Goal: Task Accomplishment & Management: Manage account settings

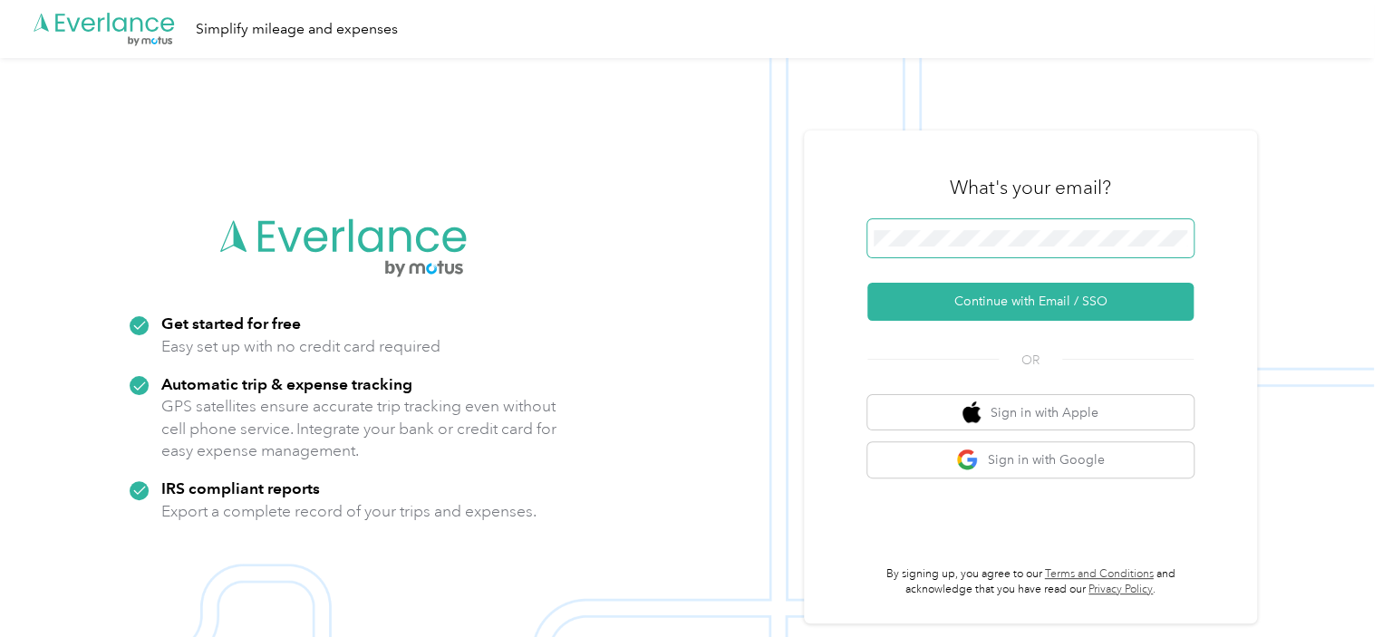
click at [802, 235] on div ".cls-1 { fill: #00adee; } .cls-2 { fill: #fff; } .cls-3 { fill: #707372; } .cls…" at bounding box center [687, 376] width 1374 height 637
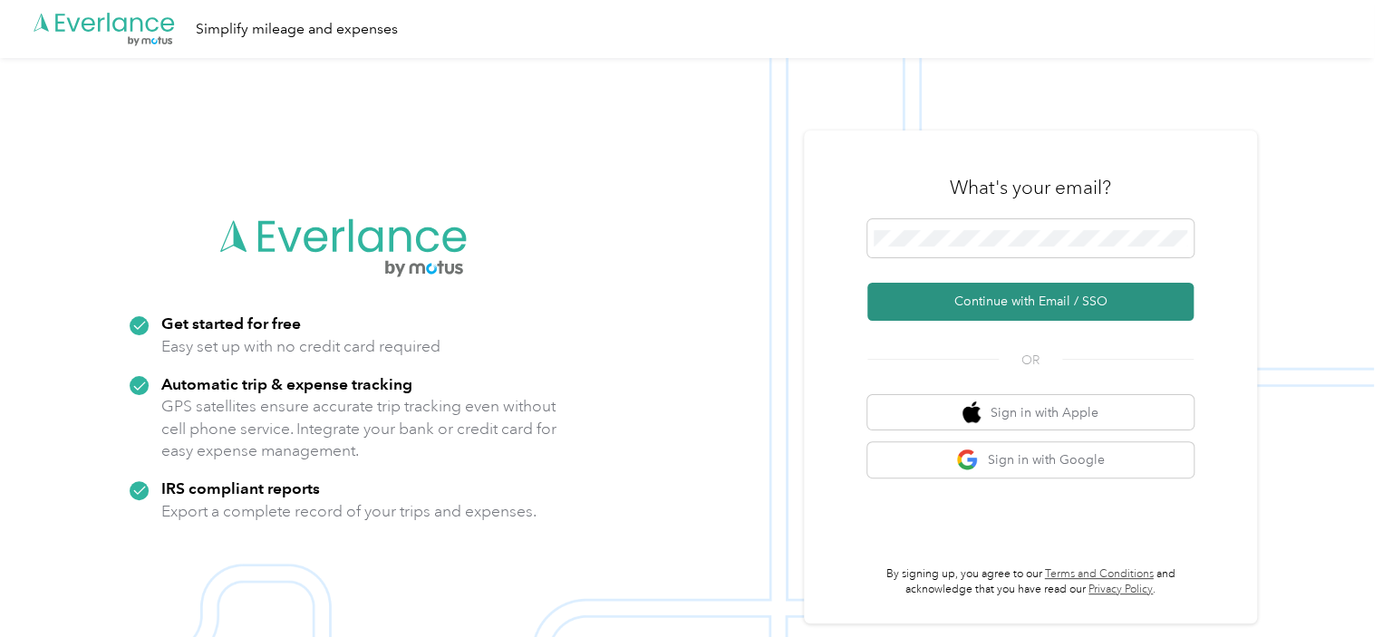
click at [1041, 291] on button "Continue with Email / SSO" at bounding box center [1030, 302] width 326 height 38
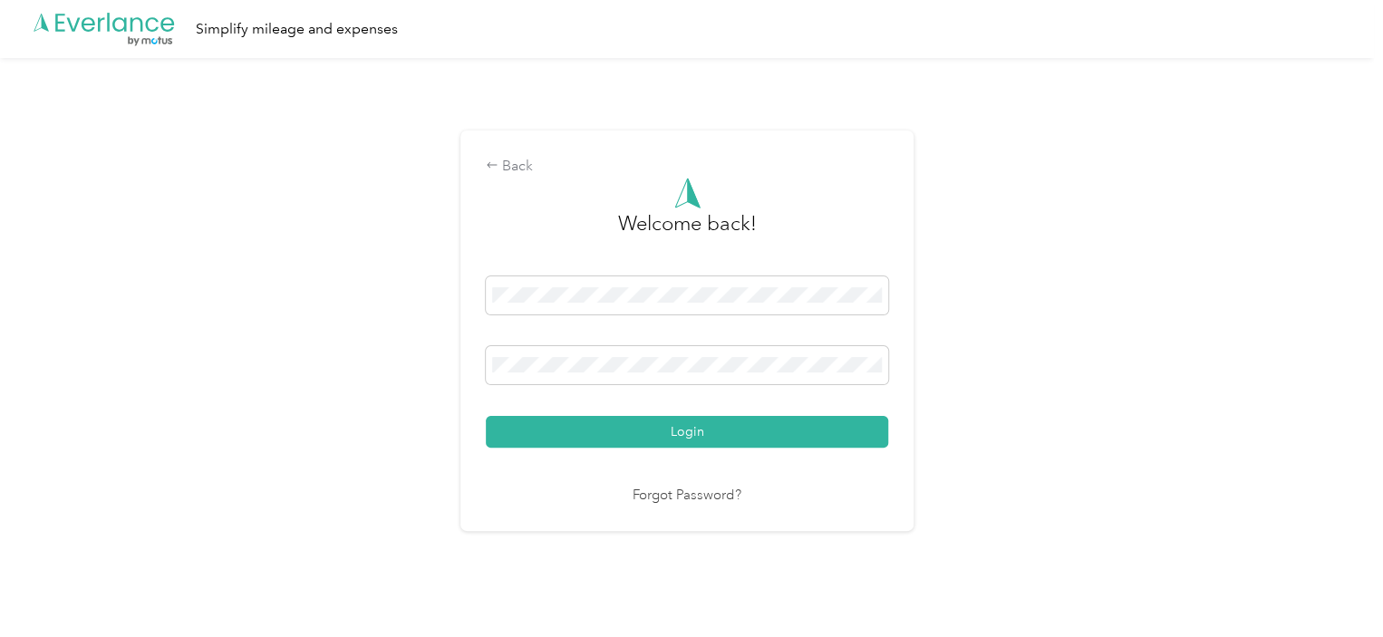
click at [486, 416] on button "Login" at bounding box center [687, 432] width 402 height 32
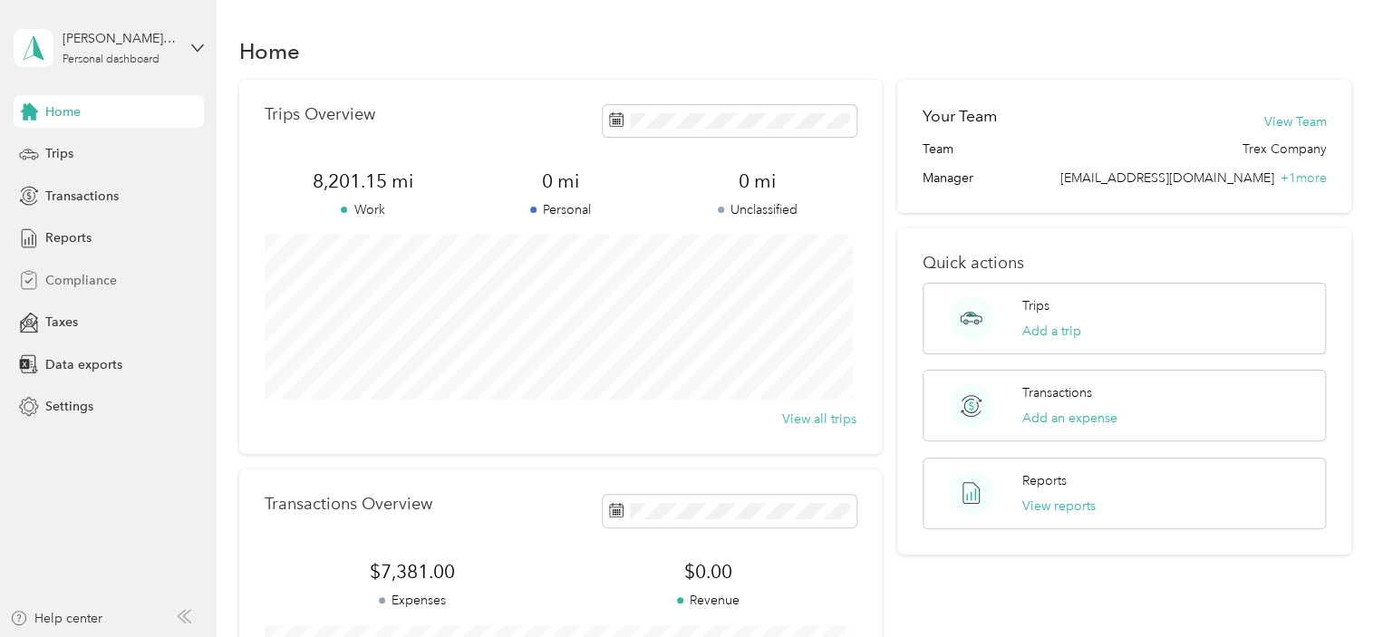
click at [83, 276] on span "Compliance" at bounding box center [81, 280] width 72 height 19
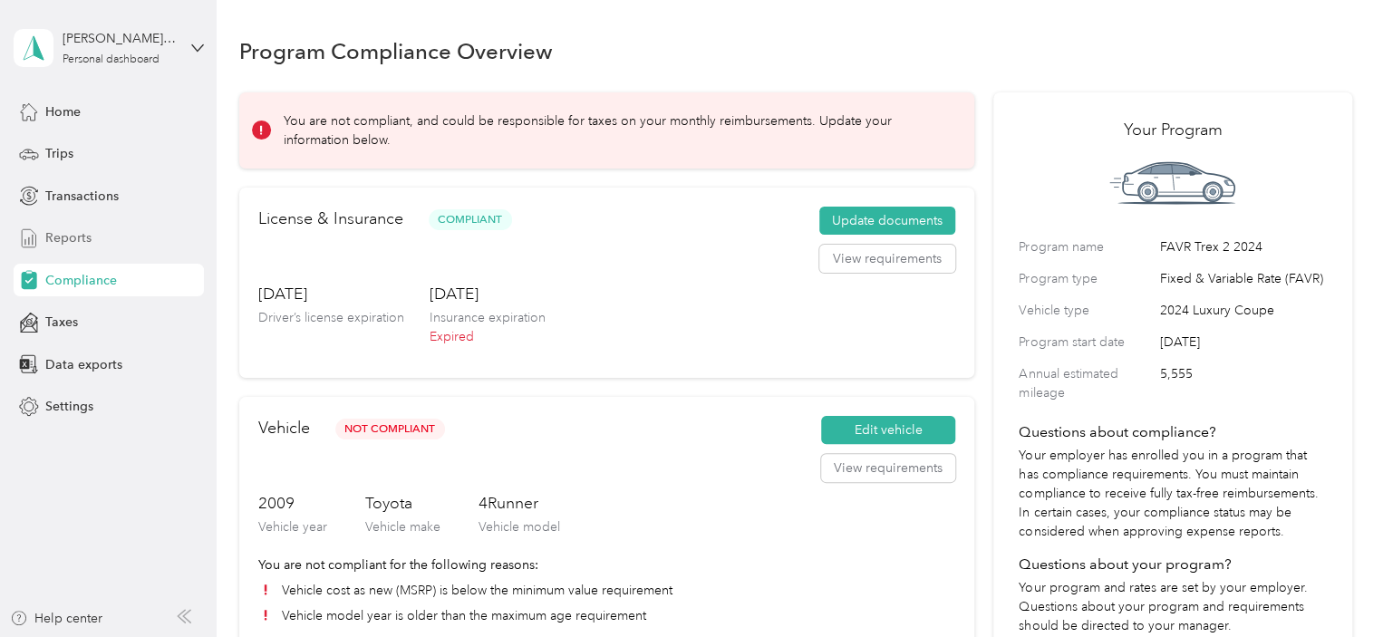
click at [74, 237] on span "Reports" at bounding box center [68, 237] width 46 height 19
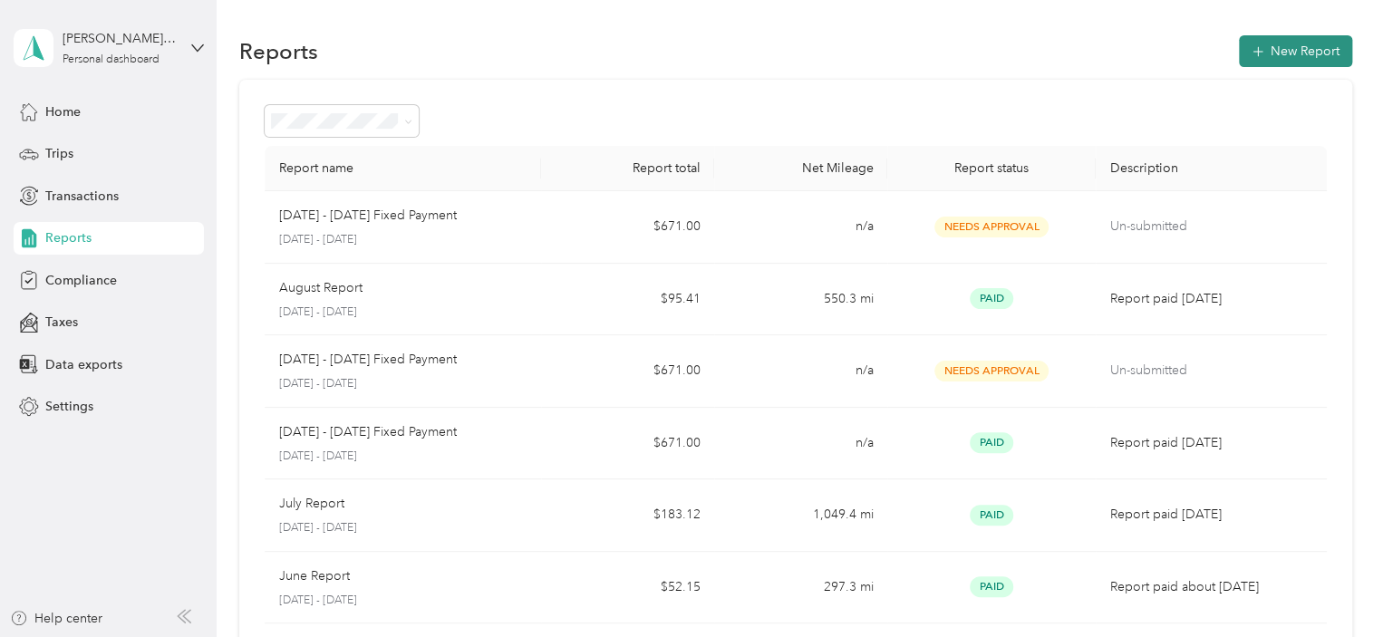
click at [1312, 51] on button "New Report" at bounding box center [1295, 51] width 113 height 32
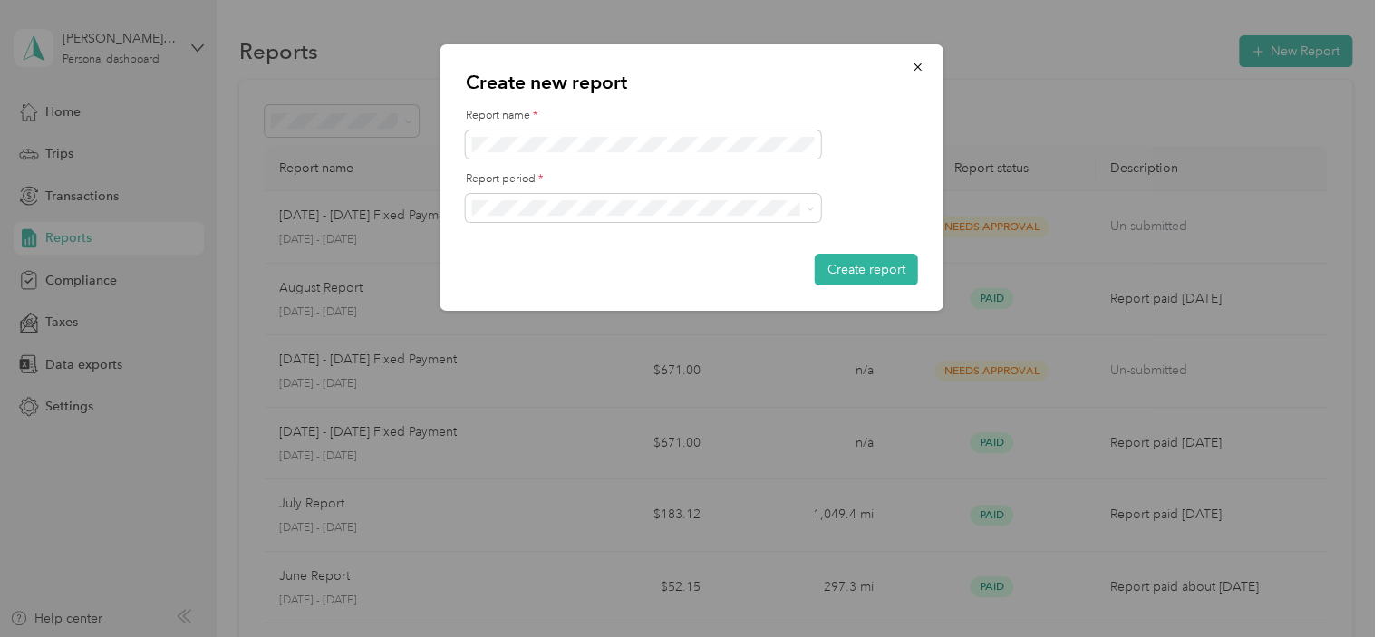
click at [547, 282] on ol "[DATE] - [DATE] [DATE] - [DATE] [DATE] - [DATE] [DATE] - [DATE] [DATE] - [DATE]…" at bounding box center [642, 319] width 355 height 190
click at [849, 269] on button "Create report" at bounding box center [866, 270] width 103 height 32
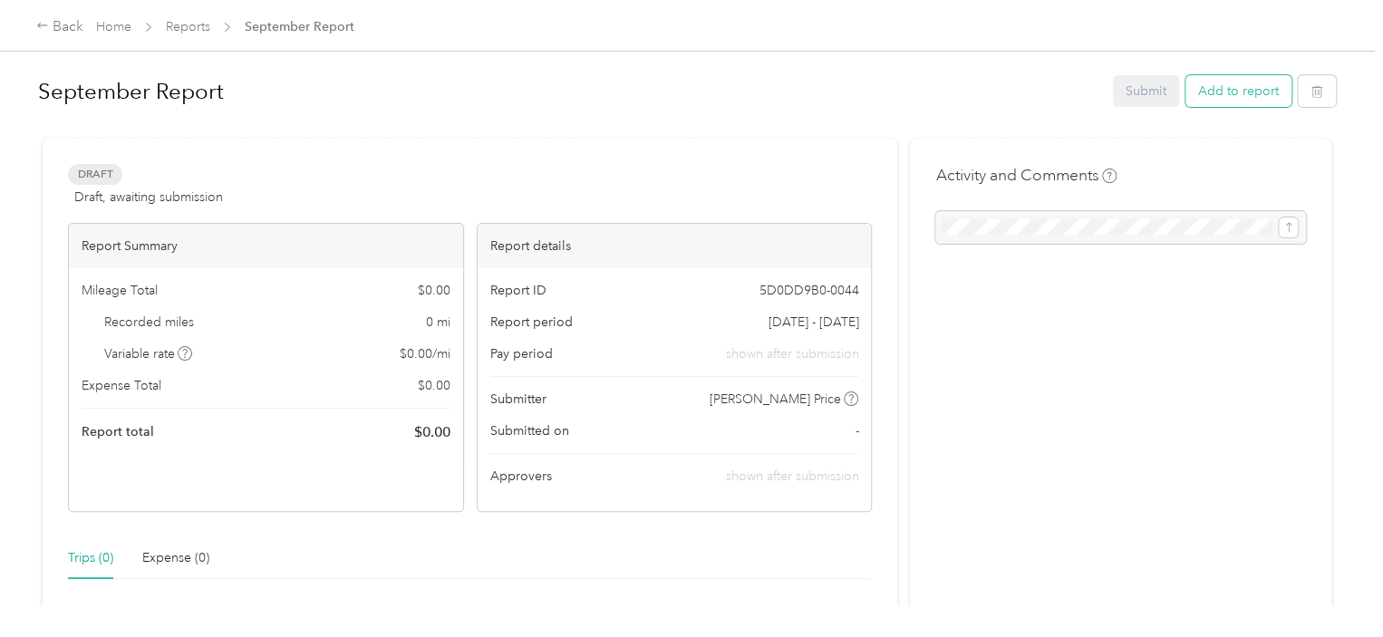
click at [1213, 85] on button "Add to report" at bounding box center [1239, 91] width 106 height 32
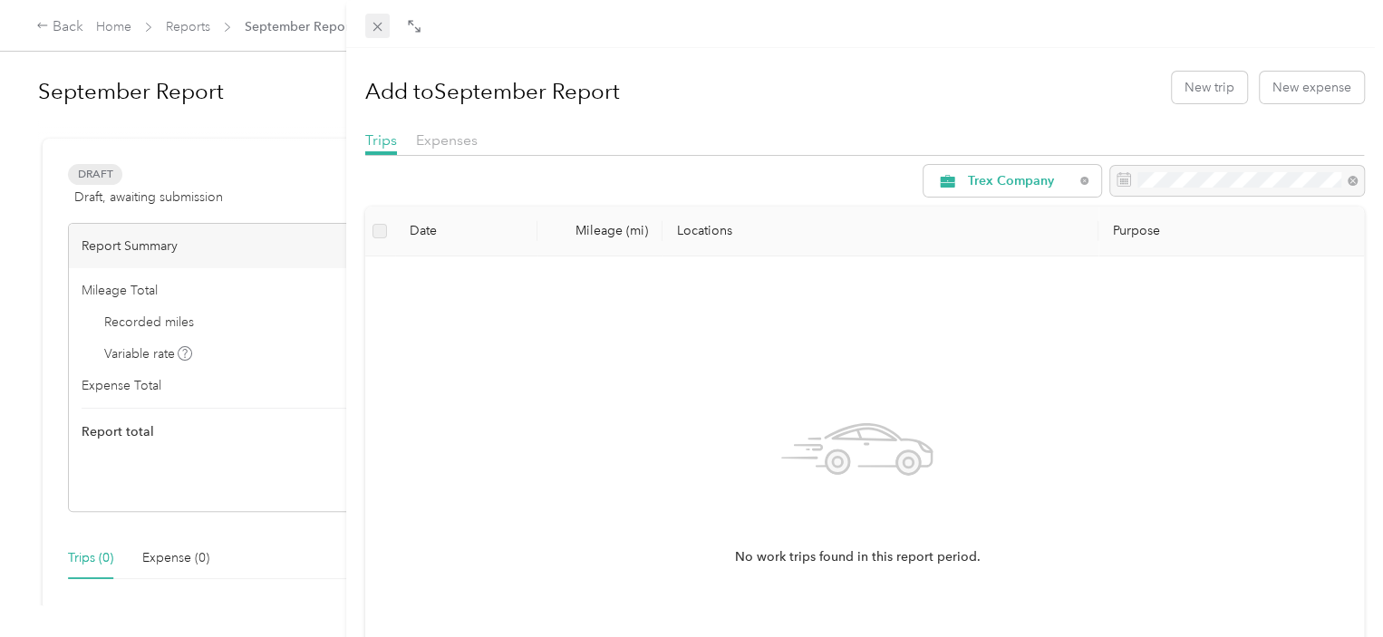
click at [377, 29] on icon at bounding box center [377, 26] width 15 height 15
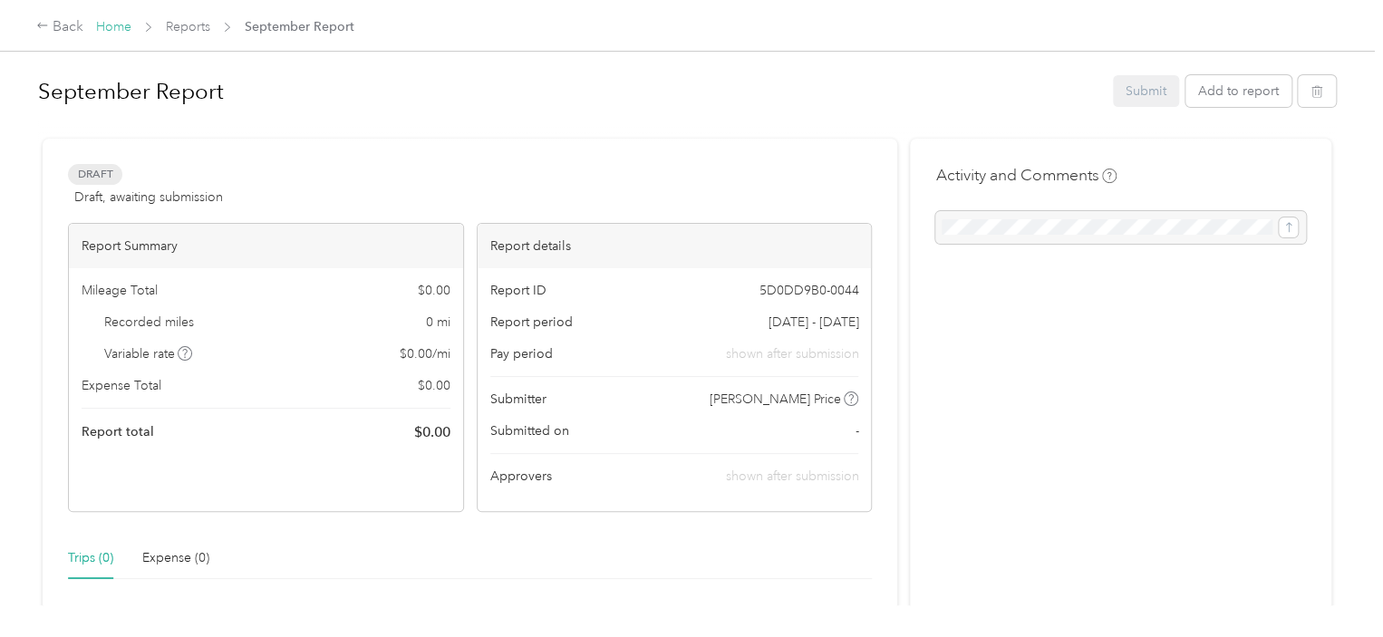
click at [102, 25] on link "Home" at bounding box center [113, 26] width 35 height 15
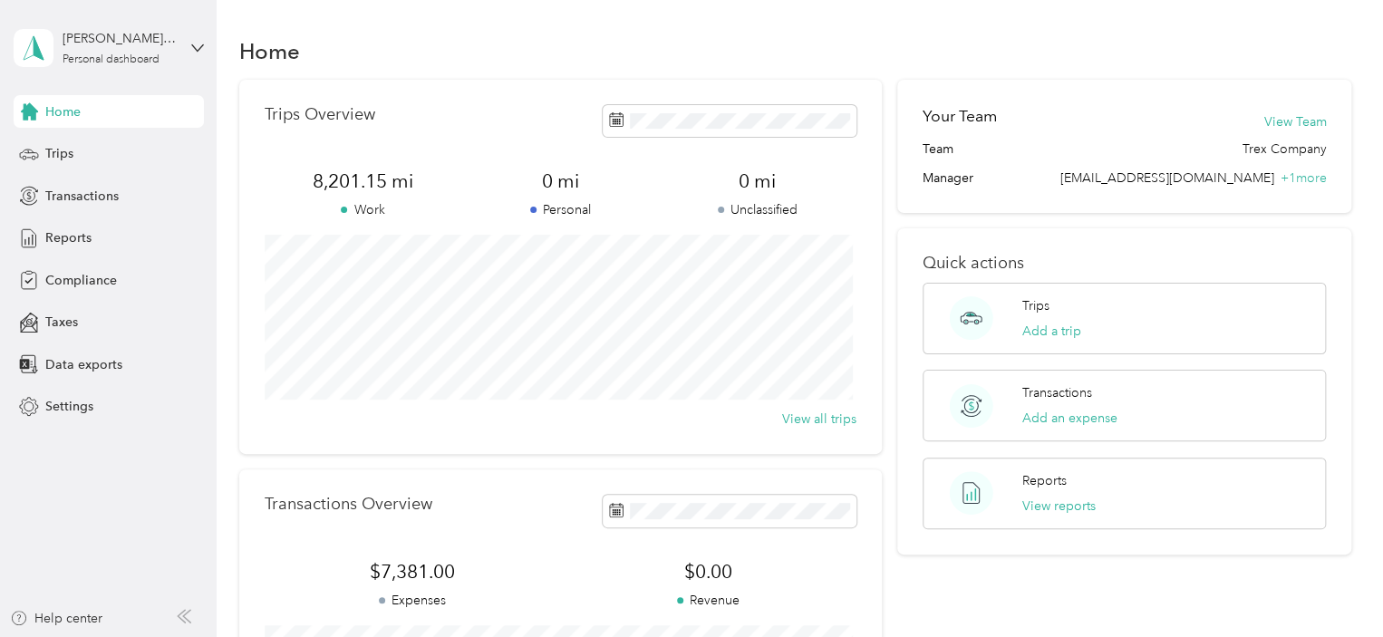
drag, startPoint x: 73, startPoint y: 276, endPoint x: 397, endPoint y: 27, distance: 409.2
click at [397, 27] on section "[PERSON_NAME] Price Personal dashboard Home Trips Transactions Reports Complian…" at bounding box center [687, 318] width 1374 height 637
drag, startPoint x: 70, startPoint y: 162, endPoint x: 59, endPoint y: 229, distance: 68.0
click at [59, 229] on div "Home Trips Transactions Reports Compliance Taxes Data exports Settings" at bounding box center [109, 259] width 190 height 328
click at [59, 229] on span "Reports" at bounding box center [68, 237] width 46 height 19
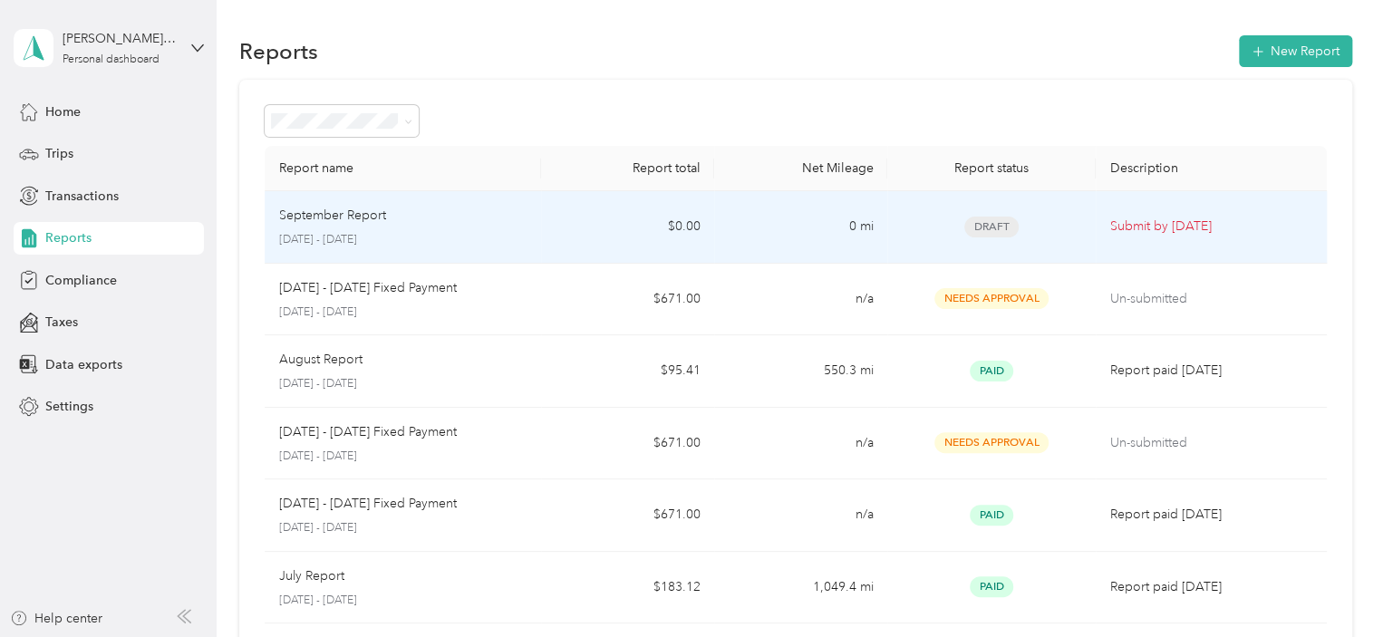
click at [352, 209] on p "September Report" at bounding box center [332, 216] width 107 height 20
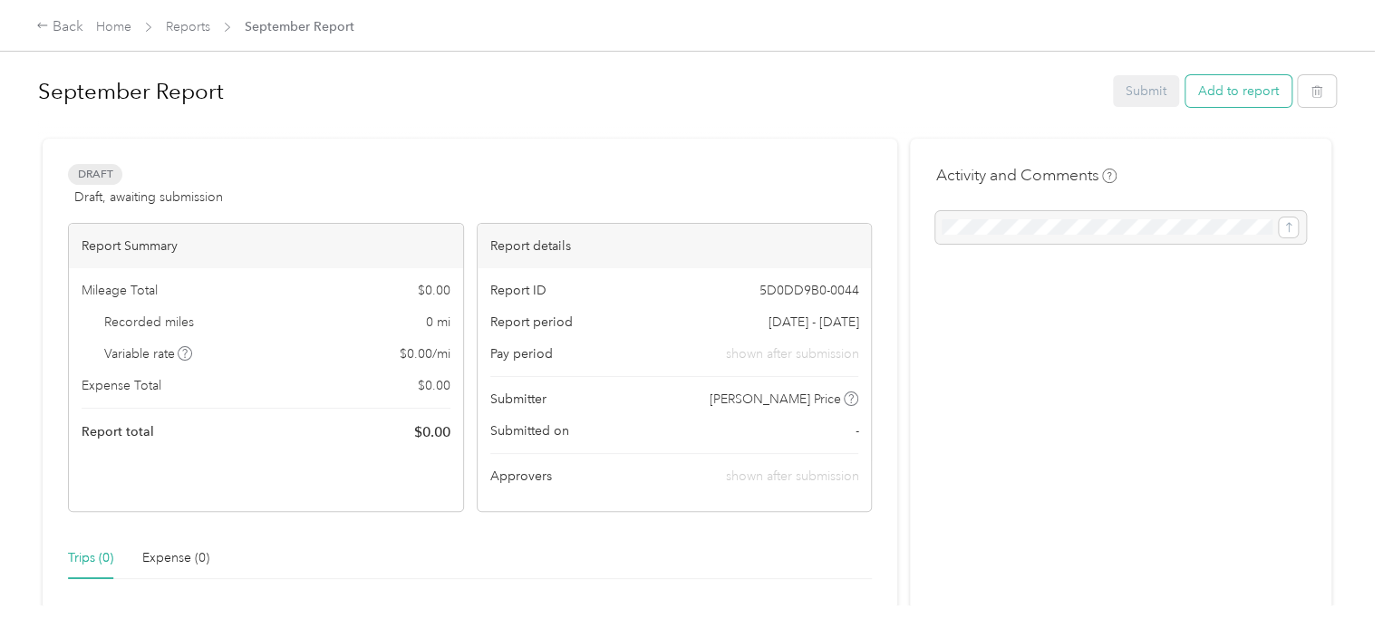
click at [1236, 87] on button "Add to report" at bounding box center [1239, 91] width 106 height 32
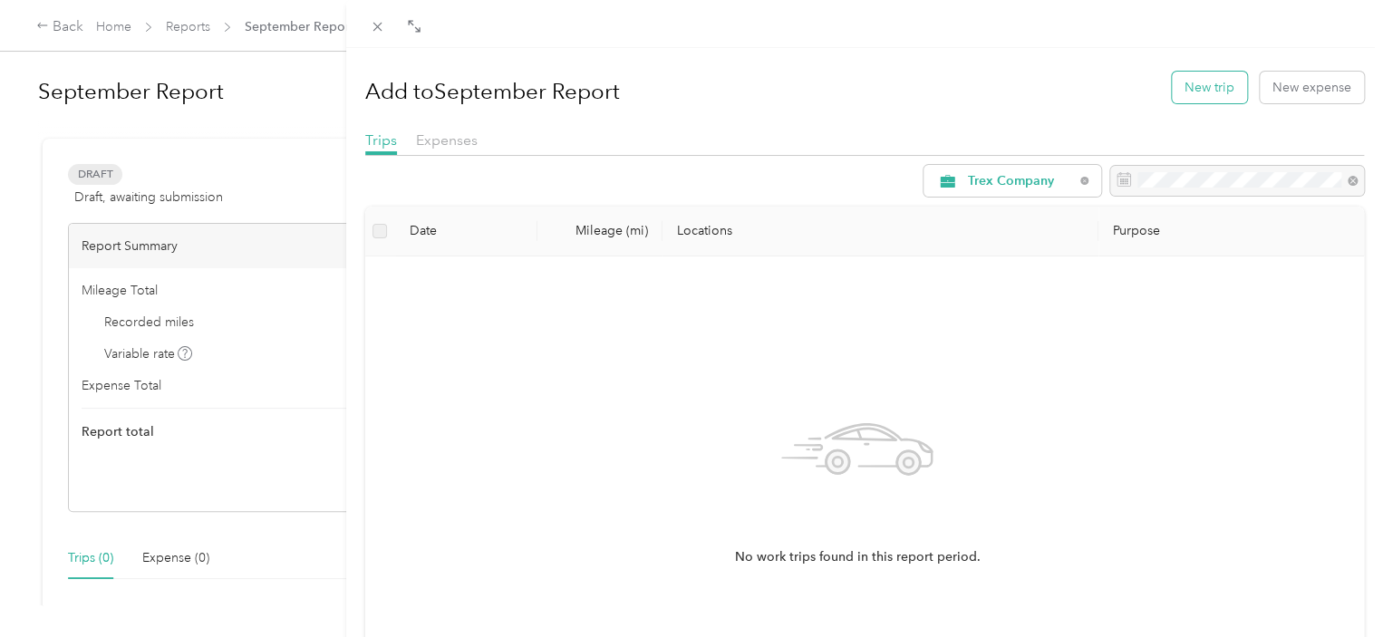
click at [1182, 82] on button "New trip" at bounding box center [1209, 88] width 75 height 32
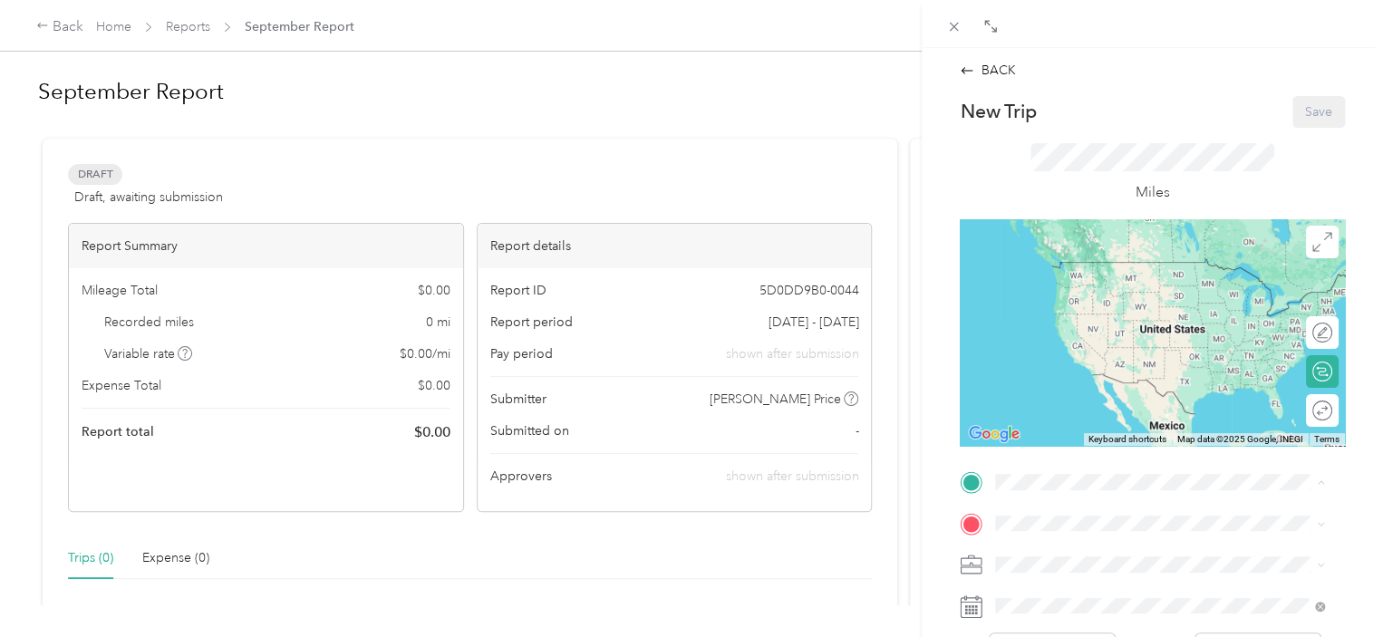
click at [1051, 296] on span "[STREET_ADDRESS][PERSON_NAME]" at bounding box center [1138, 288] width 216 height 15
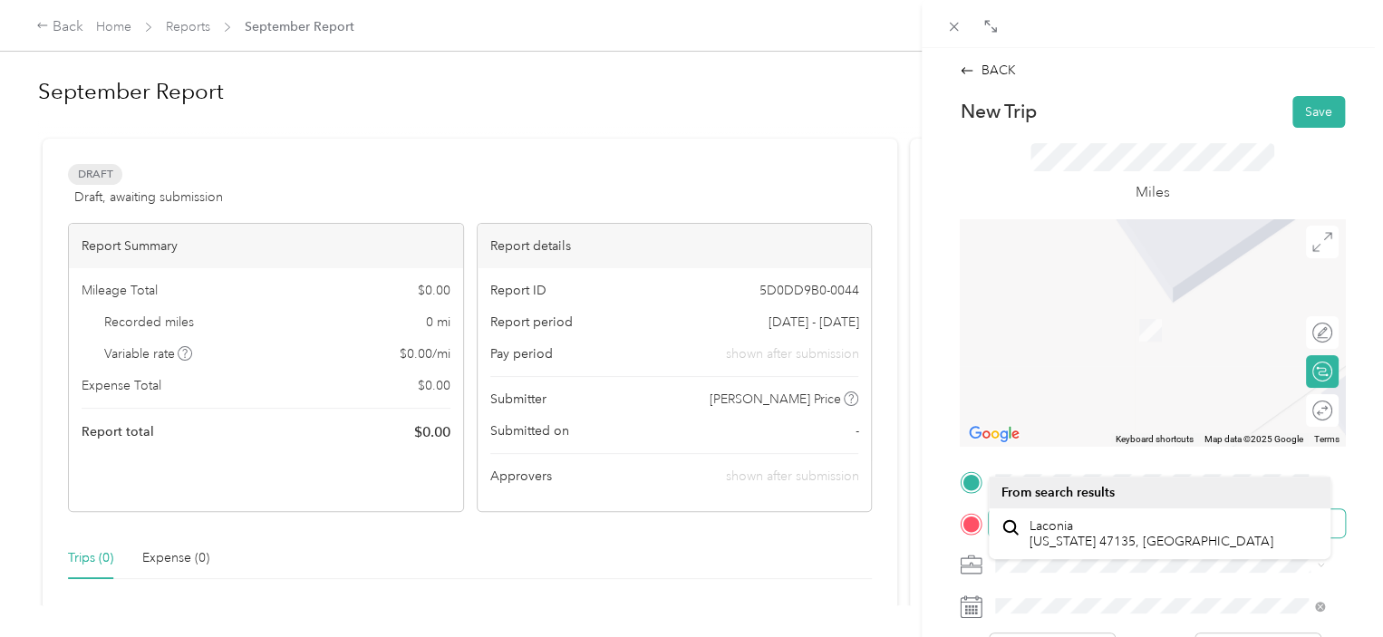
scroll to position [91, 0]
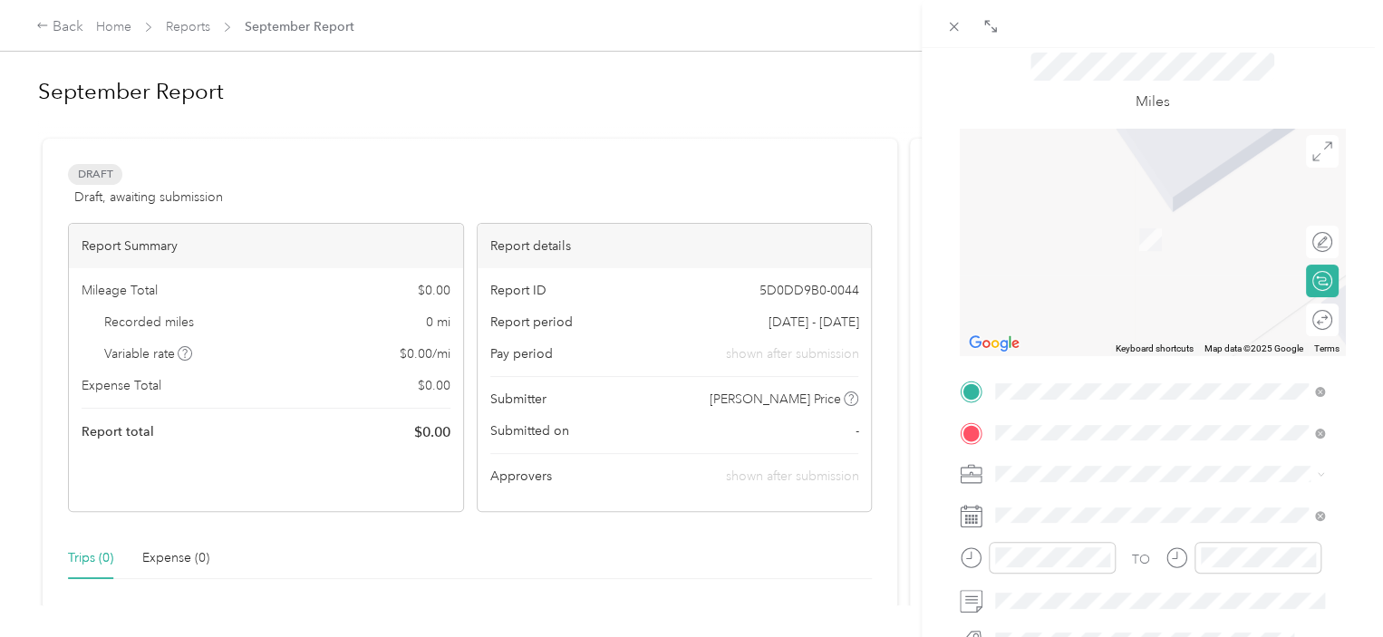
click at [1349, 455] on form "New Trip Save This trip cannot be edited because it is either under review, app…" at bounding box center [1152, 410] width 423 height 810
click at [1157, 420] on span at bounding box center [1167, 433] width 356 height 29
click at [1137, 499] on span "Laconia [US_STATE] 47135, [GEOGRAPHIC_DATA]" at bounding box center [1152, 506] width 244 height 32
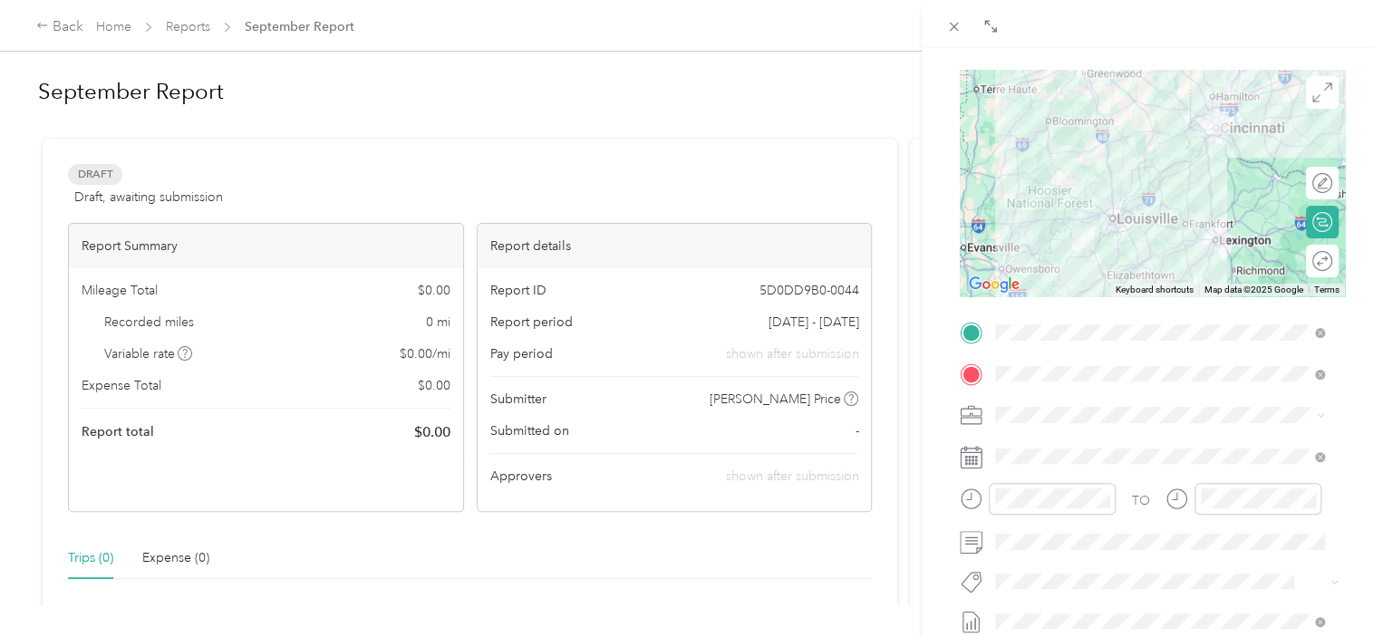
scroll to position [181, 0]
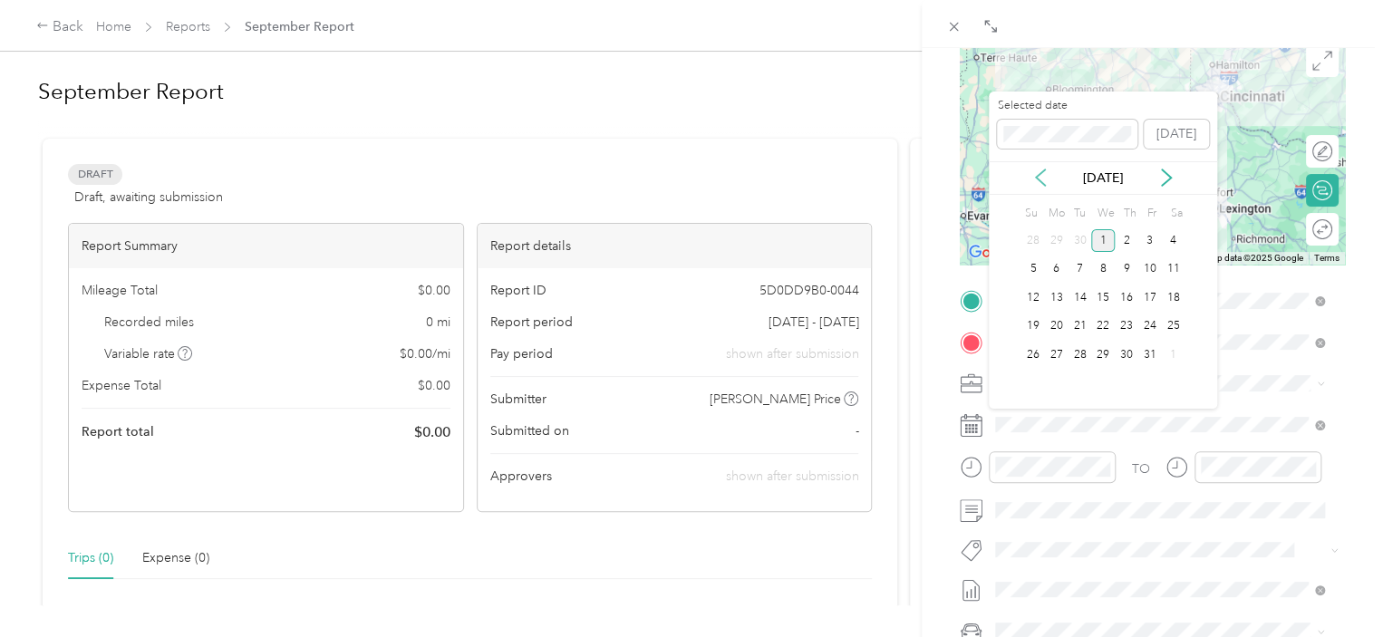
click at [1041, 178] on icon at bounding box center [1040, 178] width 18 height 18
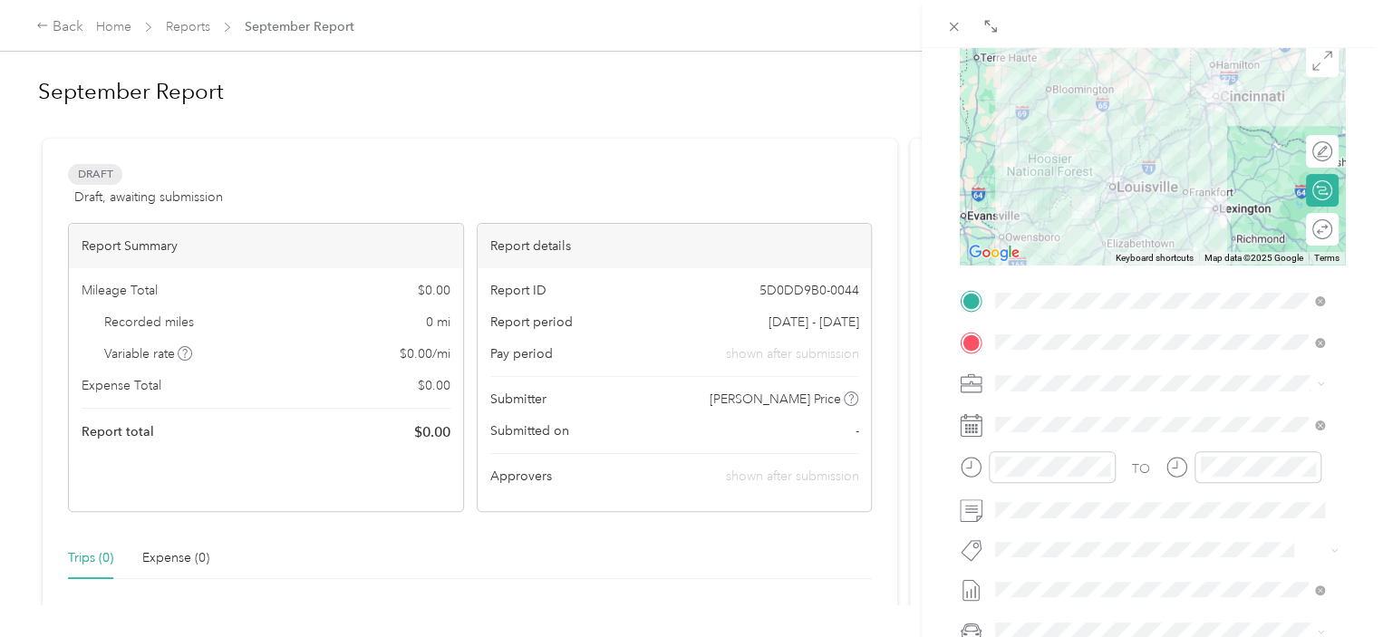
click at [784, 140] on div "BACK New Trip Save This trip cannot be edited because it is either under review…" at bounding box center [691, 318] width 1383 height 637
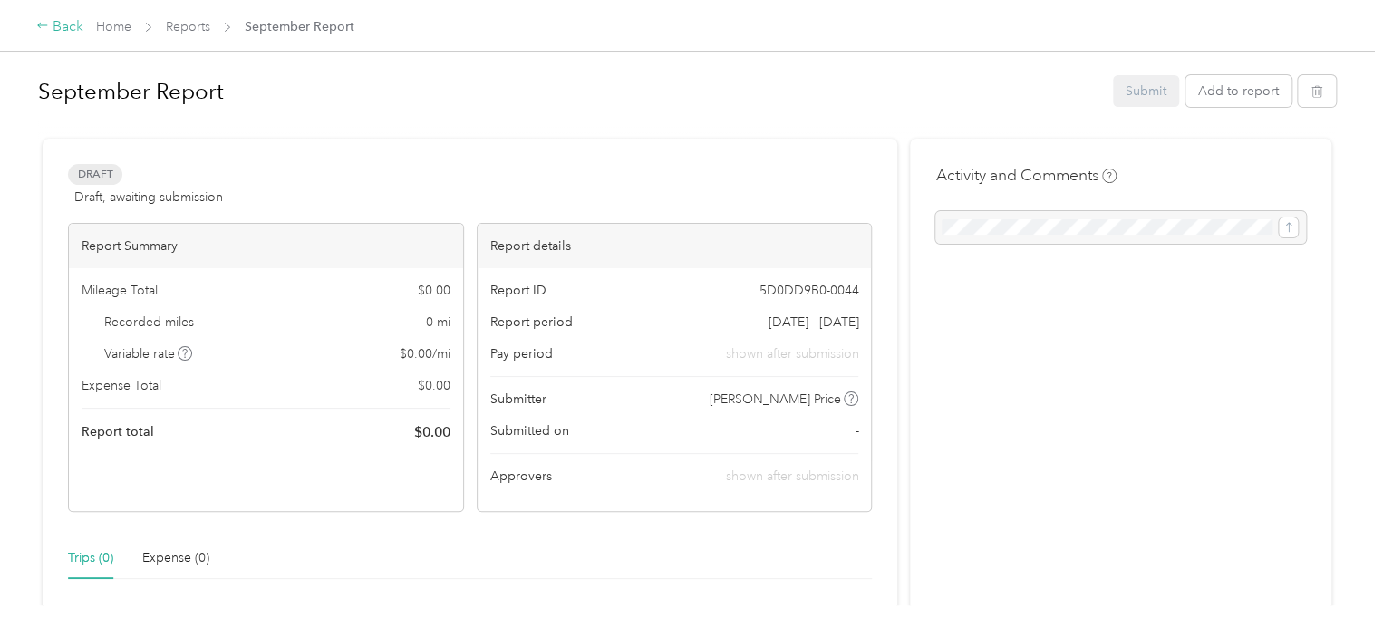
click at [51, 25] on div "Back" at bounding box center [59, 27] width 47 height 22
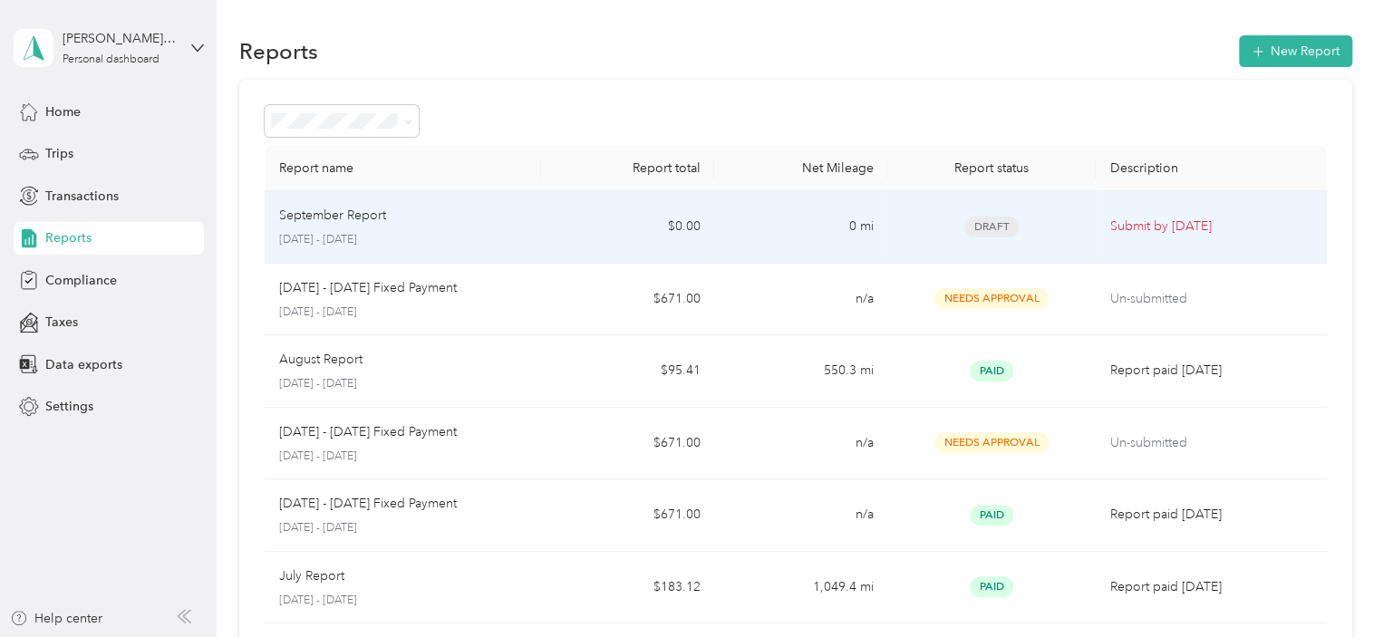
click at [421, 227] on div "September Report [DATE] - [DATE]" at bounding box center [403, 227] width 248 height 43
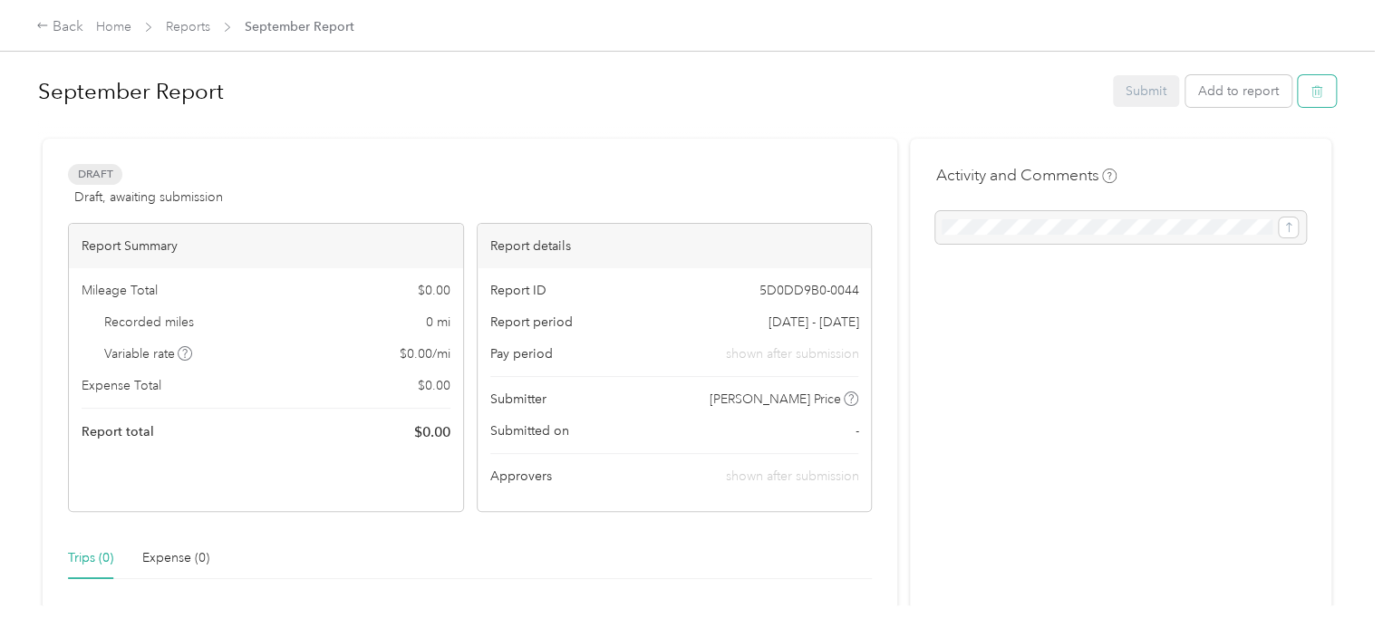
click at [1302, 92] on button "button" at bounding box center [1317, 91] width 38 height 32
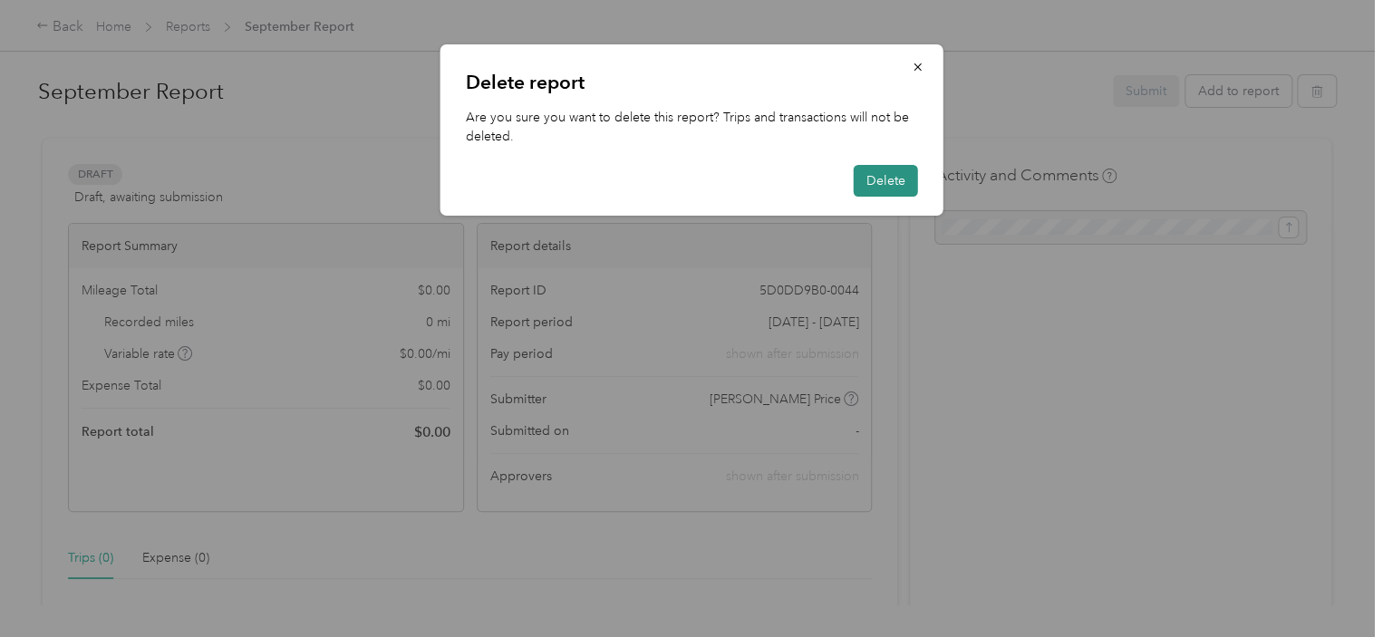
click at [912, 187] on button "Delete" at bounding box center [886, 181] width 64 height 32
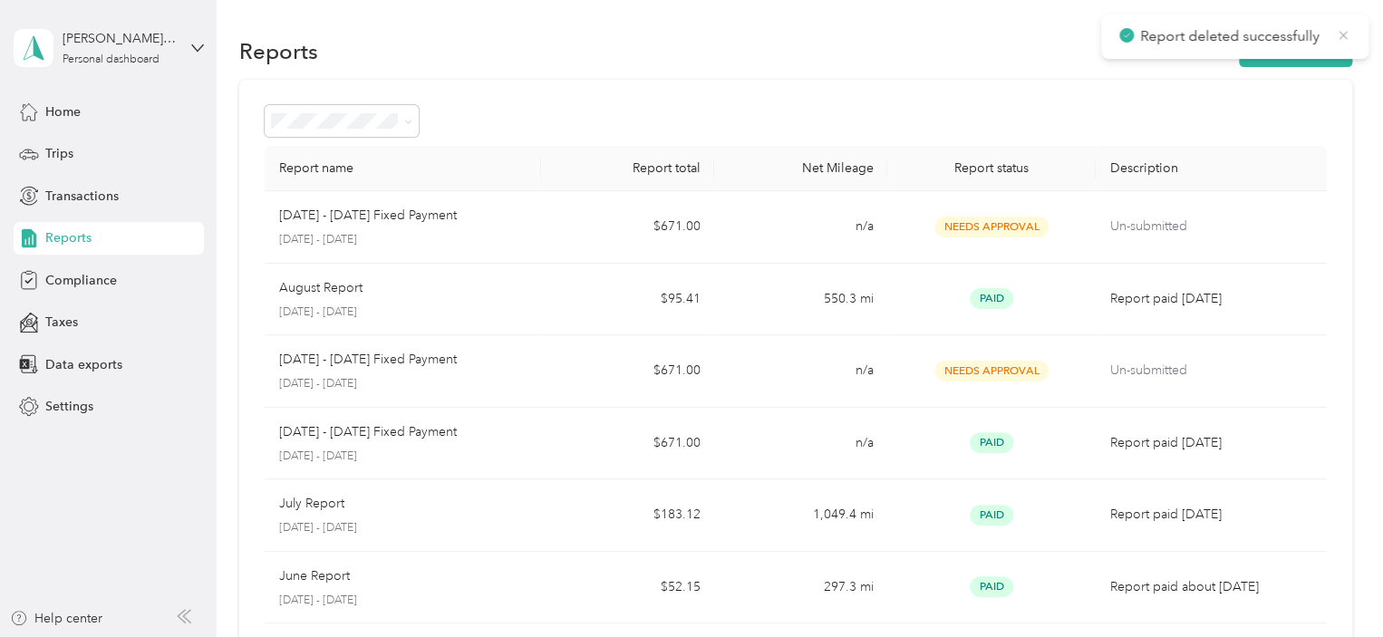
click at [1338, 34] on icon at bounding box center [1343, 35] width 15 height 16
click at [1287, 62] on button "New Report" at bounding box center [1295, 51] width 113 height 32
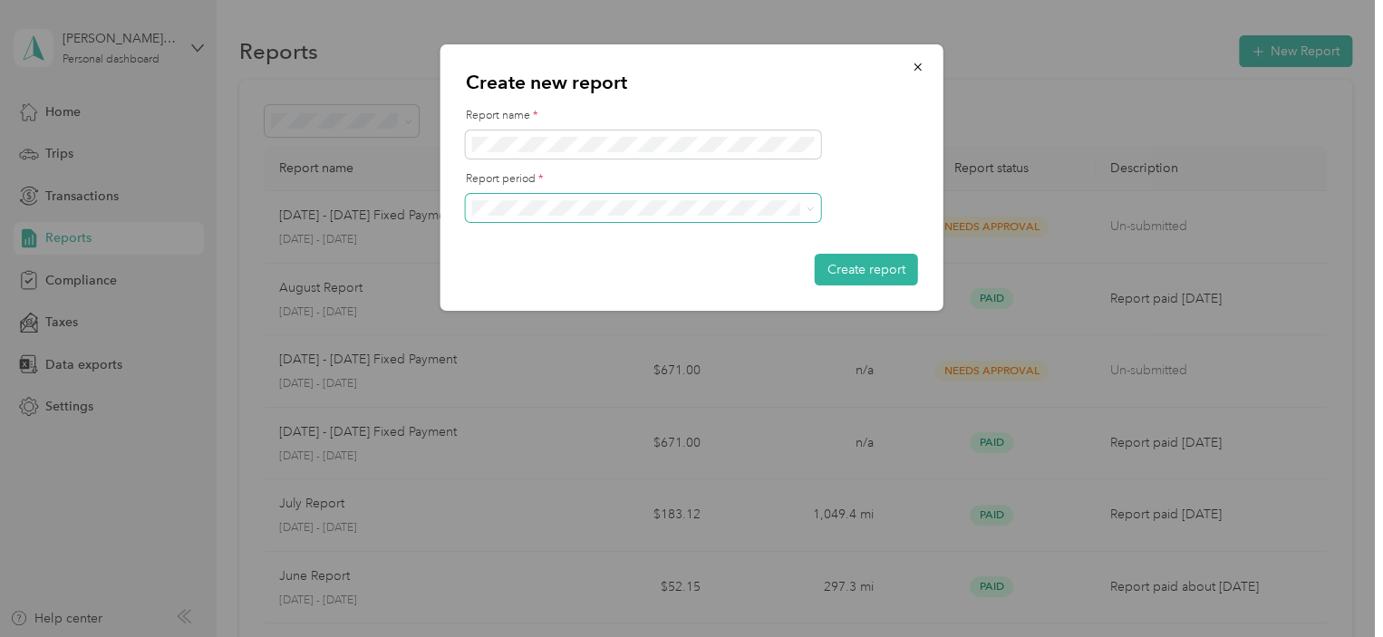
click at [491, 194] on span at bounding box center [643, 208] width 355 height 29
click at [534, 219] on span at bounding box center [643, 208] width 355 height 29
click at [562, 264] on span "[DATE] - [DATE]" at bounding box center [523, 270] width 91 height 15
click at [838, 279] on button "Create report" at bounding box center [866, 270] width 103 height 32
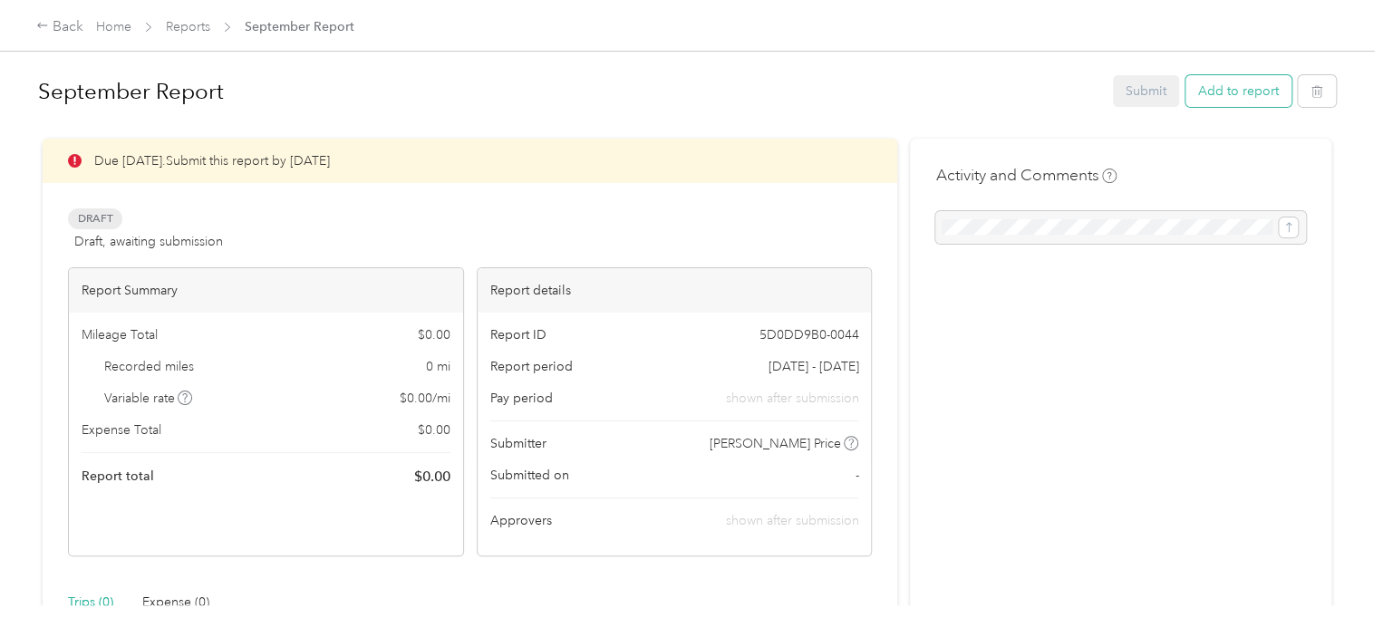
click at [1234, 92] on button "Add to report" at bounding box center [1239, 91] width 106 height 32
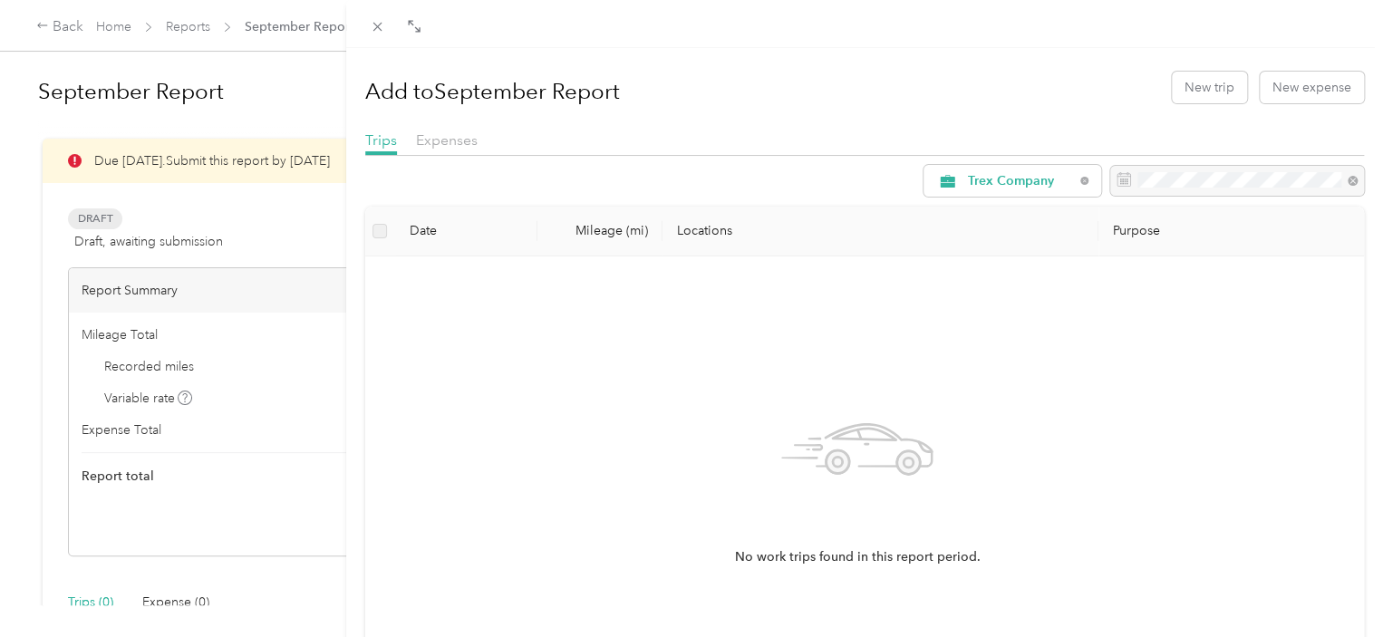
click at [1197, 107] on div "Add to September Report New trip New expense" at bounding box center [865, 87] width 1000 height 53
click at [1196, 97] on button "New trip" at bounding box center [1209, 88] width 75 height 32
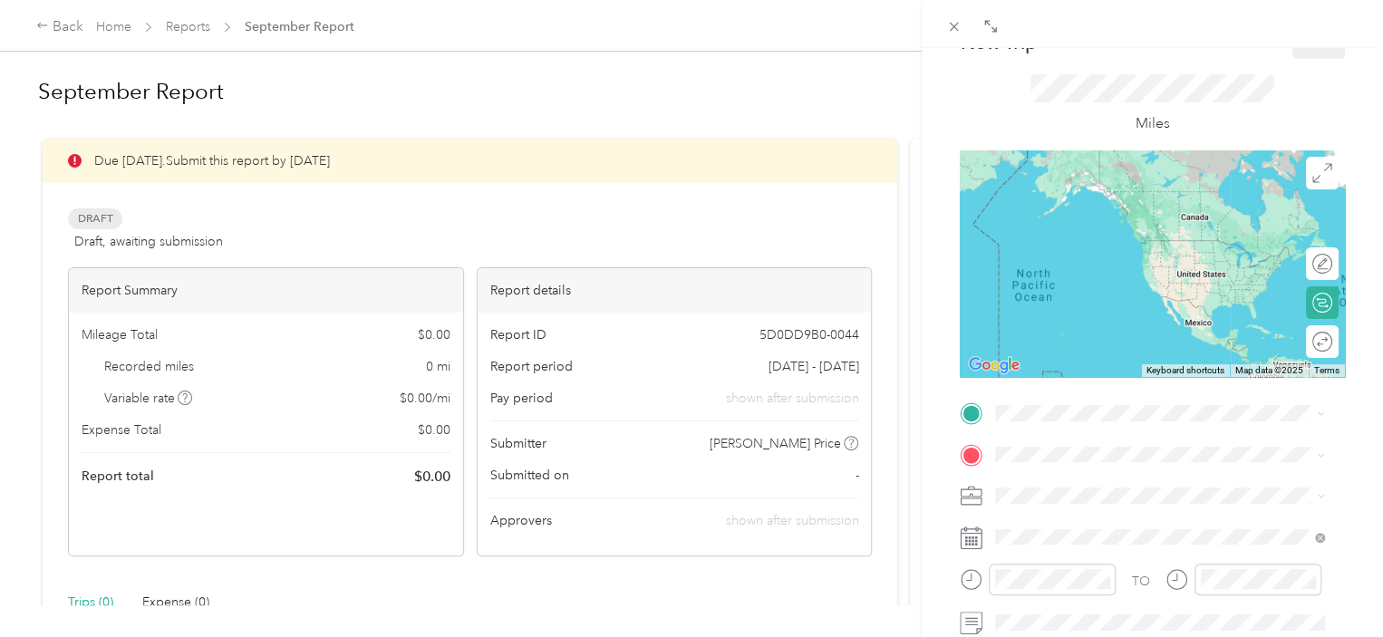
scroll to position [181, 0]
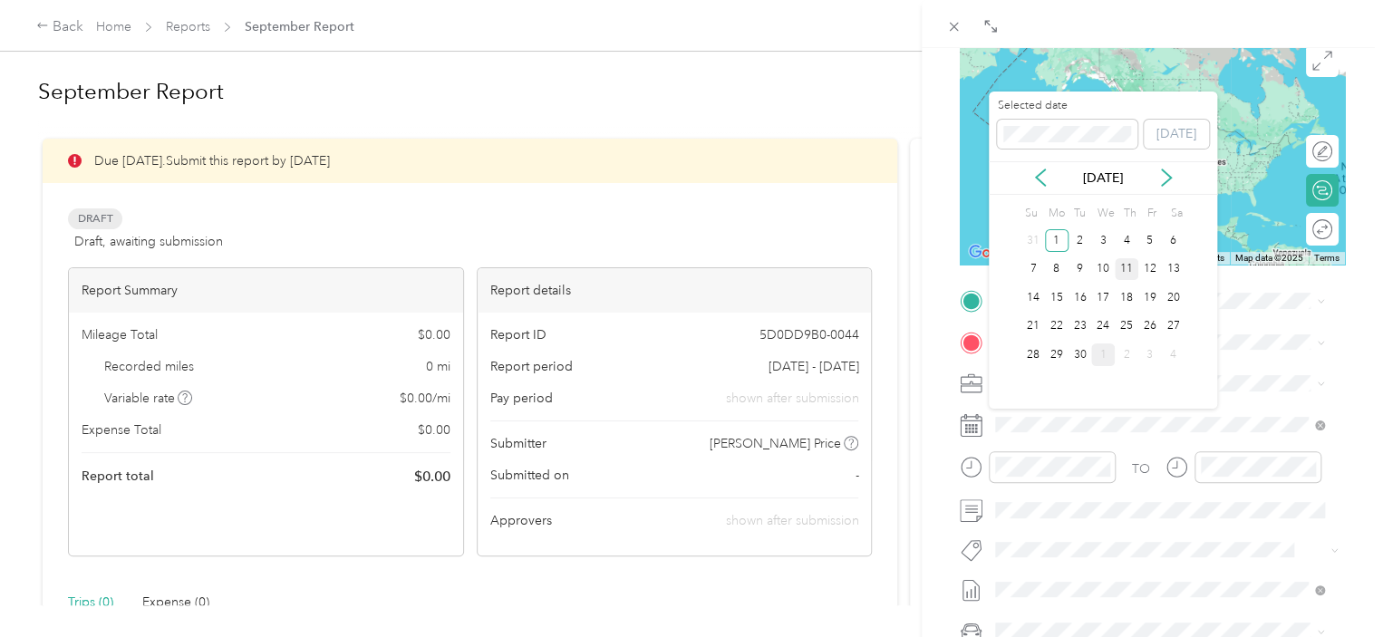
click at [1127, 278] on div "11" at bounding box center [1127, 269] width 24 height 23
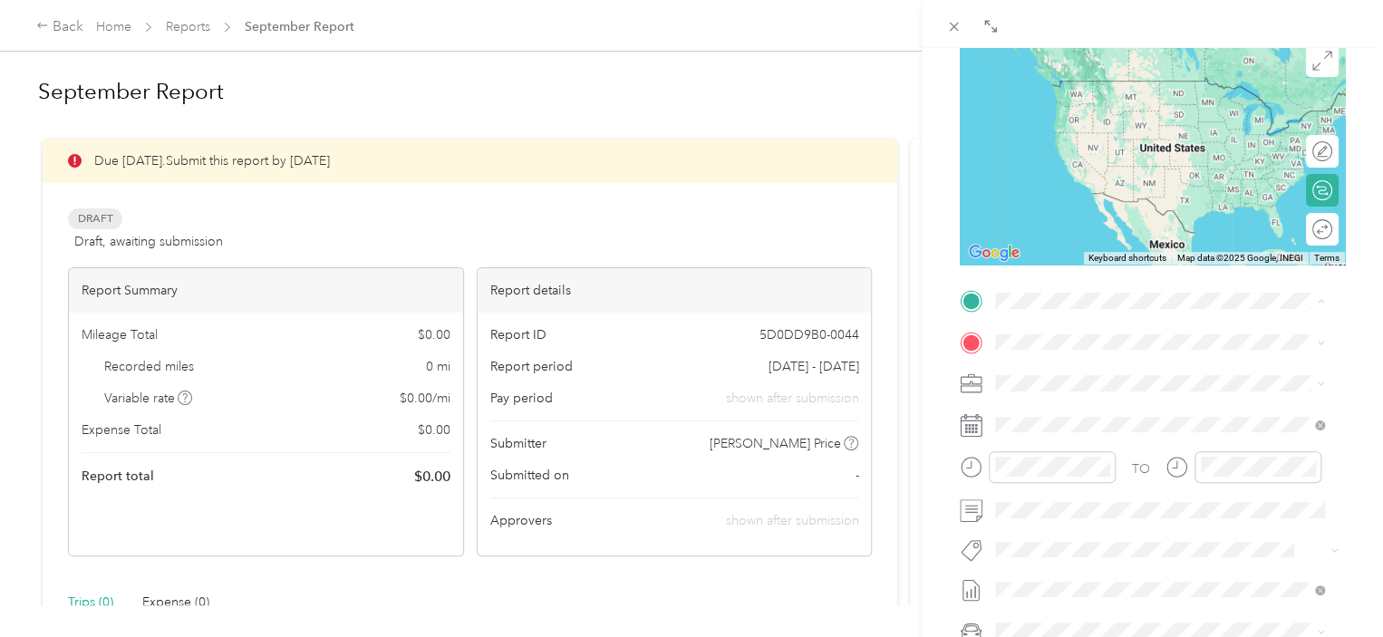
click at [1097, 387] on span "[STREET_ADDRESS][PERSON_NAME]" at bounding box center [1138, 392] width 216 height 15
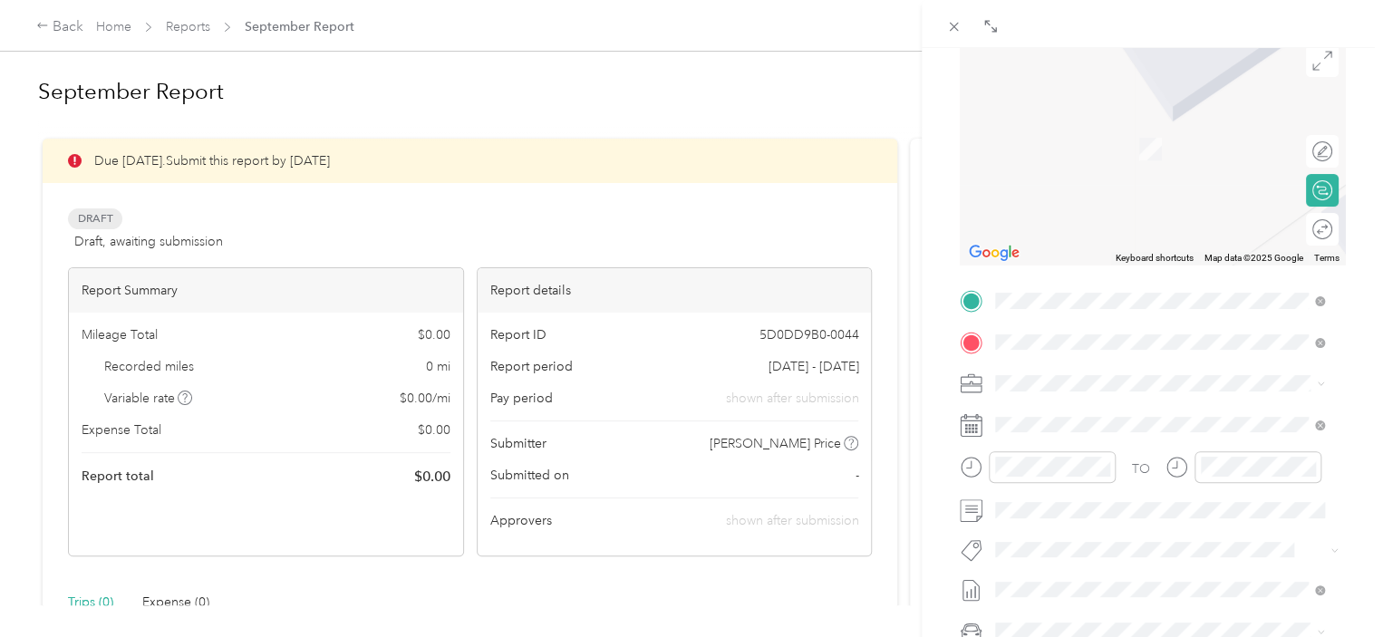
click at [1075, 407] on span "Laconia [US_STATE] 47135, [GEOGRAPHIC_DATA]" at bounding box center [1152, 416] width 244 height 32
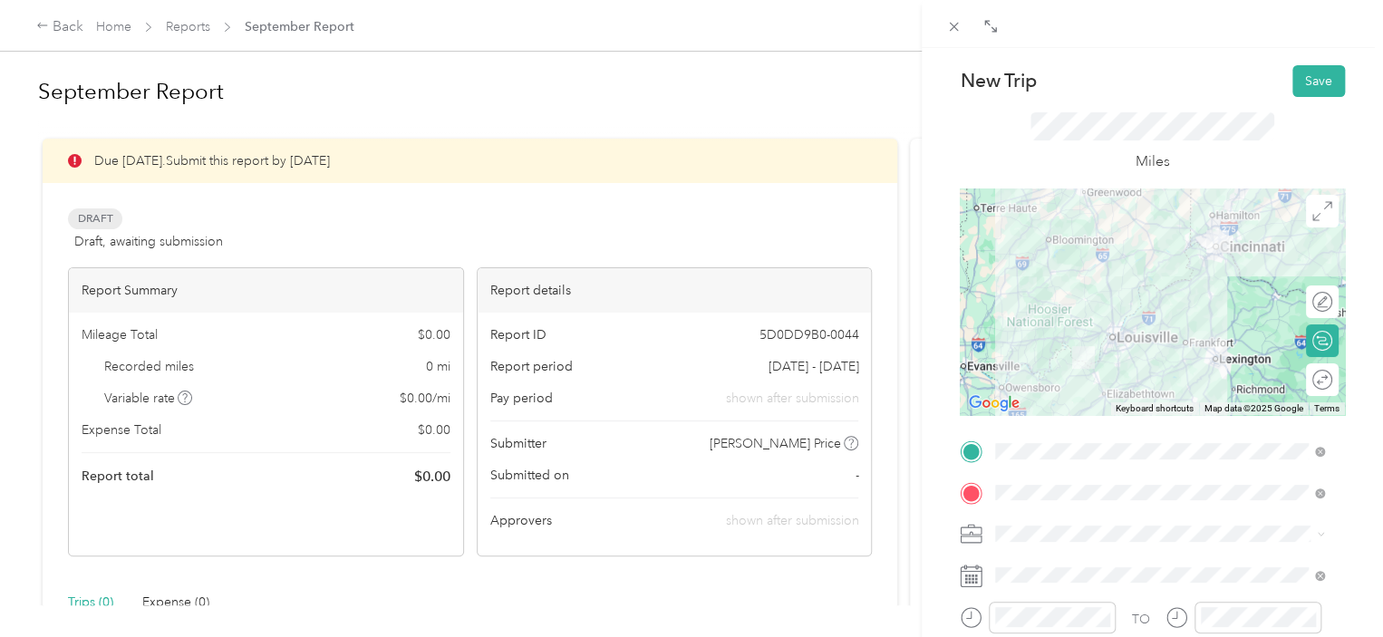
scroll to position [0, 0]
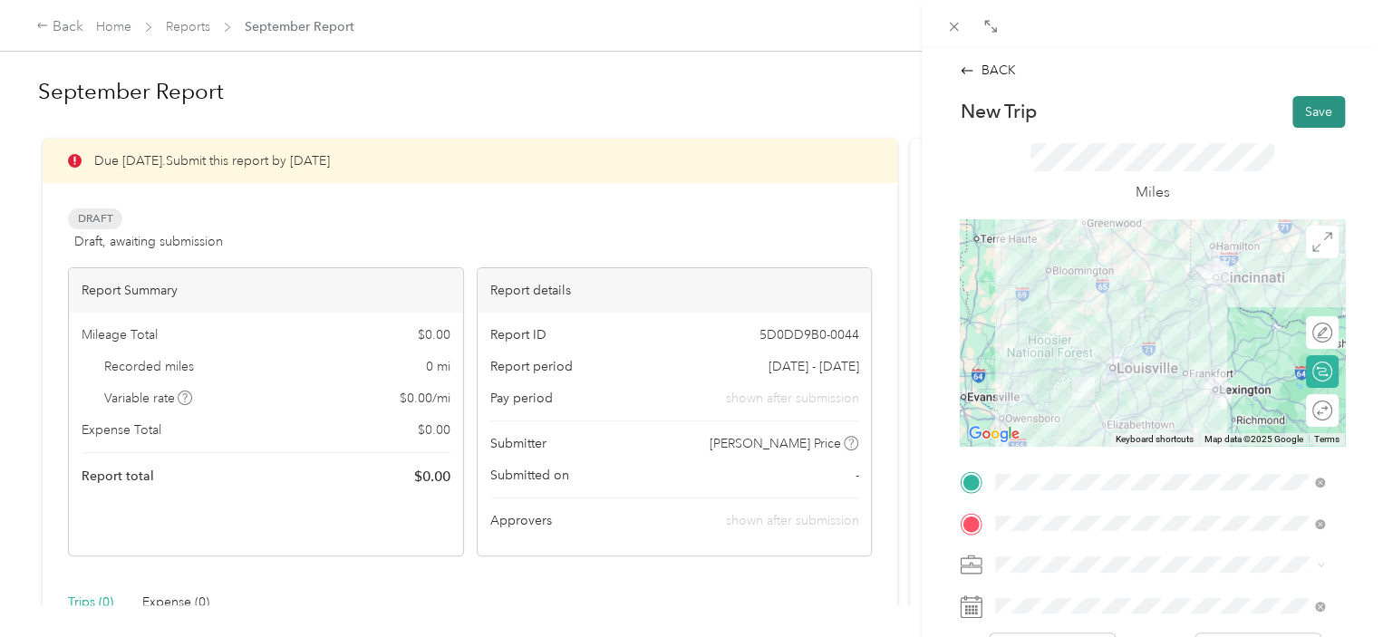
click at [1294, 115] on button "Save" at bounding box center [1319, 112] width 53 height 32
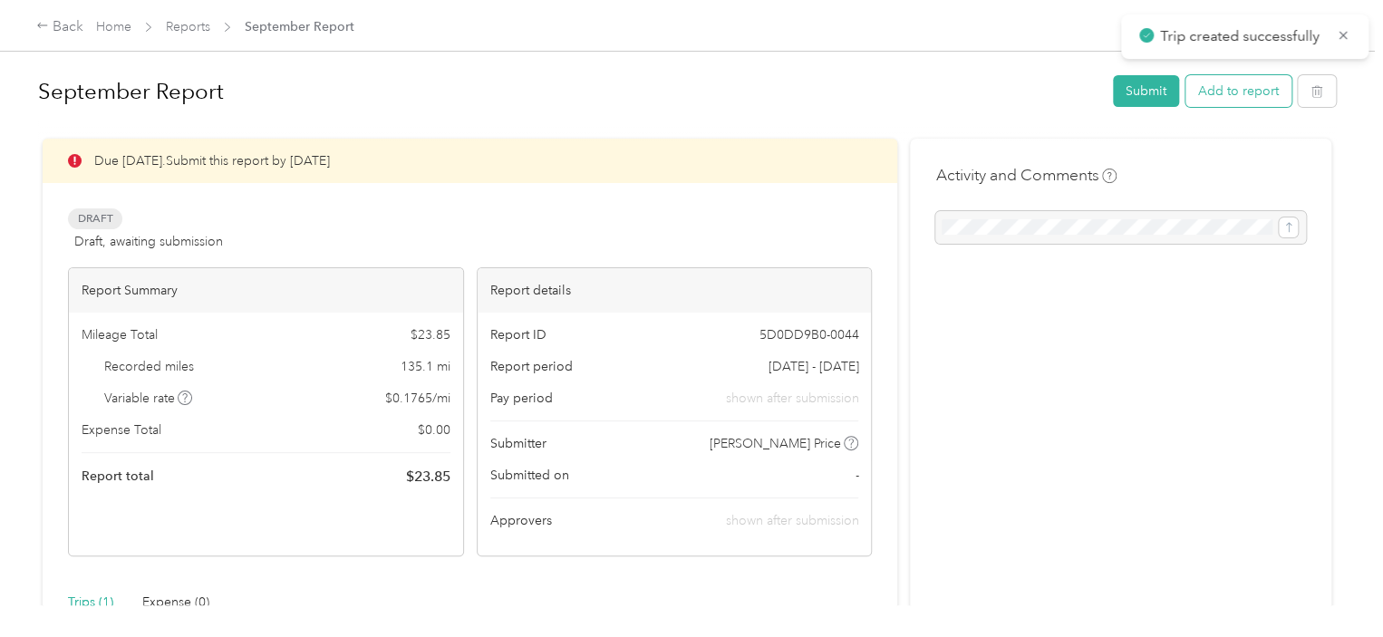
click at [1234, 97] on button "Add to report" at bounding box center [1239, 91] width 106 height 32
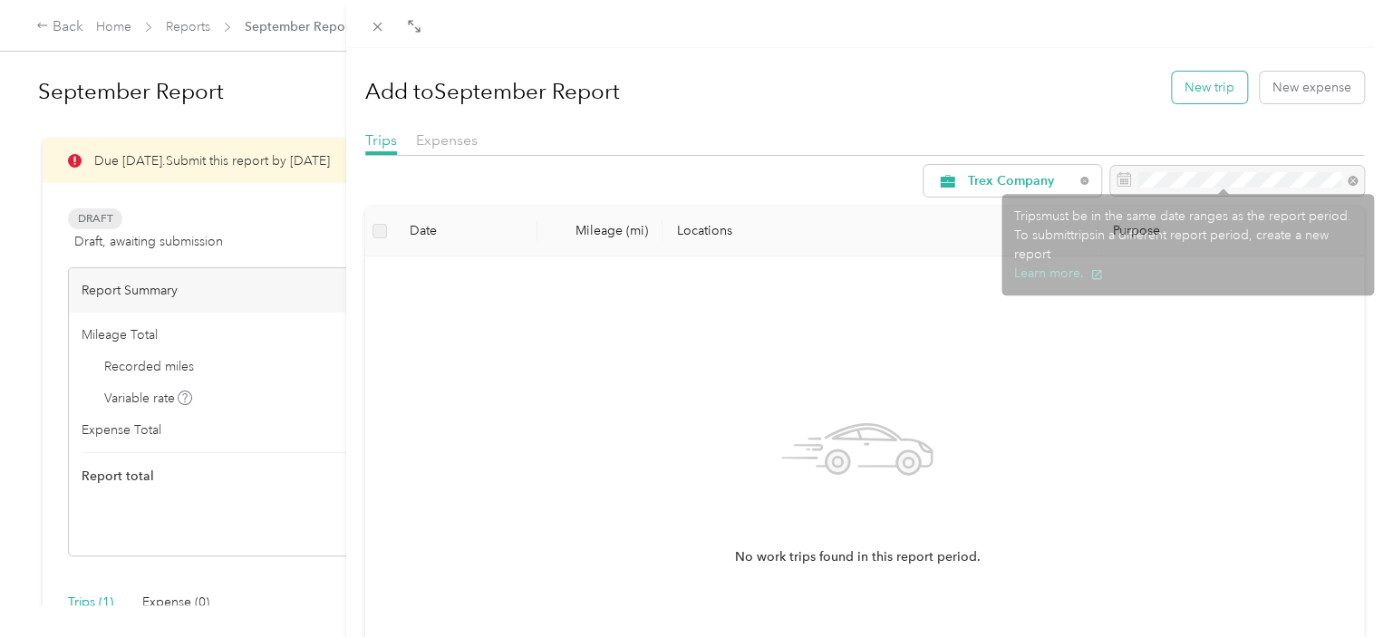
click at [1188, 81] on button "New trip" at bounding box center [1209, 88] width 75 height 32
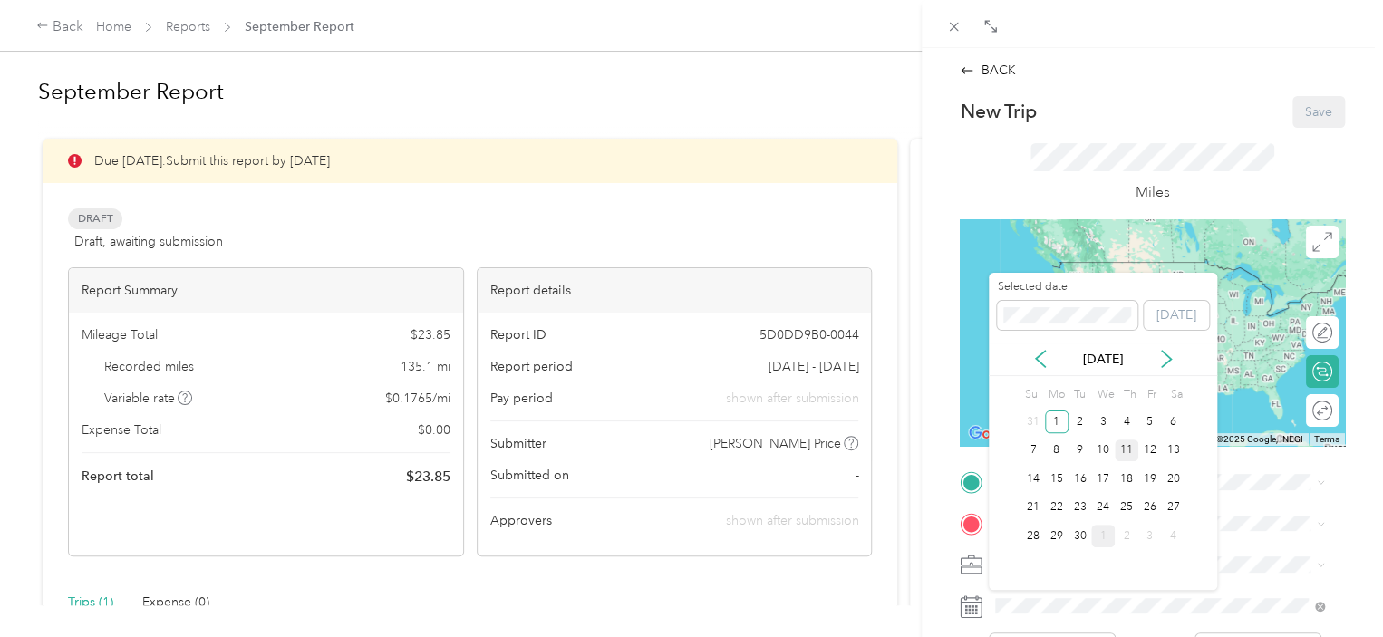
click at [1132, 452] on div "11" at bounding box center [1127, 451] width 24 height 23
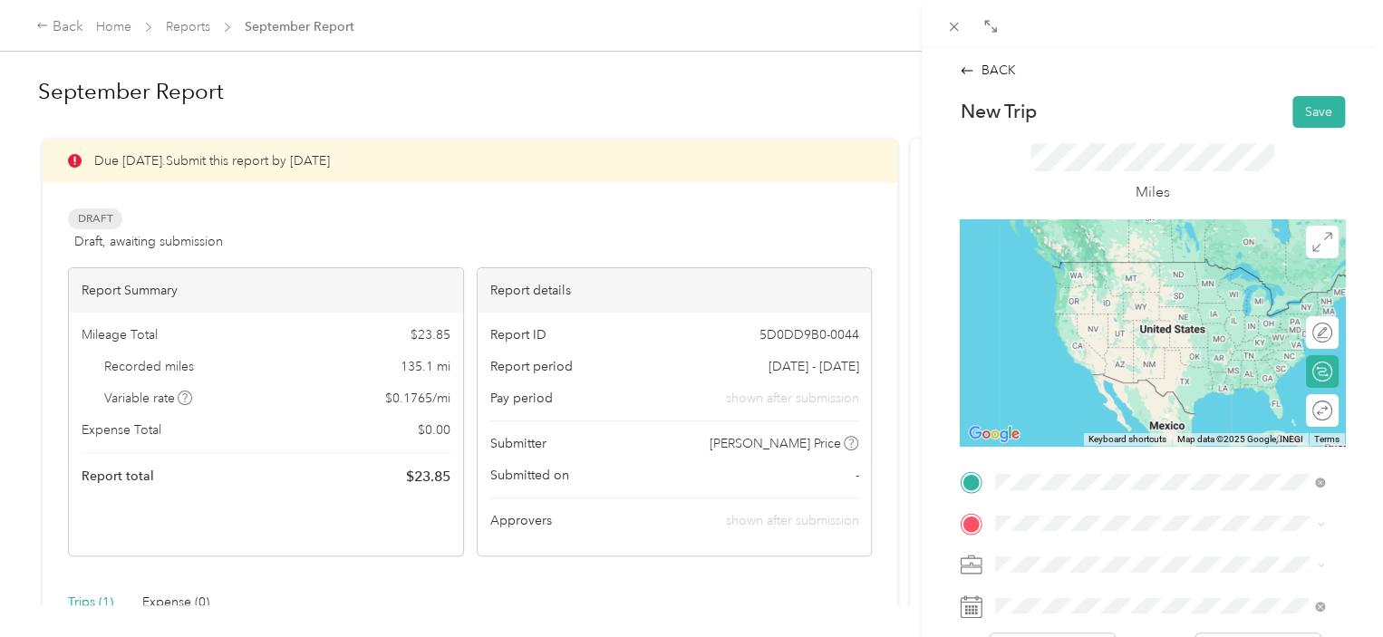
click at [1119, 565] on span "Laconia [US_STATE] 47135, [GEOGRAPHIC_DATA]" at bounding box center [1152, 555] width 244 height 32
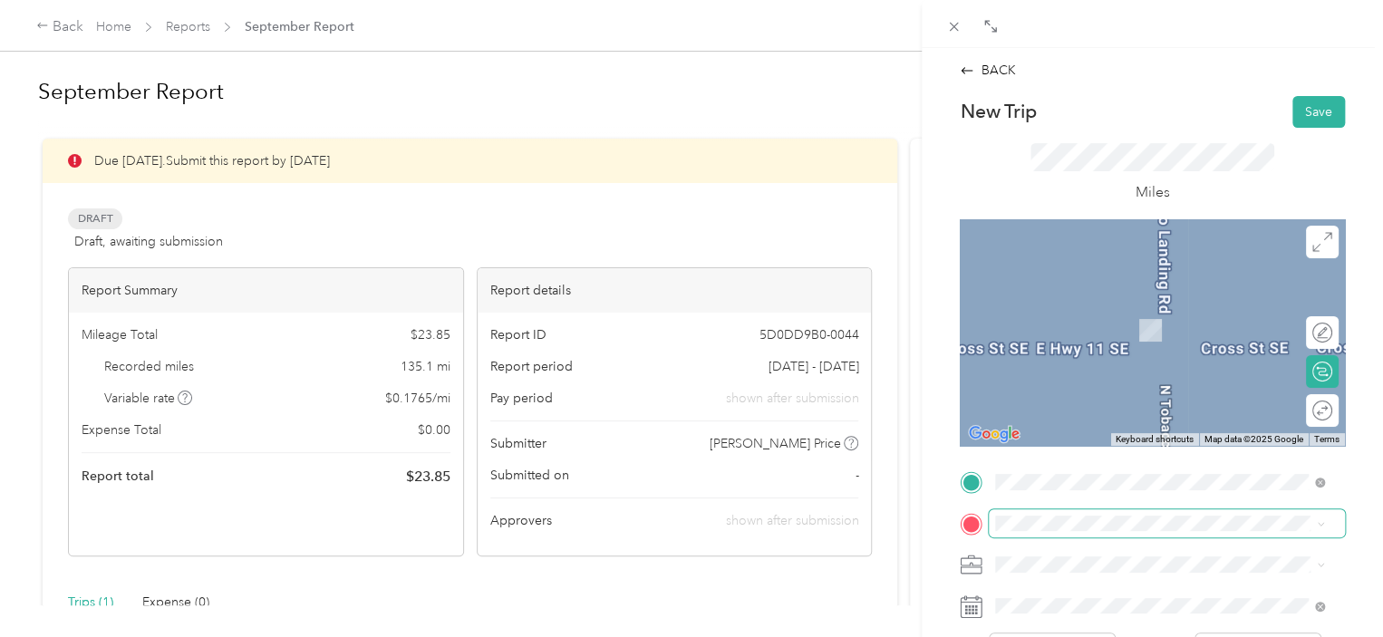
click at [1067, 532] on span at bounding box center [1167, 523] width 356 height 29
click at [1070, 318] on div "Home [STREET_ADDRESS][PERSON_NAME]" at bounding box center [1138, 320] width 216 height 38
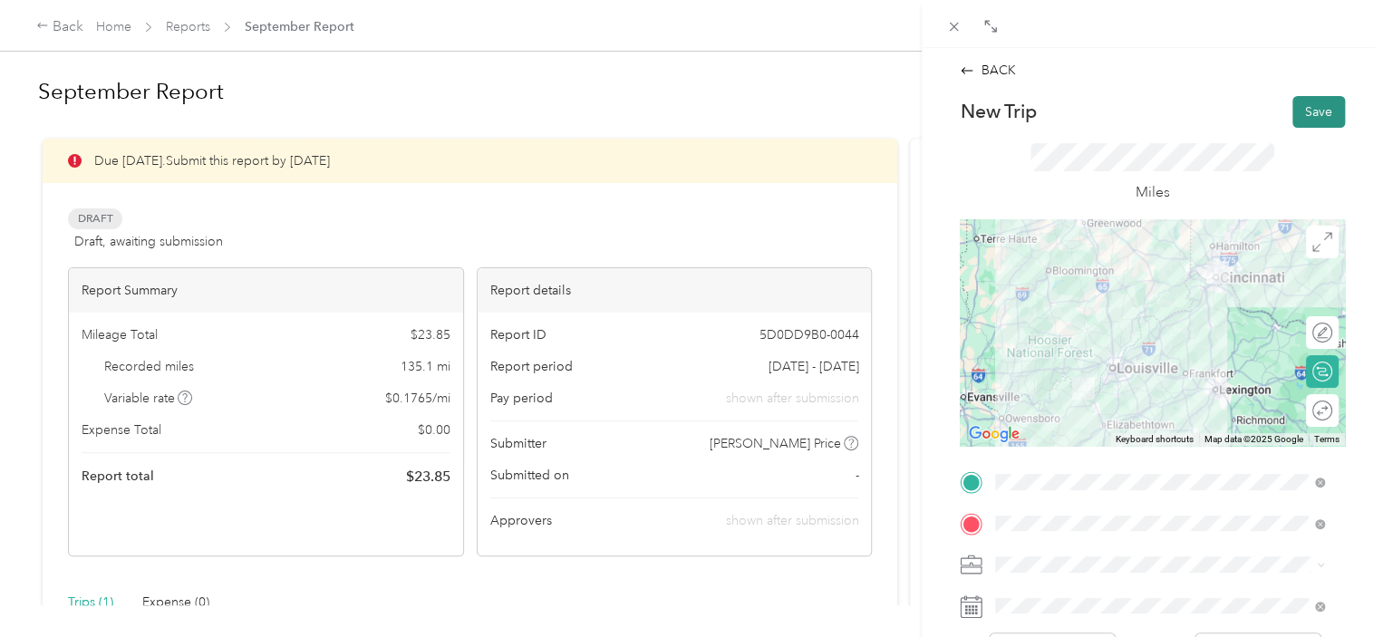
click at [1302, 125] on button "Save" at bounding box center [1319, 112] width 53 height 32
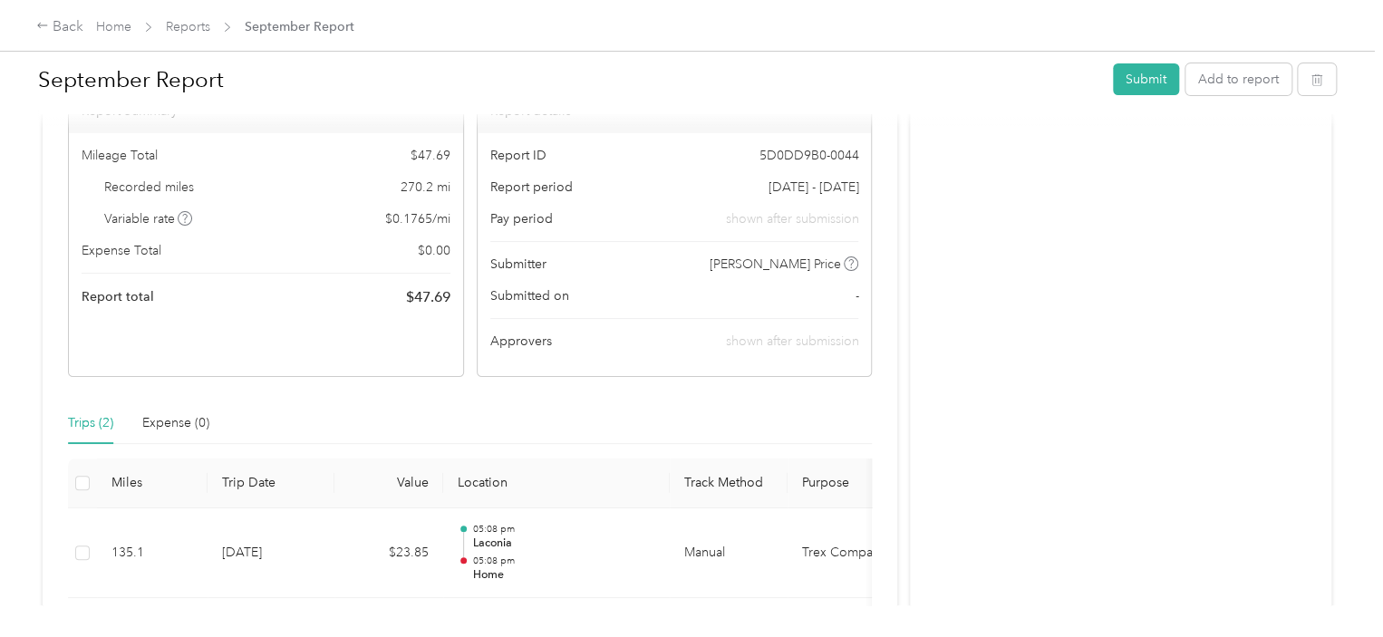
scroll to position [91, 0]
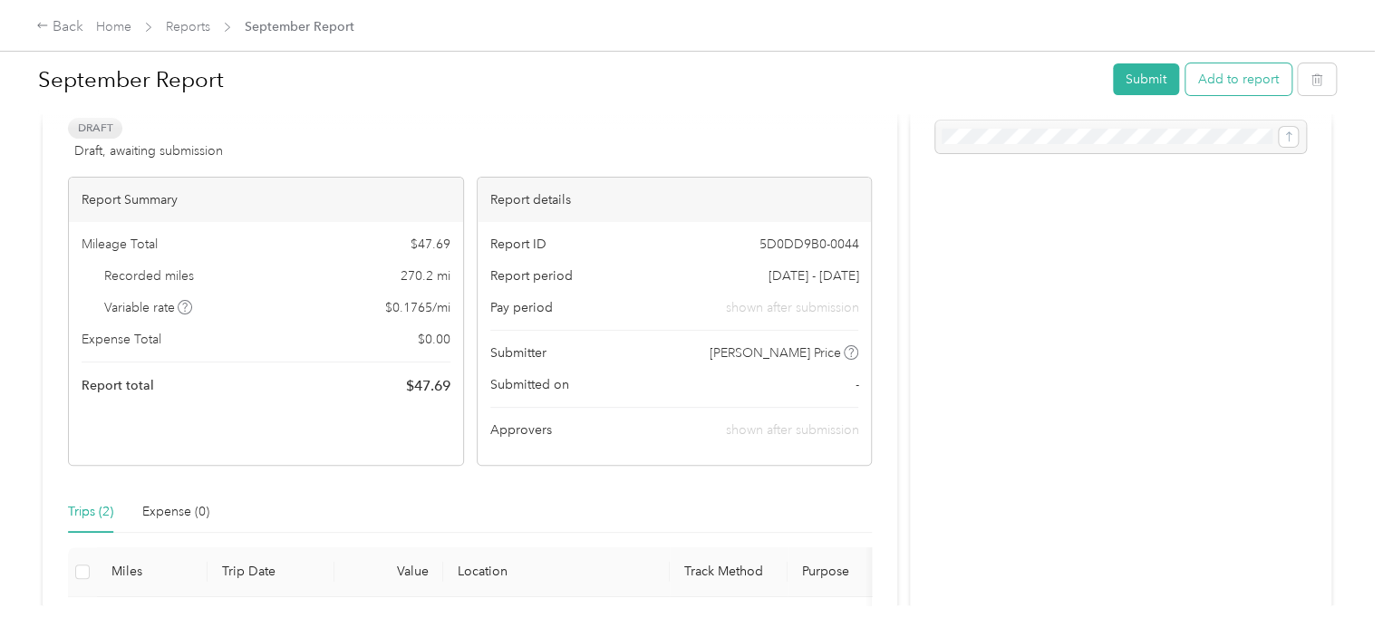
click at [1236, 76] on button "Add to report" at bounding box center [1239, 79] width 106 height 32
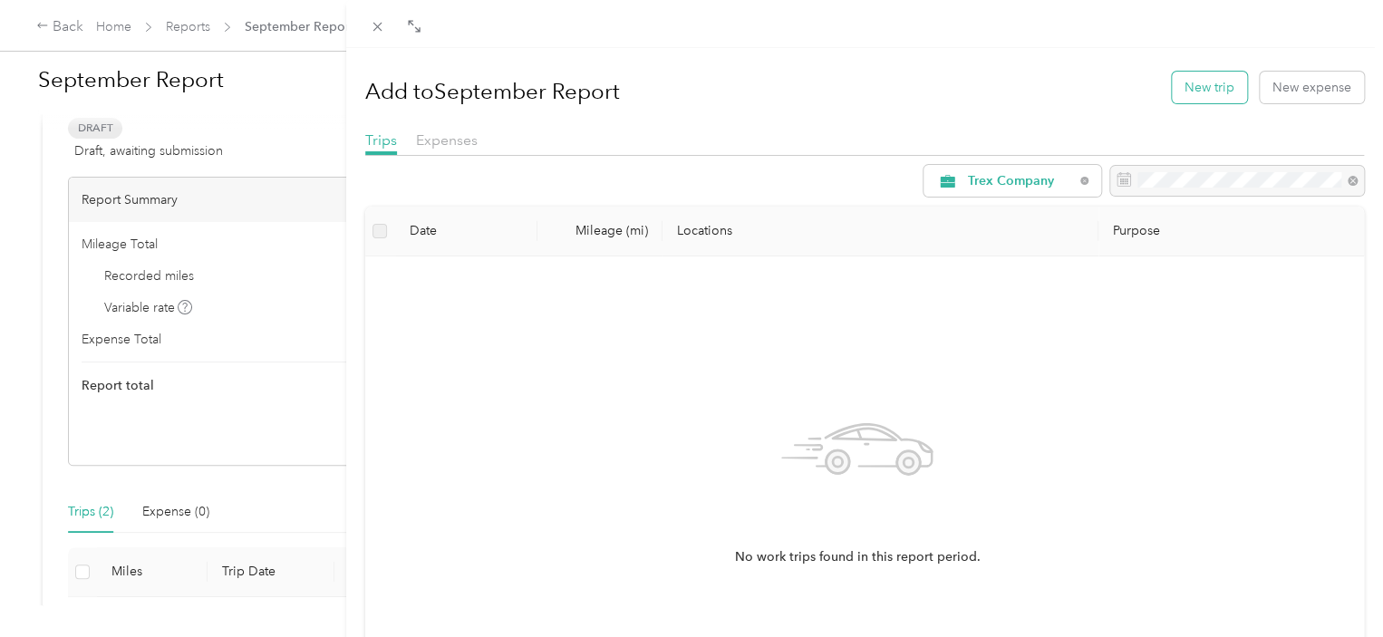
click at [1192, 85] on button "New trip" at bounding box center [1209, 88] width 75 height 32
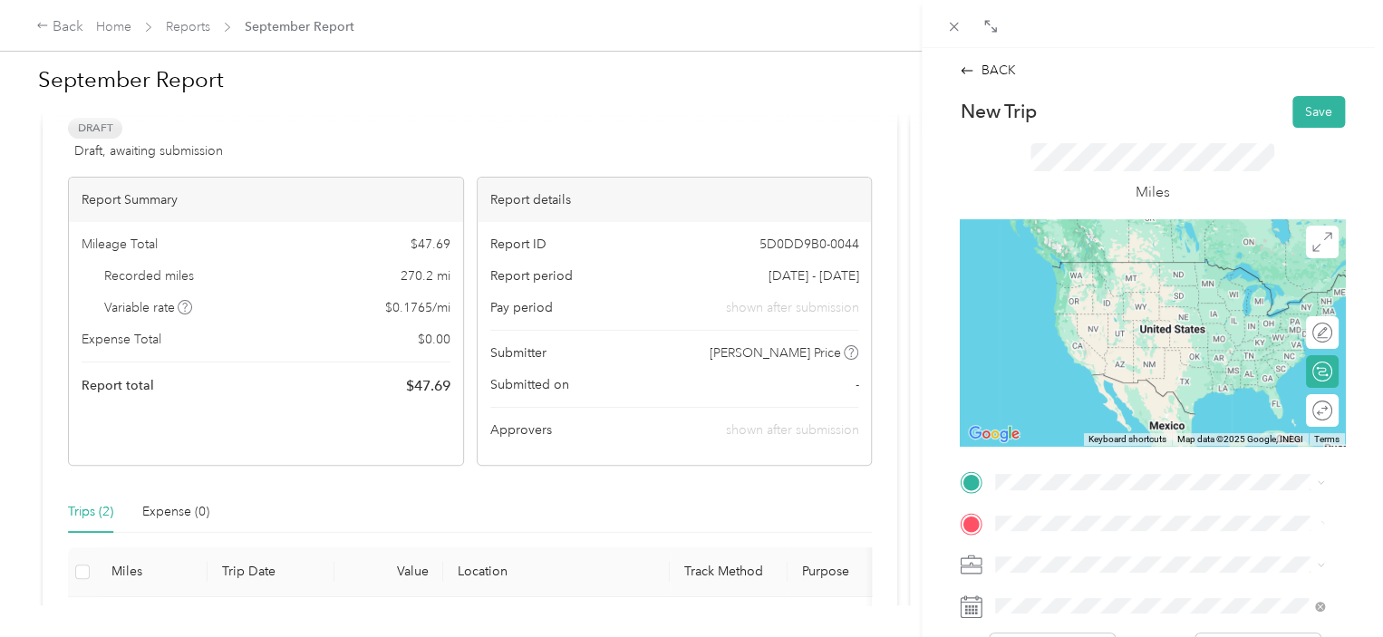
click at [924, 440] on div "BACK New Trip Save This trip cannot be edited because it is either under review…" at bounding box center [1152, 366] width 461 height 637
click at [1060, 296] on span "[STREET_ADDRESS][PERSON_NAME]" at bounding box center [1138, 288] width 216 height 15
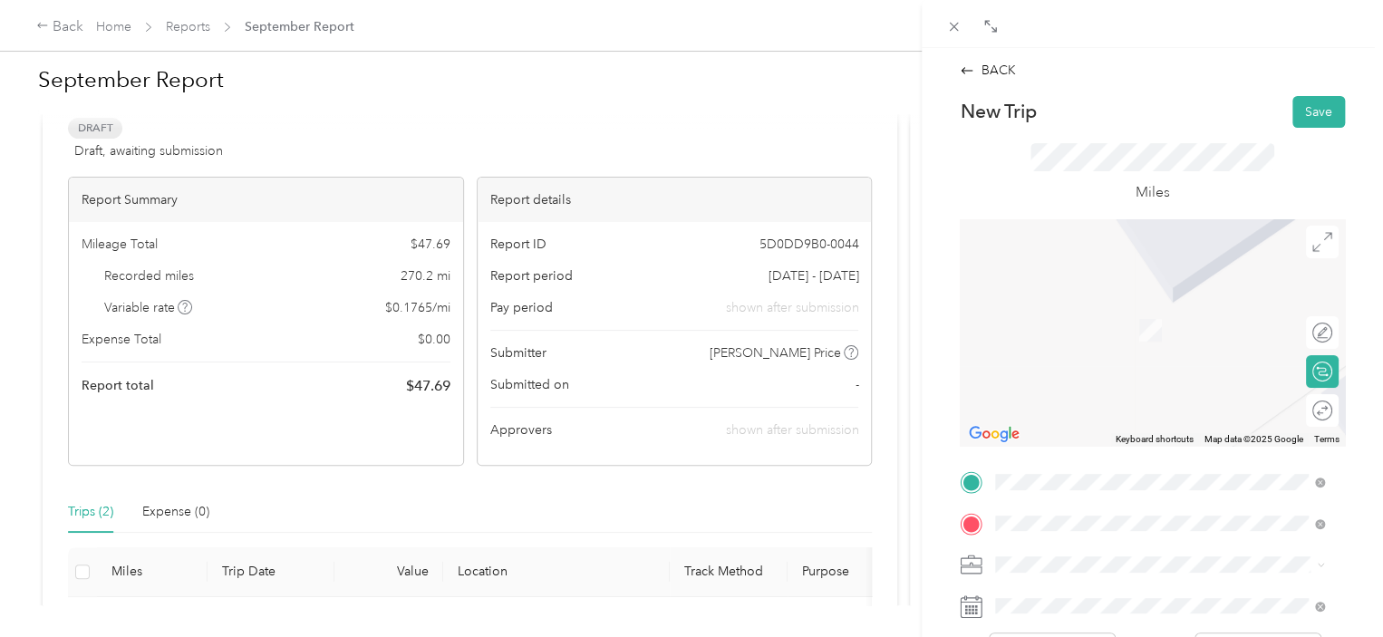
click at [1145, 322] on span "[STREET_ADDRESS][PERSON_NAME][US_STATE]" at bounding box center [1171, 322] width 282 height 16
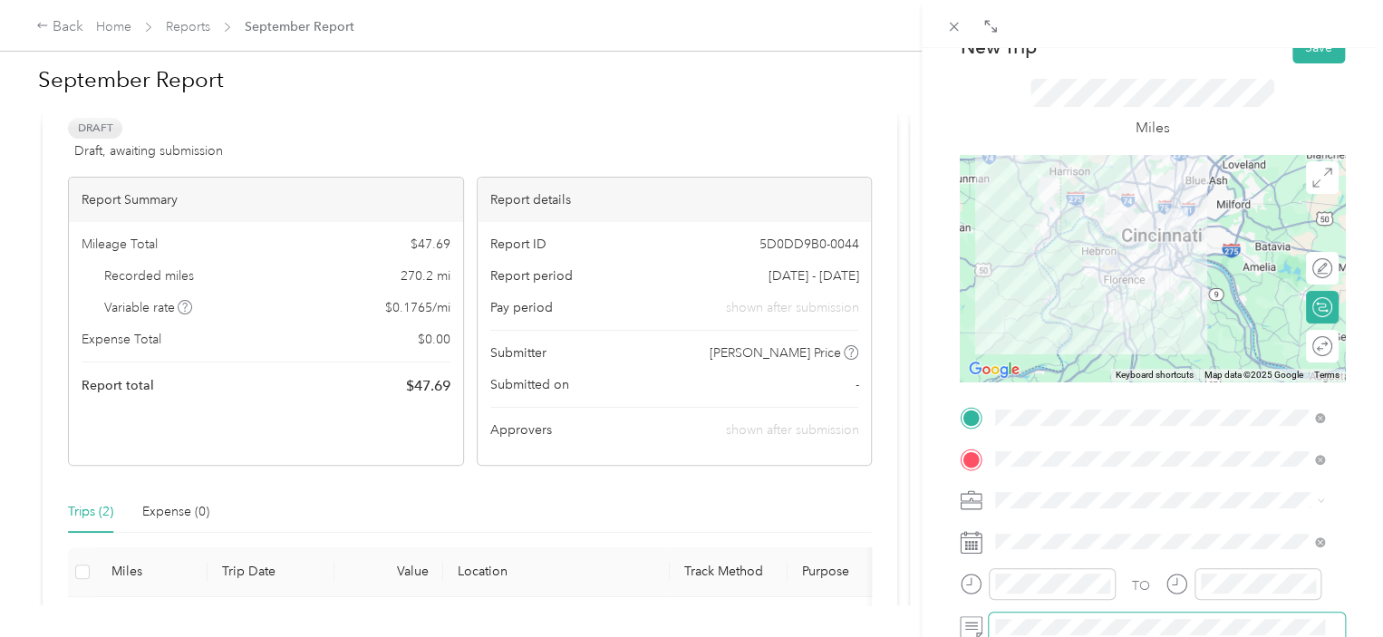
scroll to position [181, 0]
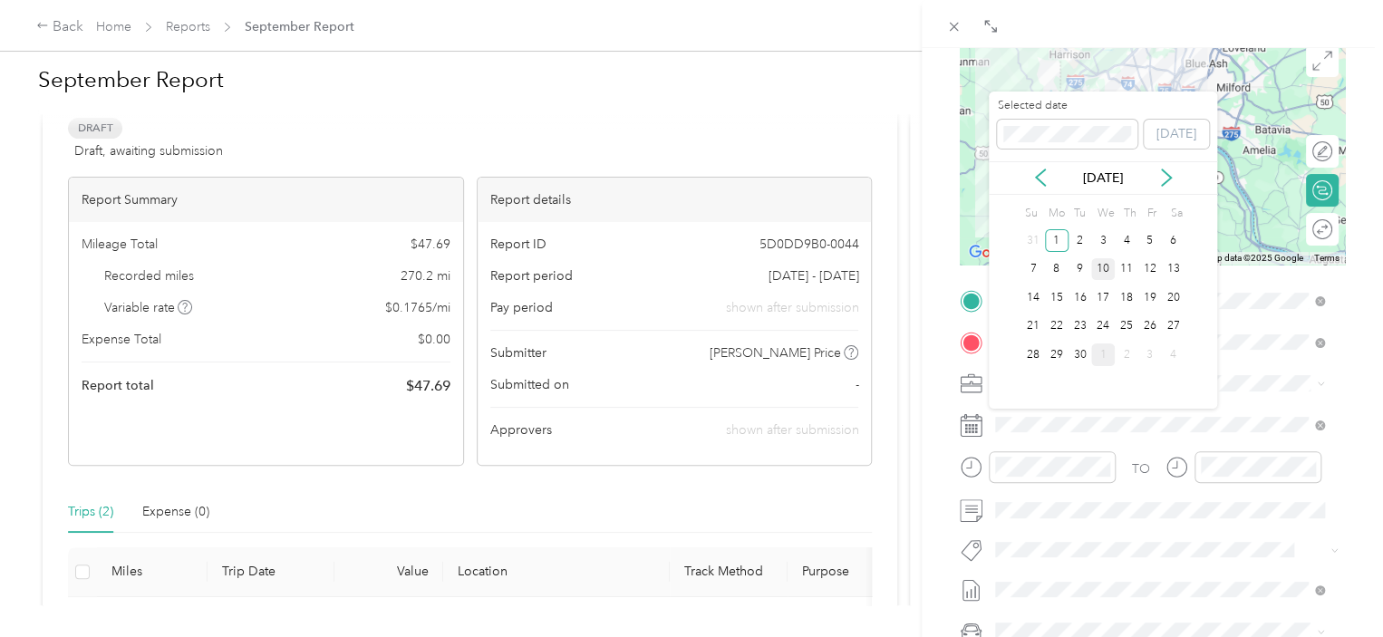
click at [1102, 268] on div "10" at bounding box center [1103, 269] width 24 height 23
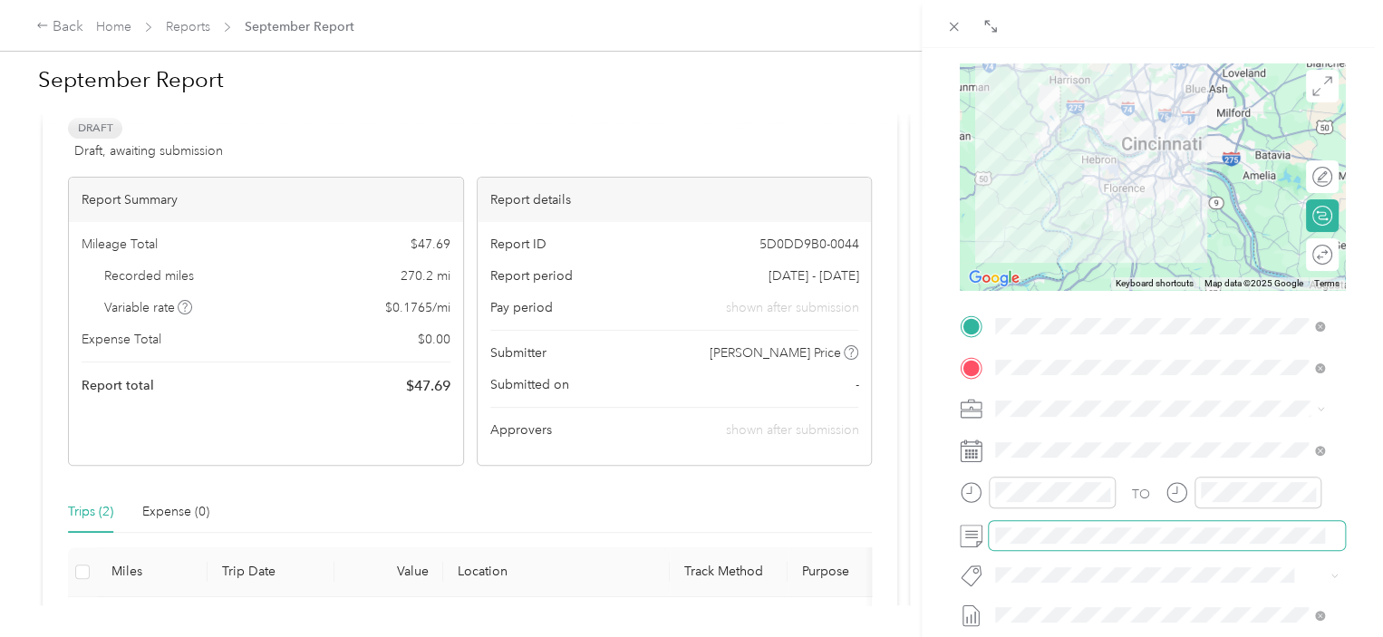
scroll to position [0, 0]
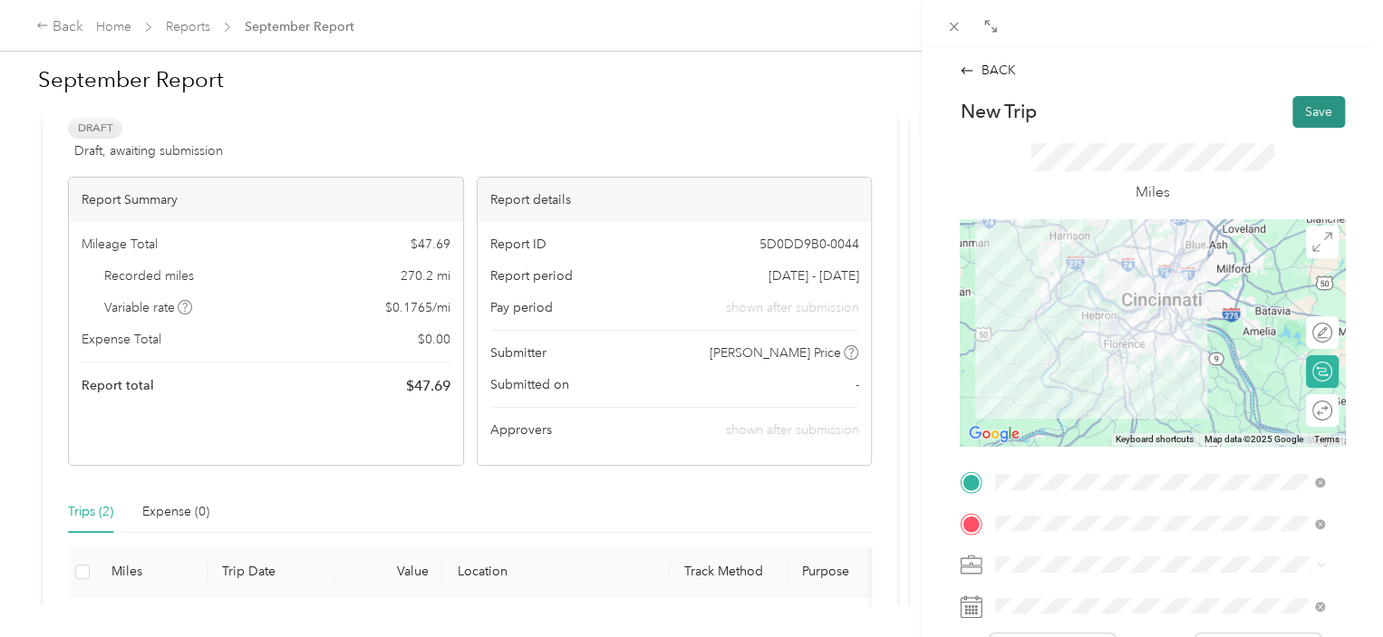
click at [1312, 113] on button "Save" at bounding box center [1319, 112] width 53 height 32
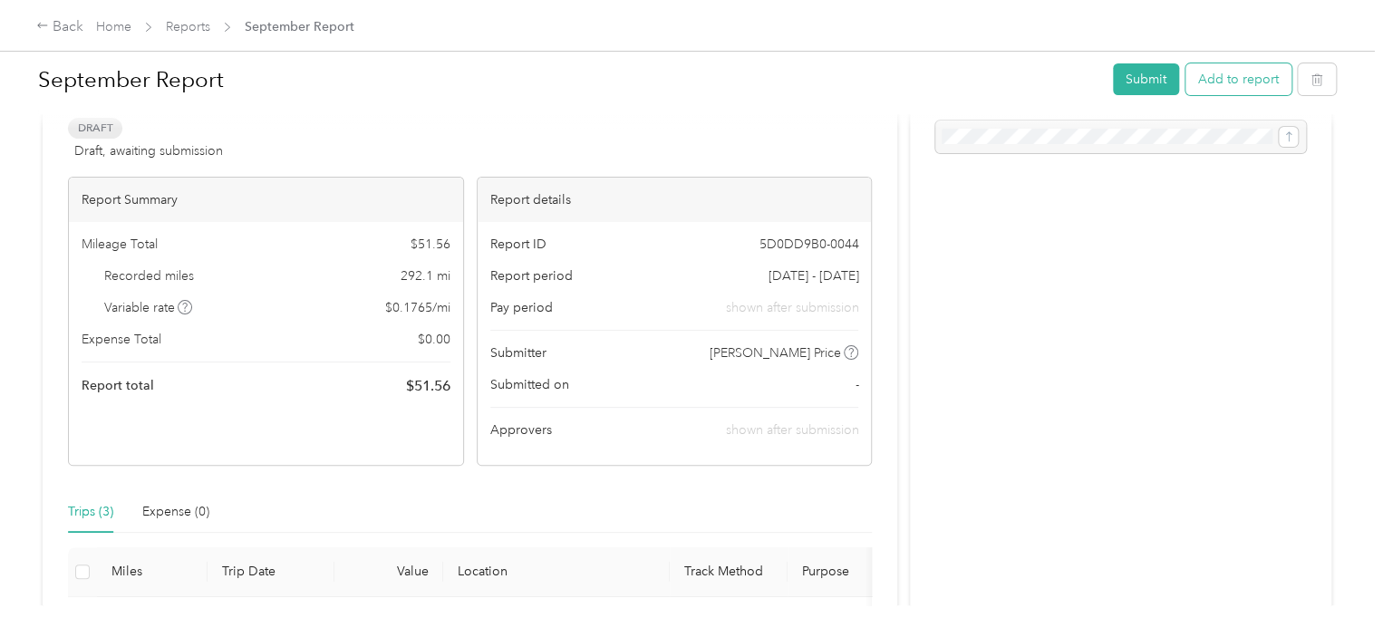
click at [1218, 77] on button "Add to report" at bounding box center [1239, 79] width 106 height 32
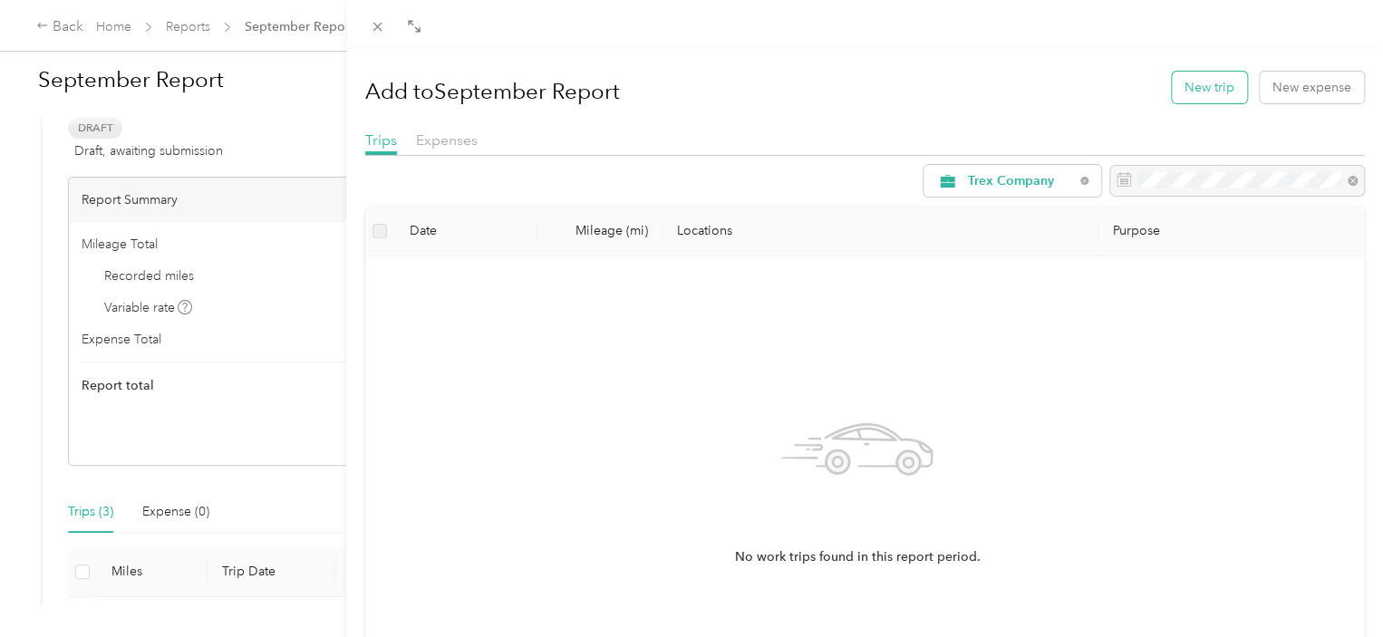
click at [1186, 75] on button "New trip" at bounding box center [1209, 88] width 75 height 32
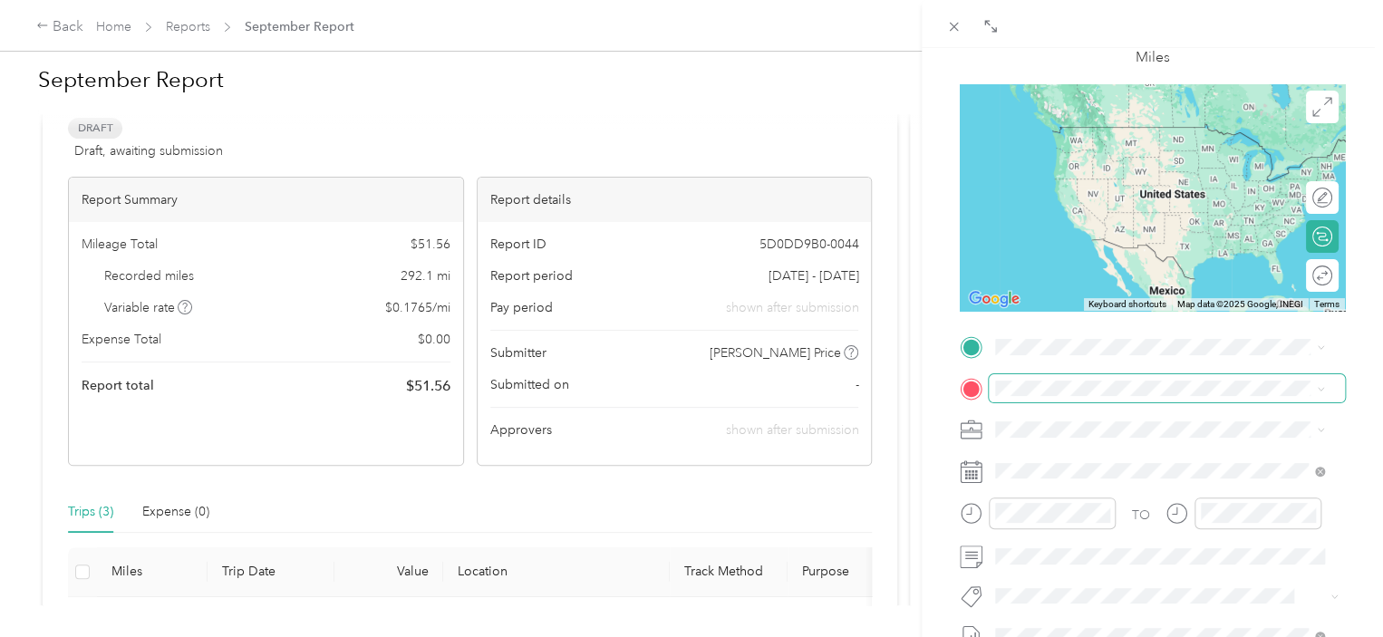
scroll to position [272, 0]
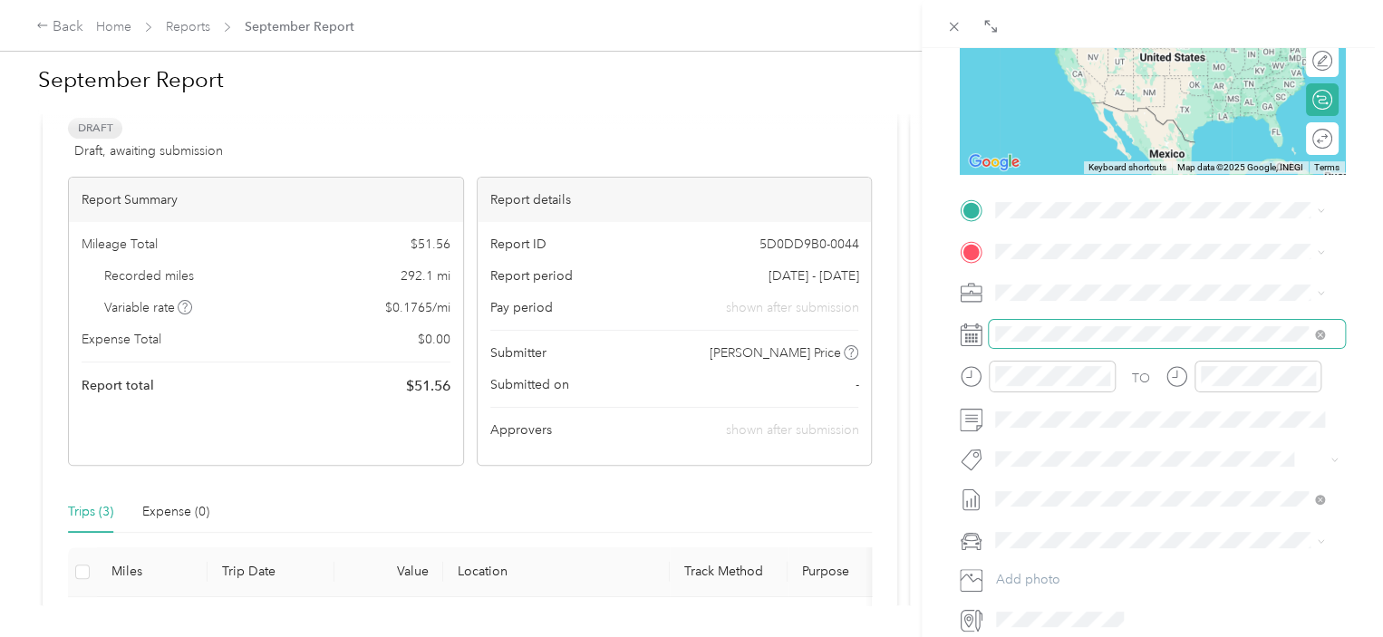
click at [1121, 322] on span at bounding box center [1167, 334] width 356 height 29
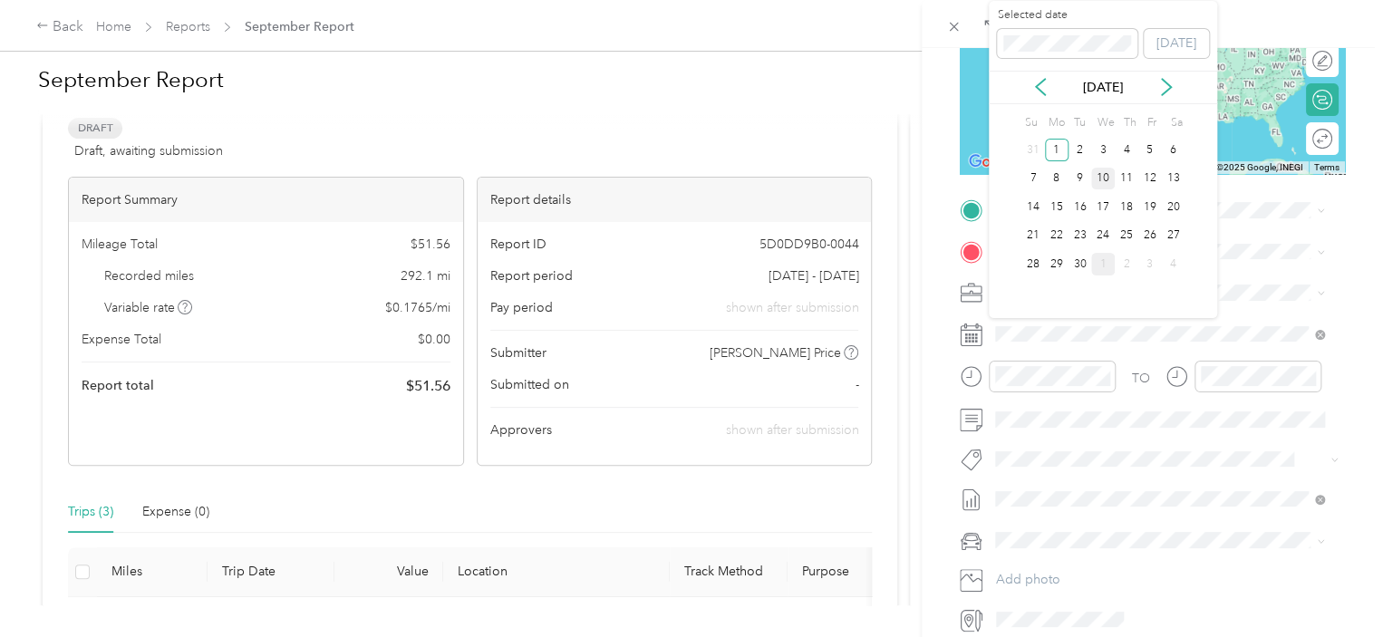
click at [1096, 174] on div "10" at bounding box center [1103, 179] width 24 height 23
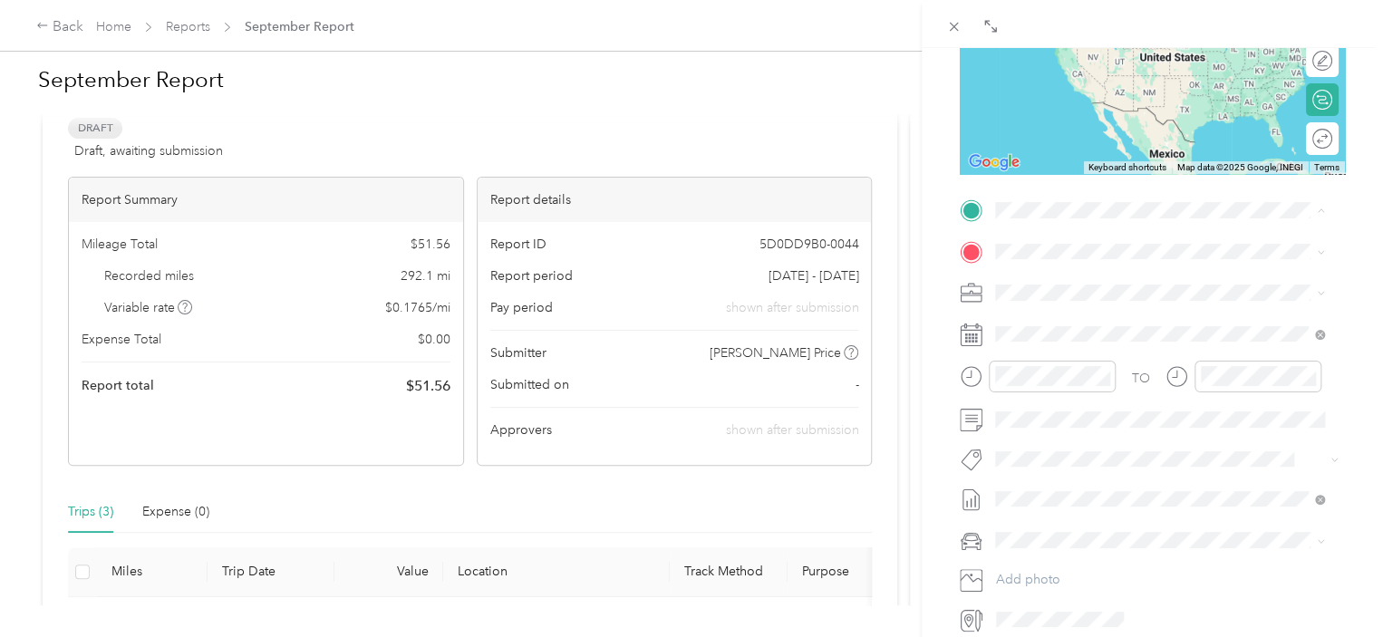
click at [1096, 297] on span "[STREET_ADDRESS][PERSON_NAME]" at bounding box center [1138, 302] width 216 height 15
click at [1165, 278] on span "[STREET_ADDRESS][PERSON_NAME][US_STATE]" at bounding box center [1171, 275] width 282 height 16
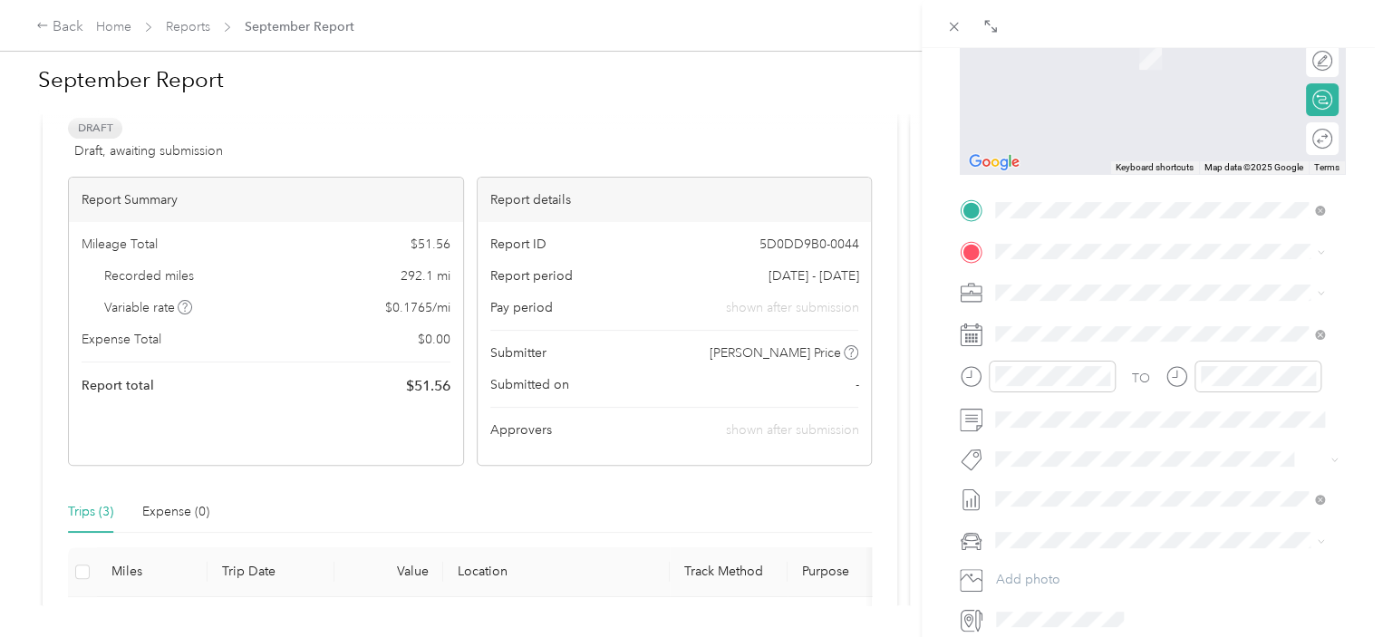
click at [1101, 340] on span "[STREET_ADDRESS][PERSON_NAME]" at bounding box center [1138, 340] width 216 height 15
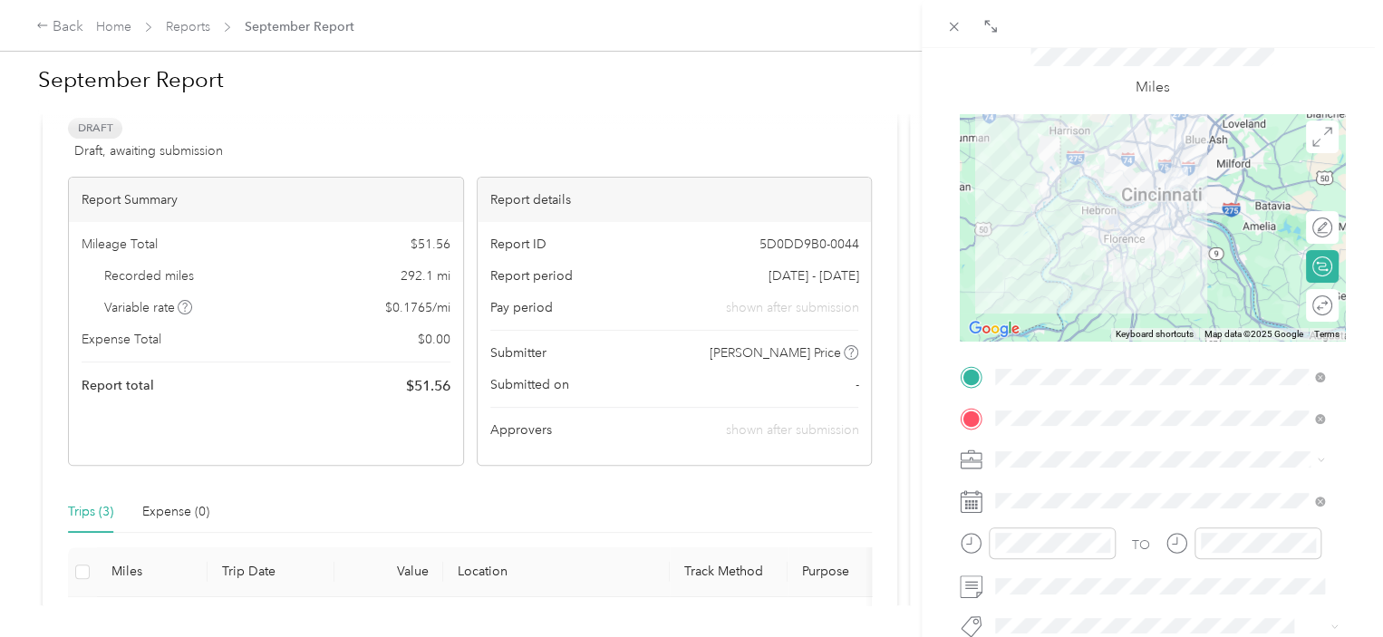
scroll to position [0, 0]
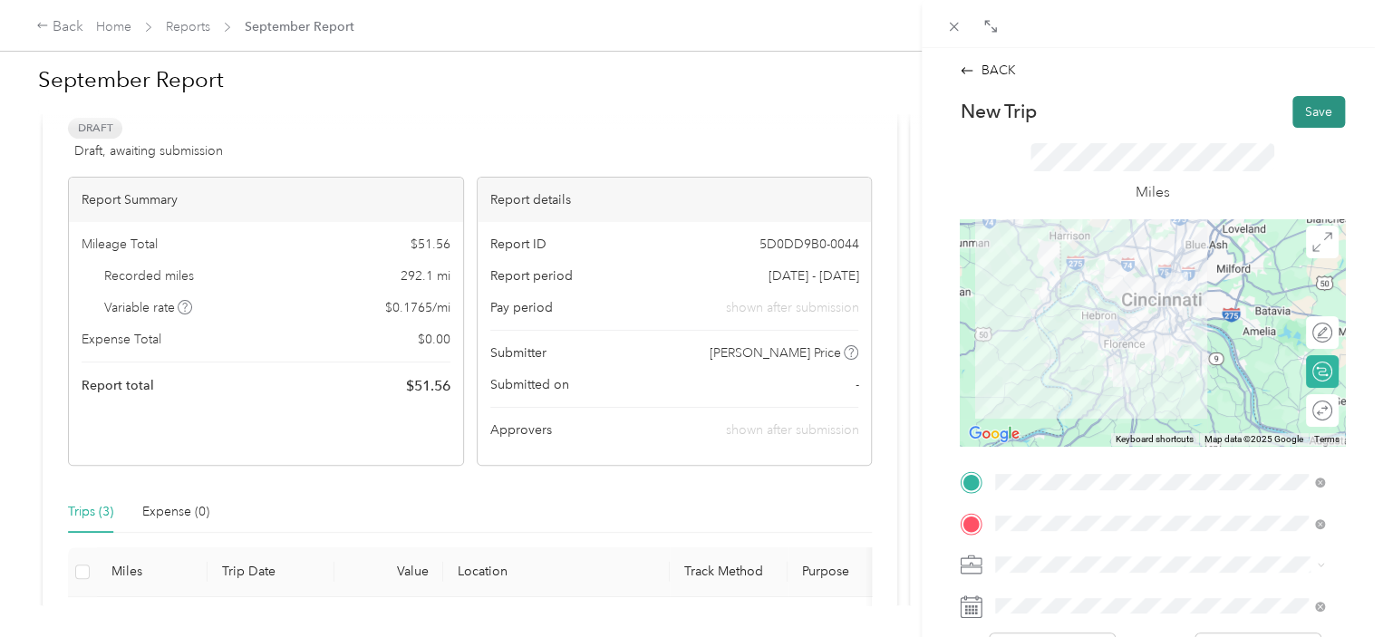
click at [1293, 101] on button "Save" at bounding box center [1319, 112] width 53 height 32
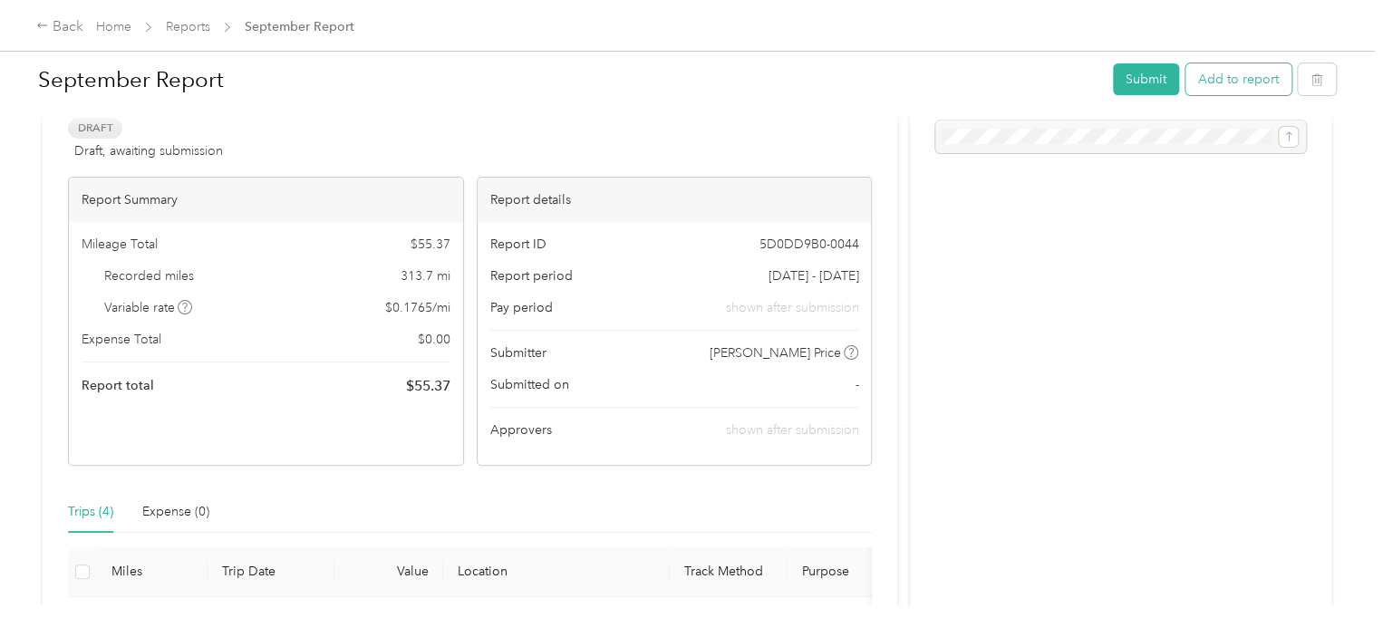
click at [1253, 86] on button "Add to report" at bounding box center [1239, 79] width 106 height 32
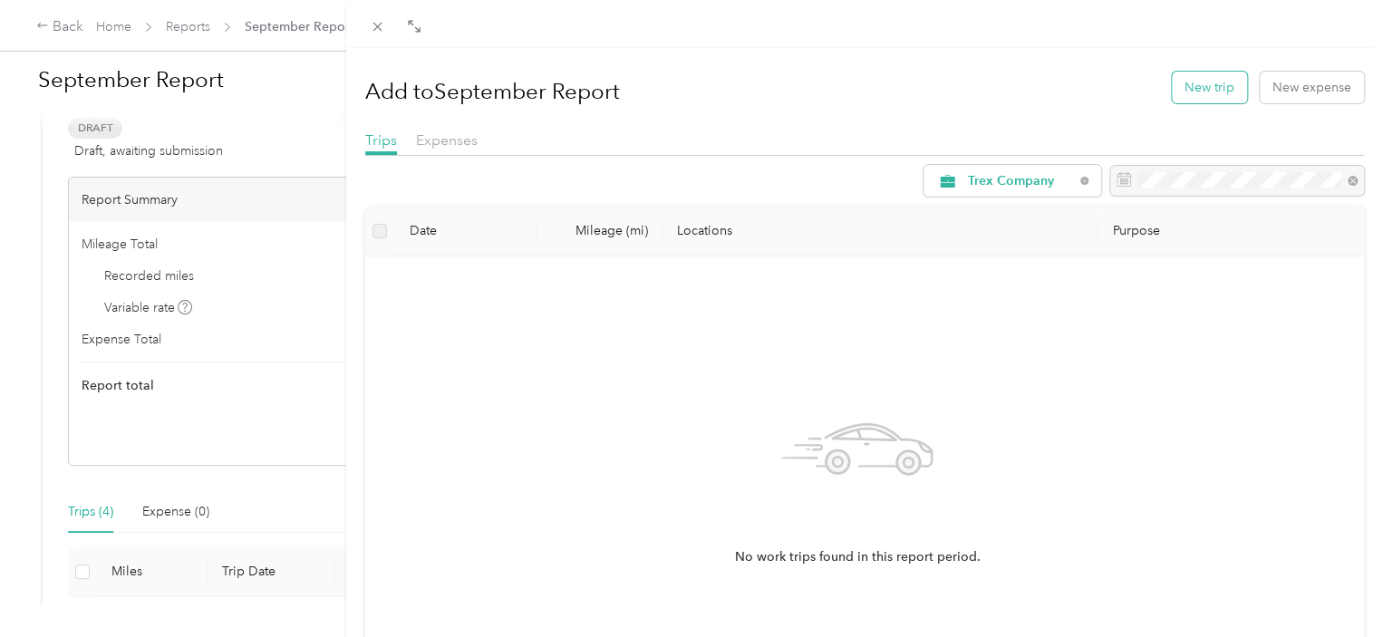
click at [1196, 95] on button "New trip" at bounding box center [1209, 88] width 75 height 32
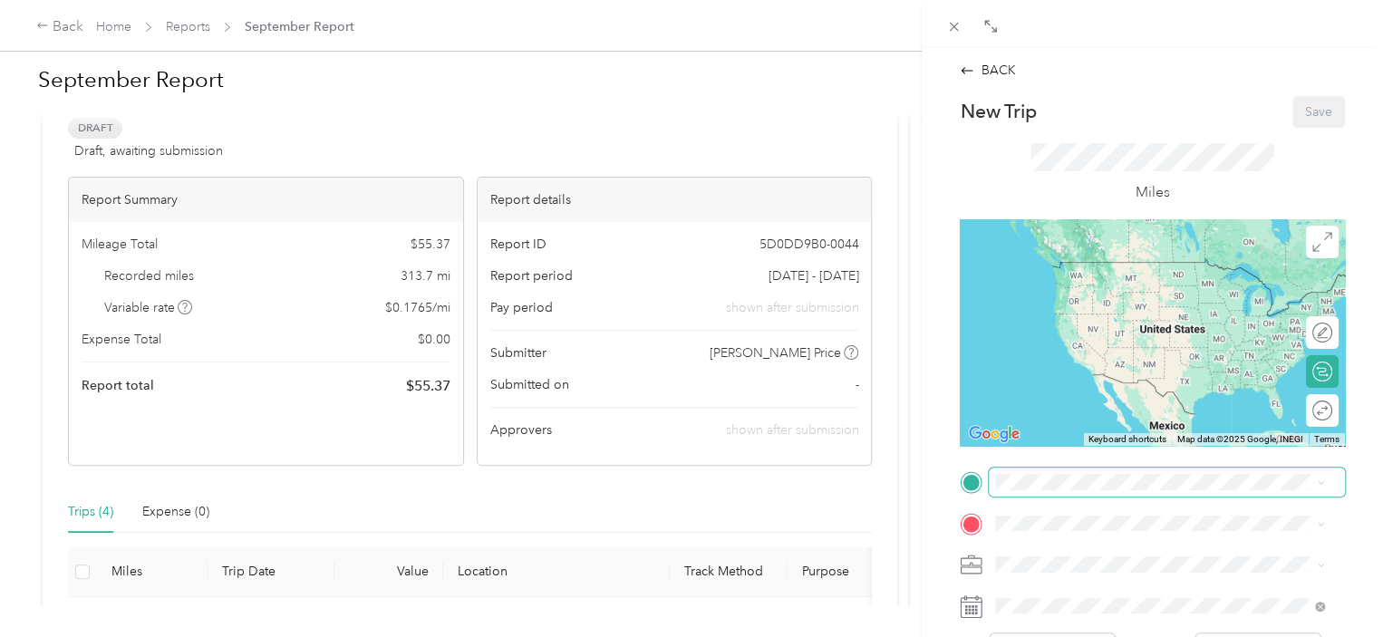
click at [1045, 470] on span at bounding box center [1167, 482] width 356 height 29
click at [1078, 294] on span "[STREET_ADDRESS][PERSON_NAME]" at bounding box center [1138, 285] width 216 height 15
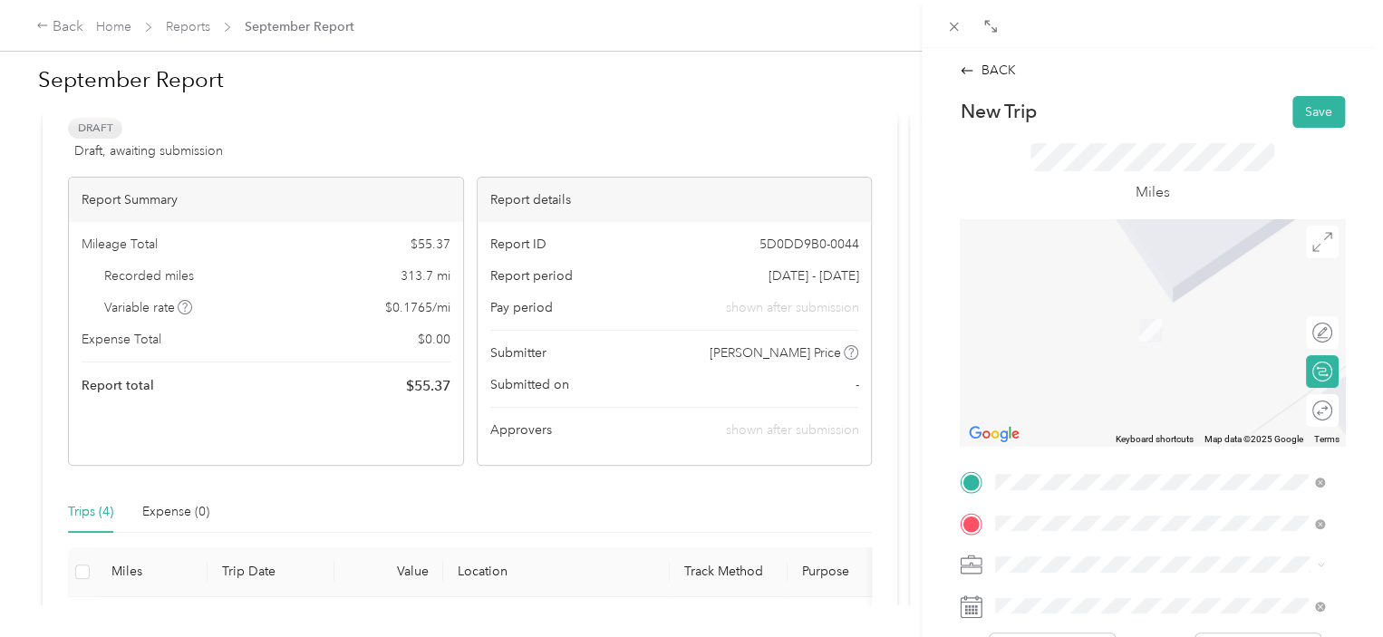
click at [1086, 381] on span "[STREET_ADDRESS][US_STATE]" at bounding box center [1120, 372] width 181 height 16
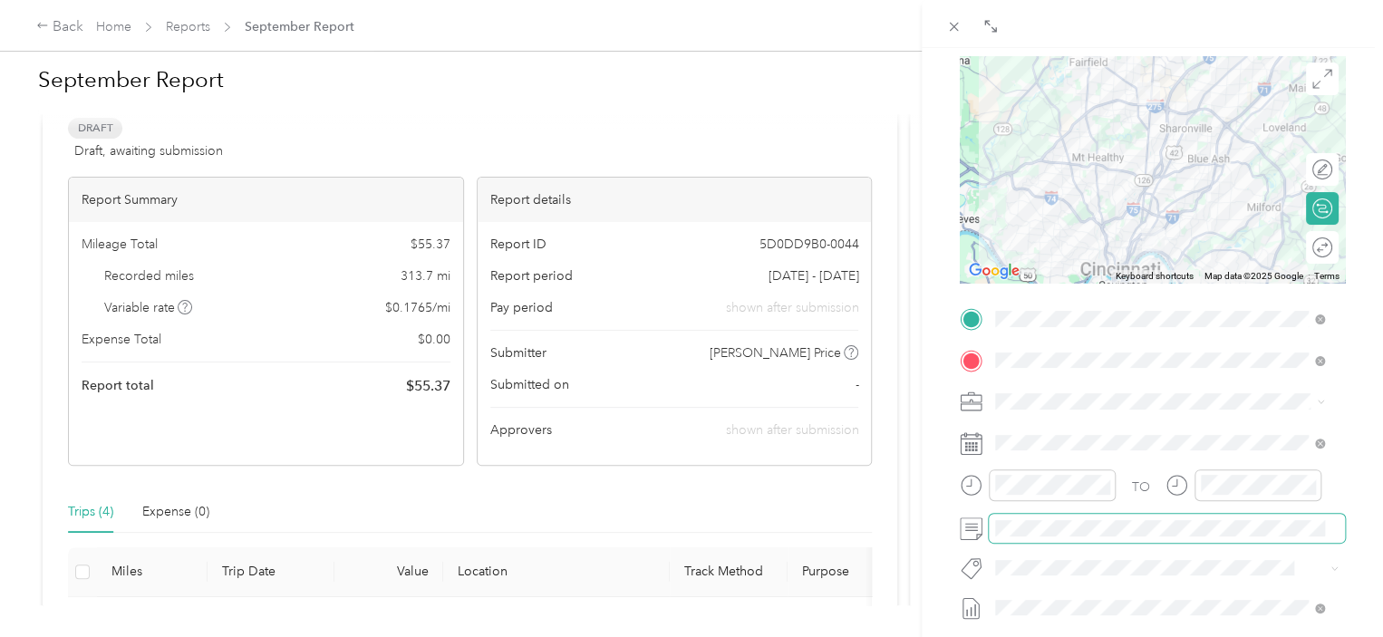
scroll to position [181, 0]
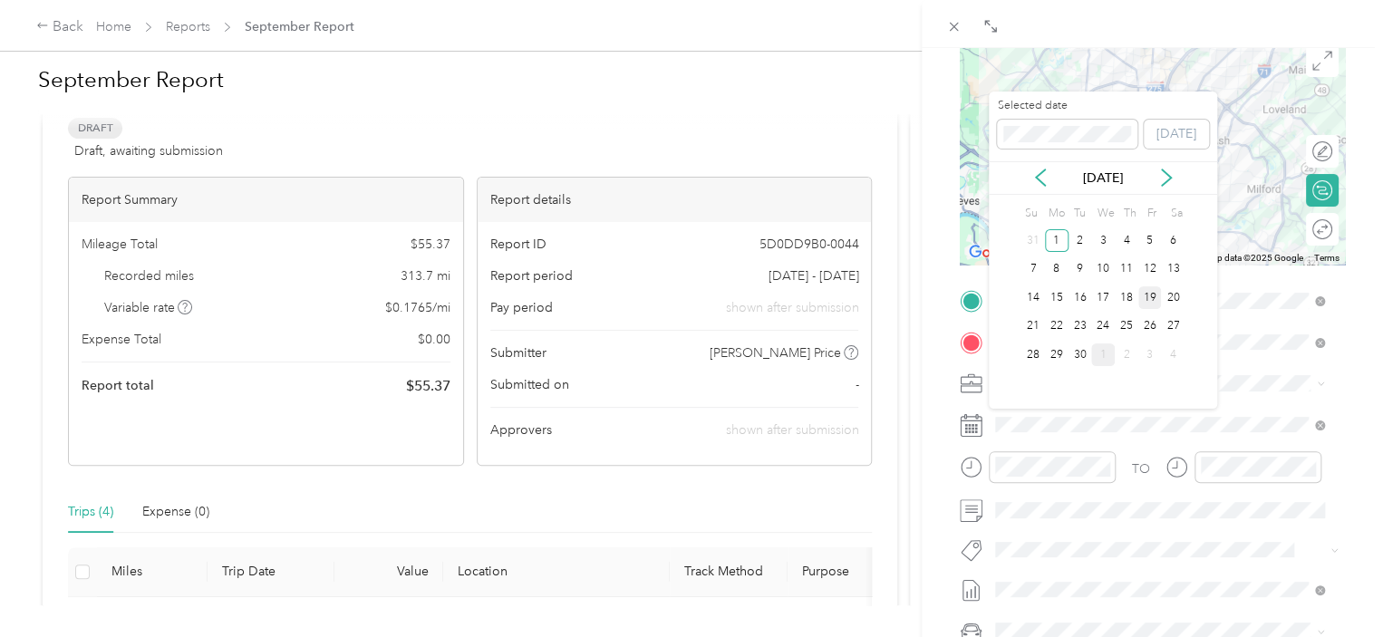
click at [1148, 294] on div "19" at bounding box center [1150, 297] width 24 height 23
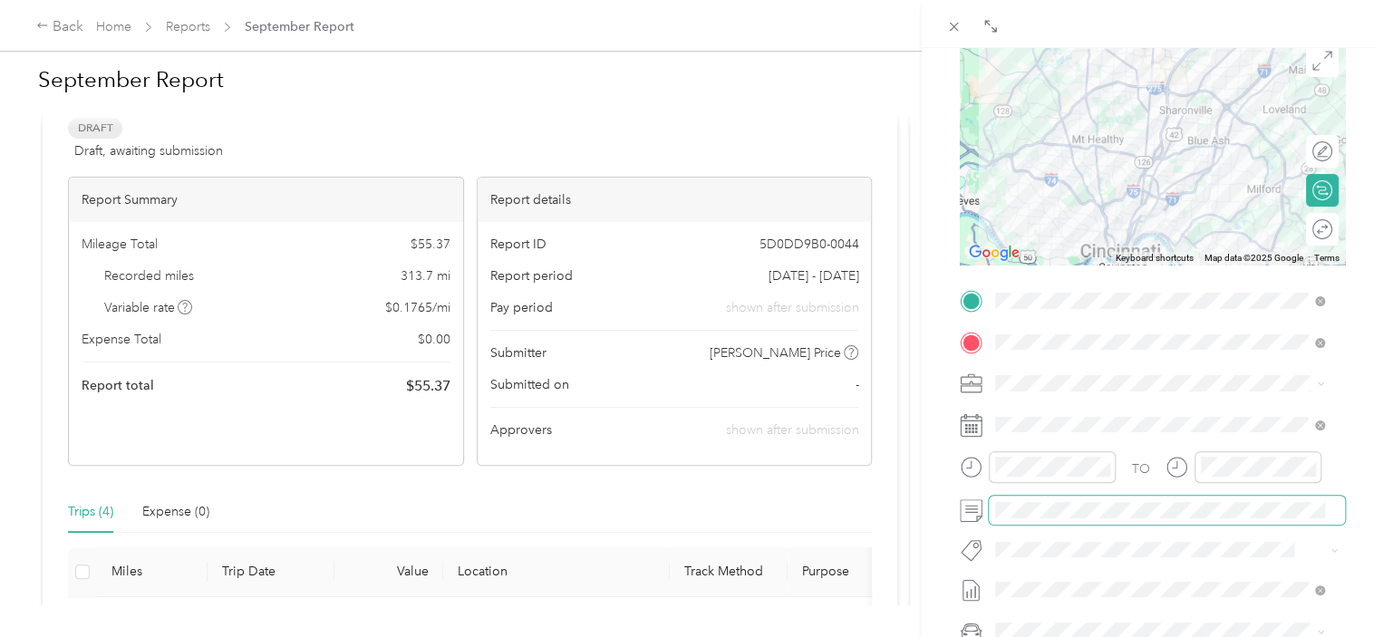
scroll to position [0, 0]
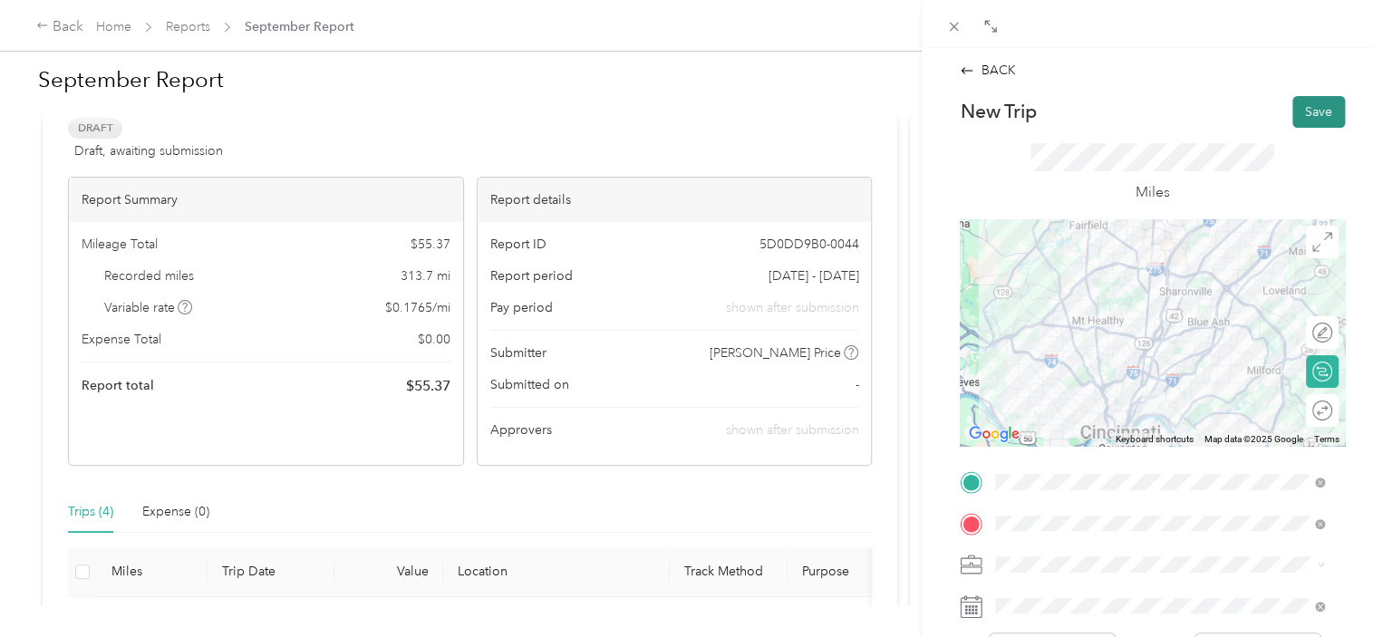
drag, startPoint x: 1291, startPoint y: 118, endPoint x: 1298, endPoint y: 111, distance: 9.6
click at [1298, 111] on button "Save" at bounding box center [1319, 112] width 53 height 32
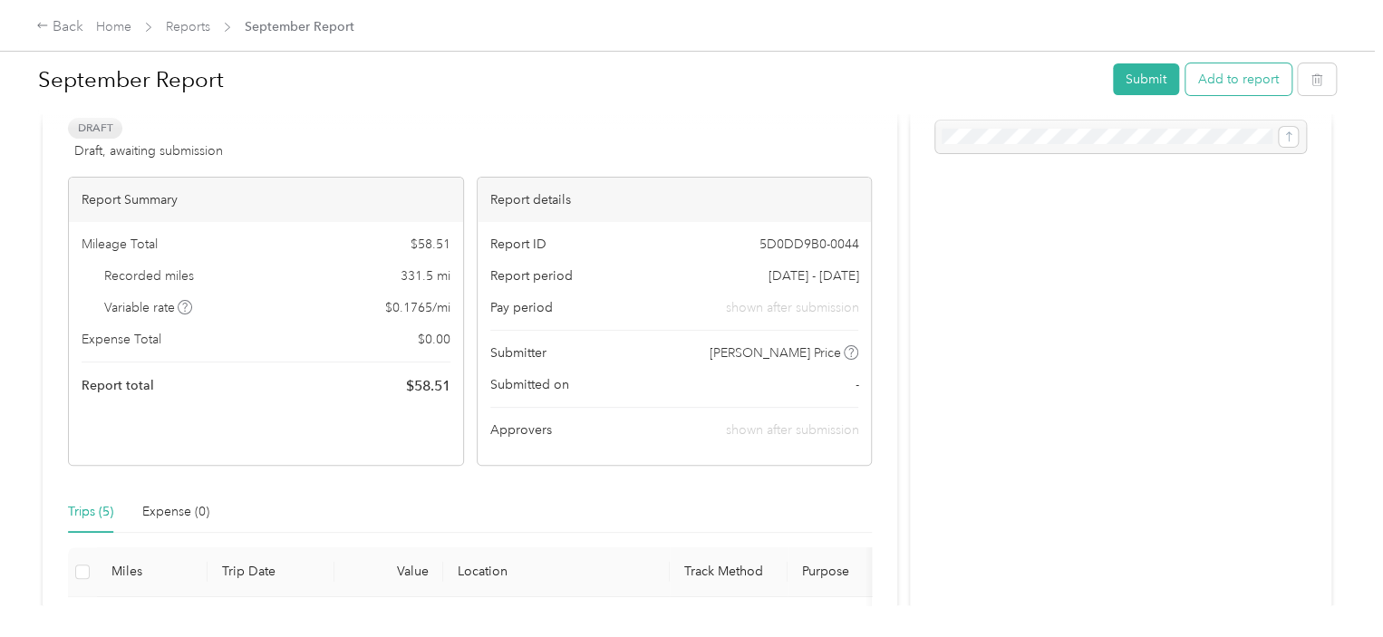
click at [1238, 74] on button "Add to report" at bounding box center [1239, 79] width 106 height 32
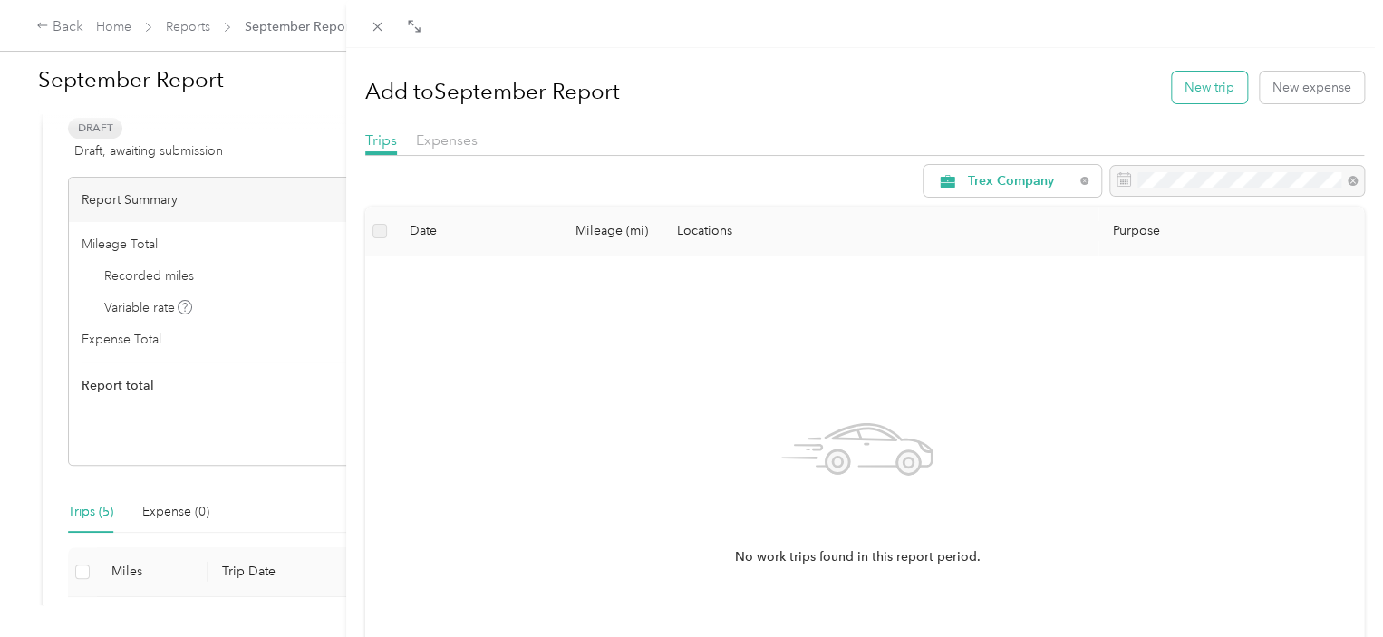
click at [1207, 82] on button "New trip" at bounding box center [1209, 88] width 75 height 32
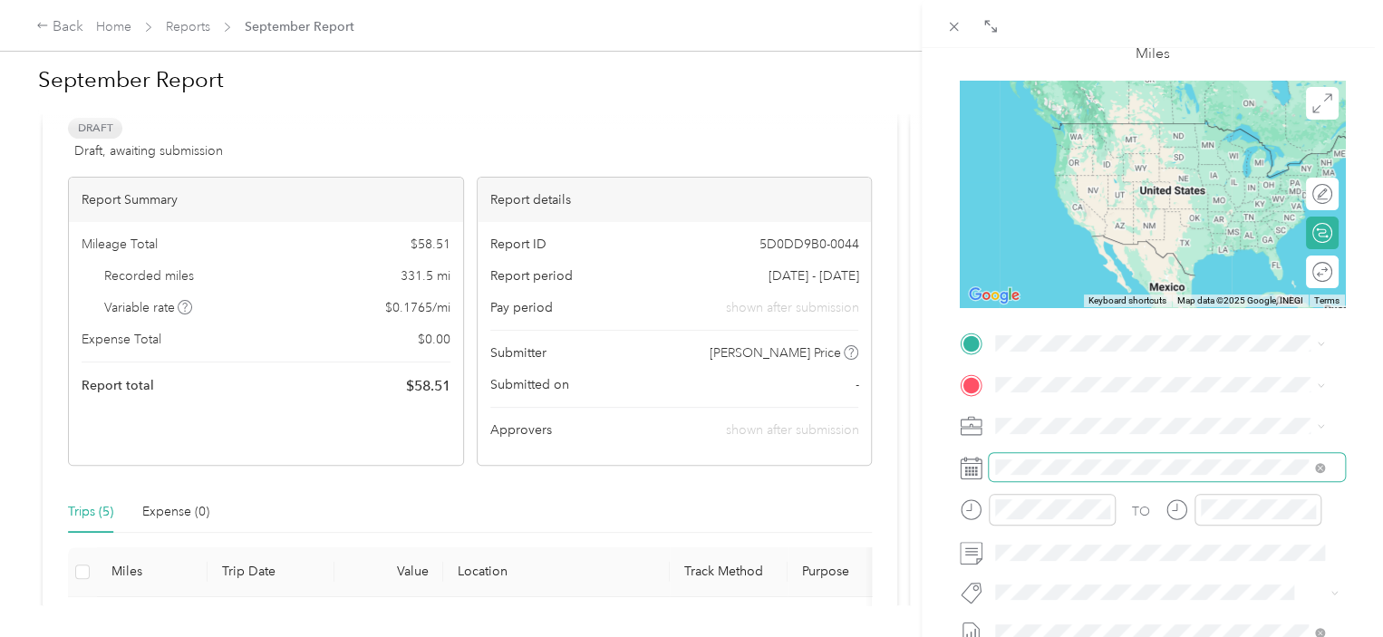
scroll to position [181, 0]
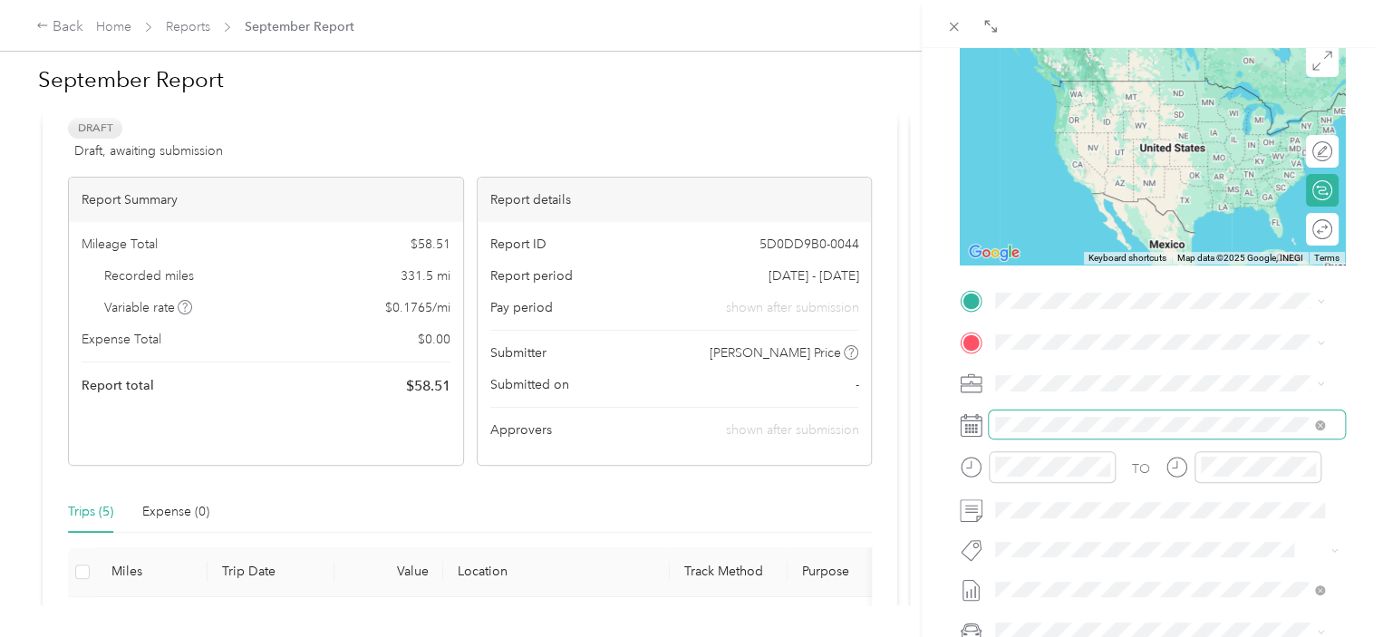
click at [1102, 411] on span at bounding box center [1167, 425] width 356 height 29
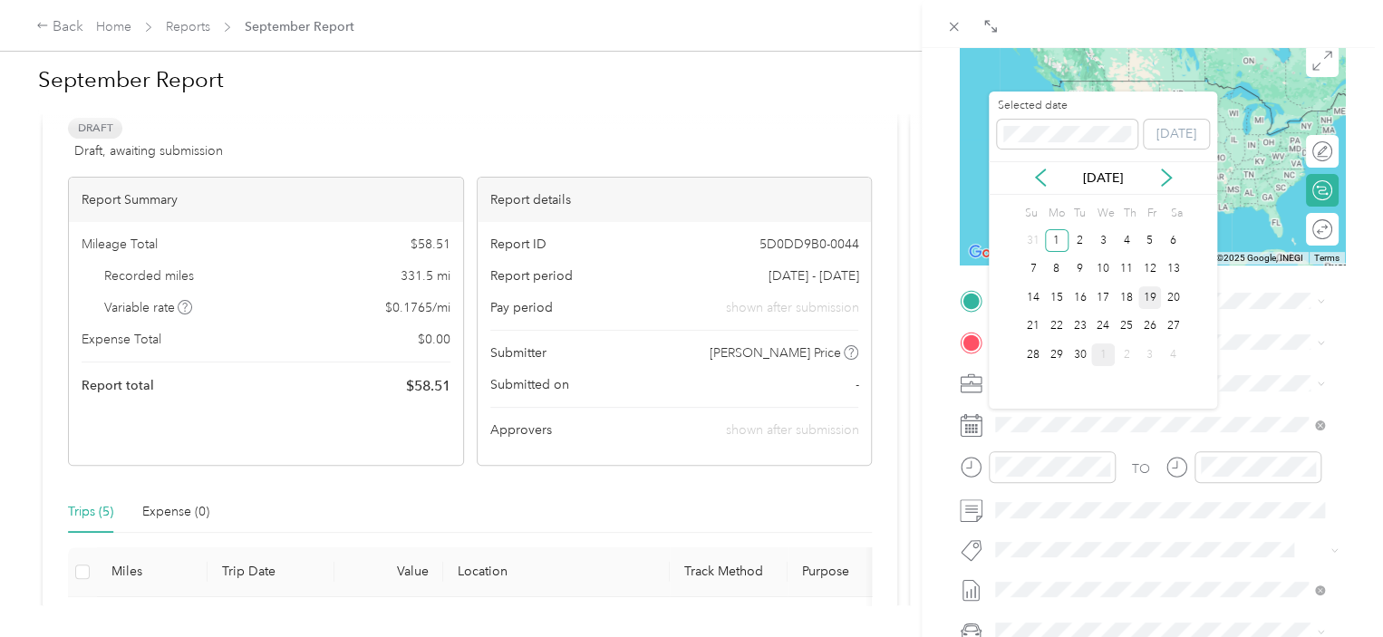
click at [1155, 297] on div "19" at bounding box center [1150, 297] width 24 height 23
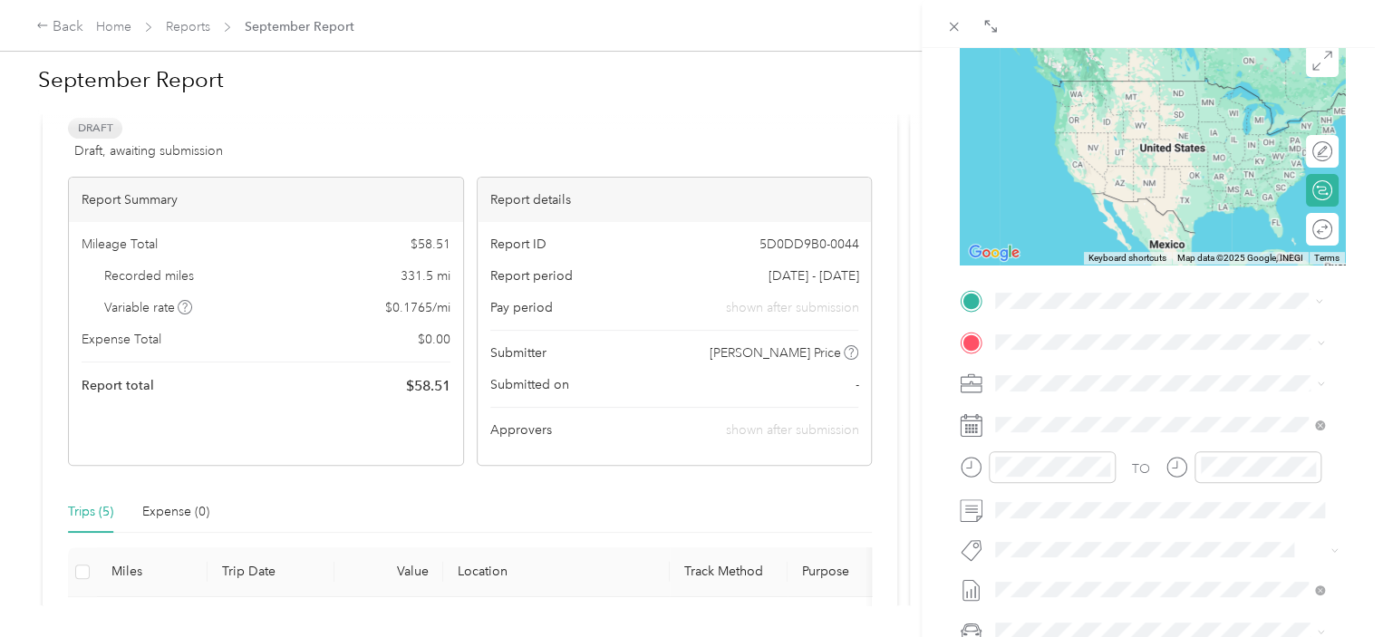
click at [1070, 374] on span "[STREET_ADDRESS][US_STATE]" at bounding box center [1120, 366] width 181 height 16
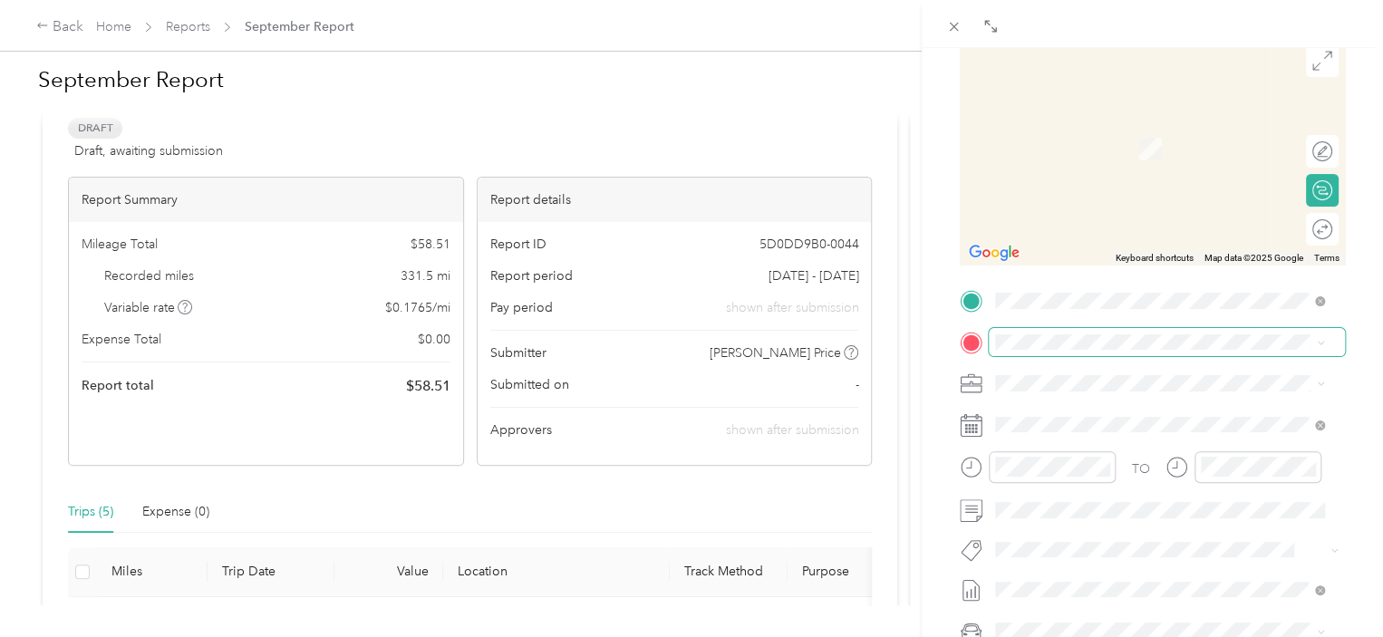
click at [1037, 351] on span at bounding box center [1167, 342] width 356 height 29
click at [1114, 412] on span "[STREET_ADDRESS][US_STATE]" at bounding box center [1120, 408] width 181 height 16
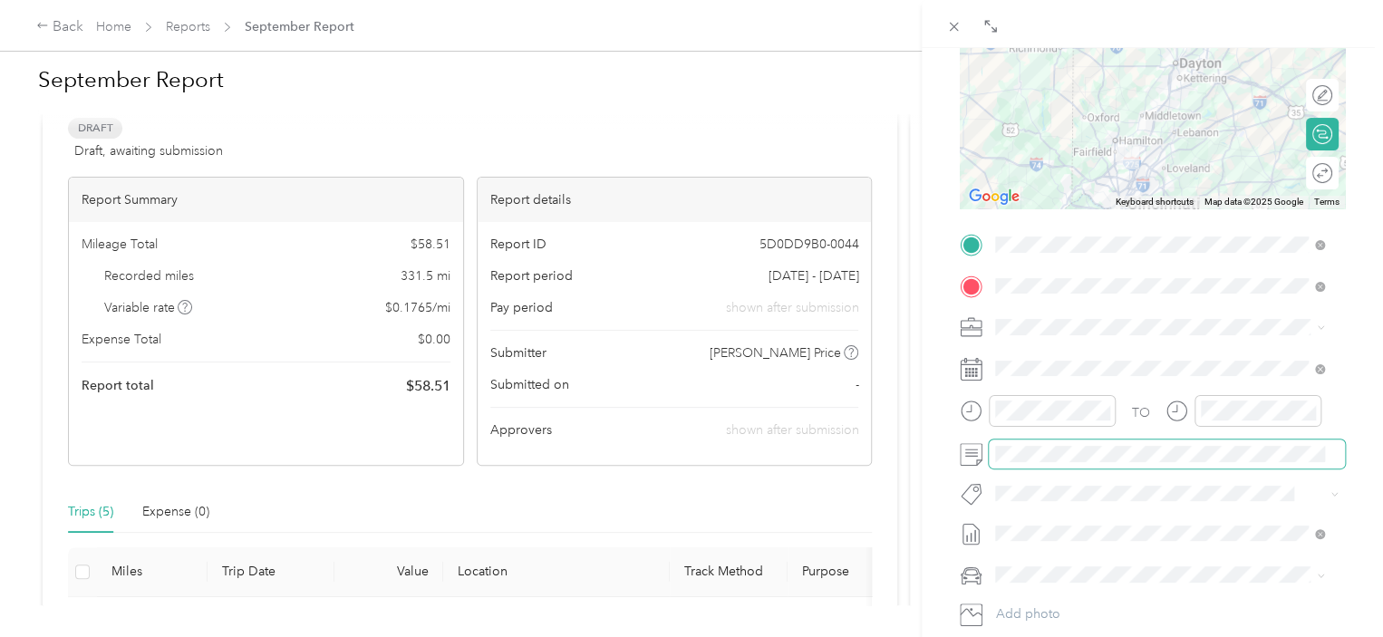
scroll to position [91, 0]
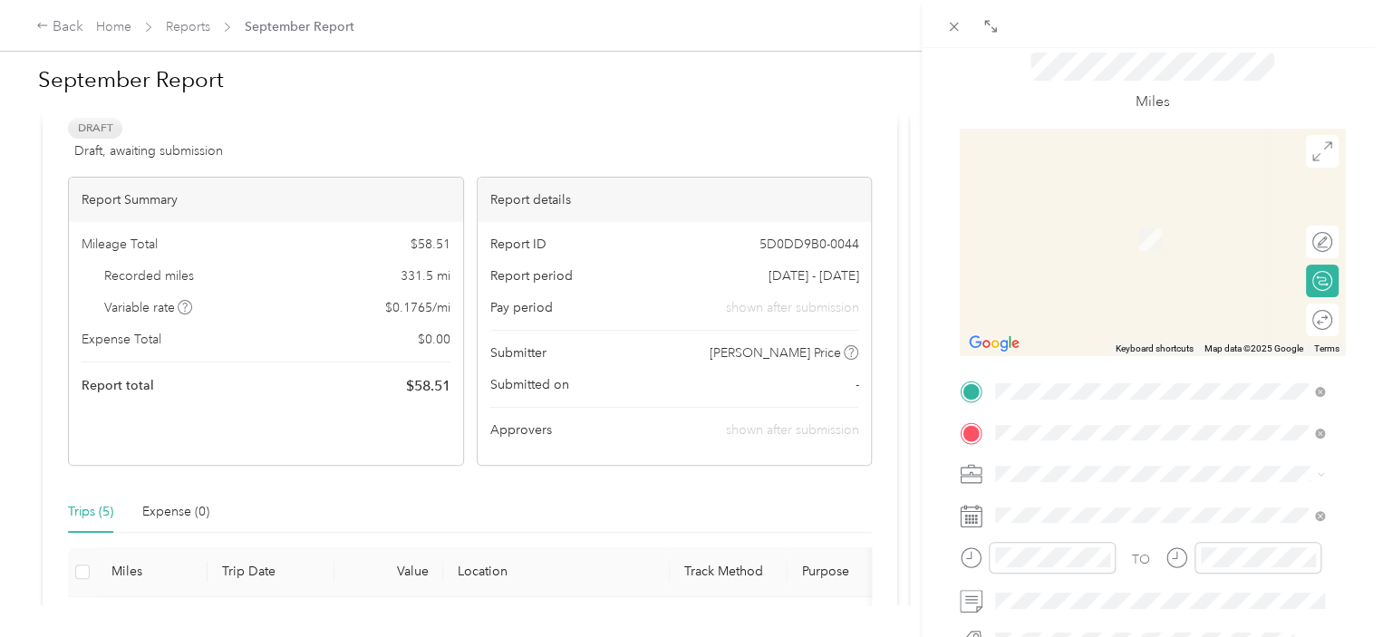
click at [1179, 507] on span "[STREET_ADDRESS][PERSON_NAME][US_STATE]" at bounding box center [1171, 498] width 282 height 16
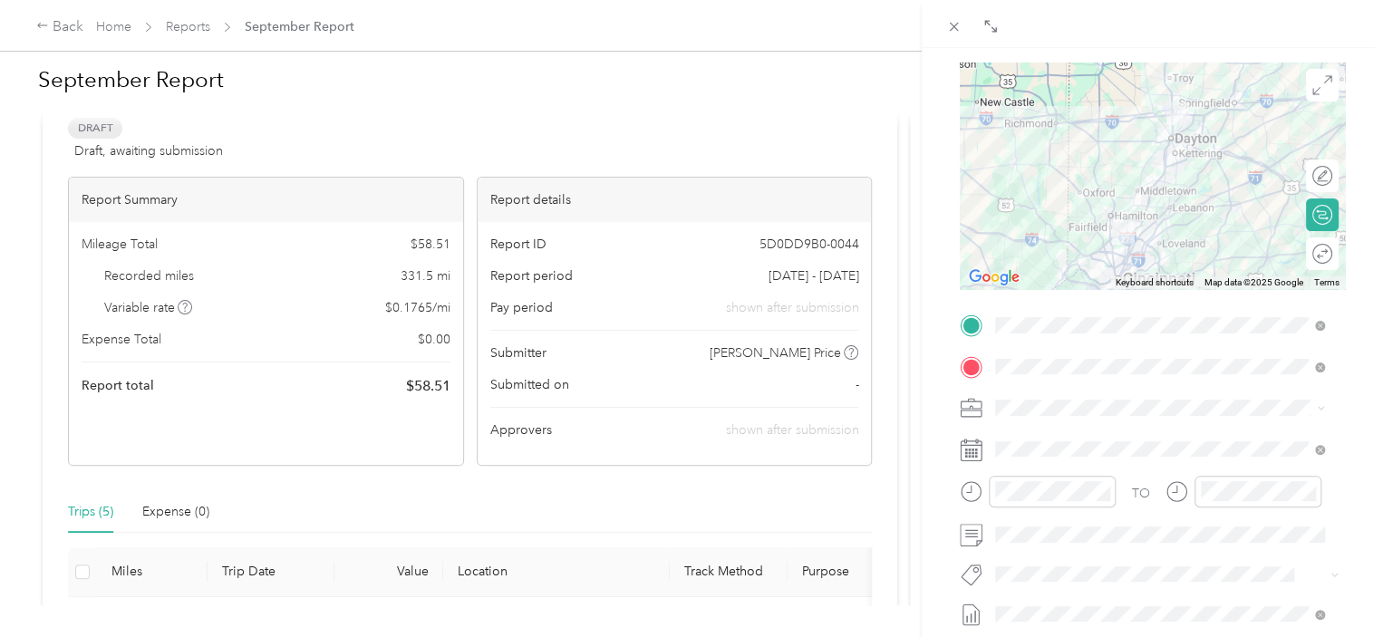
scroll to position [181, 0]
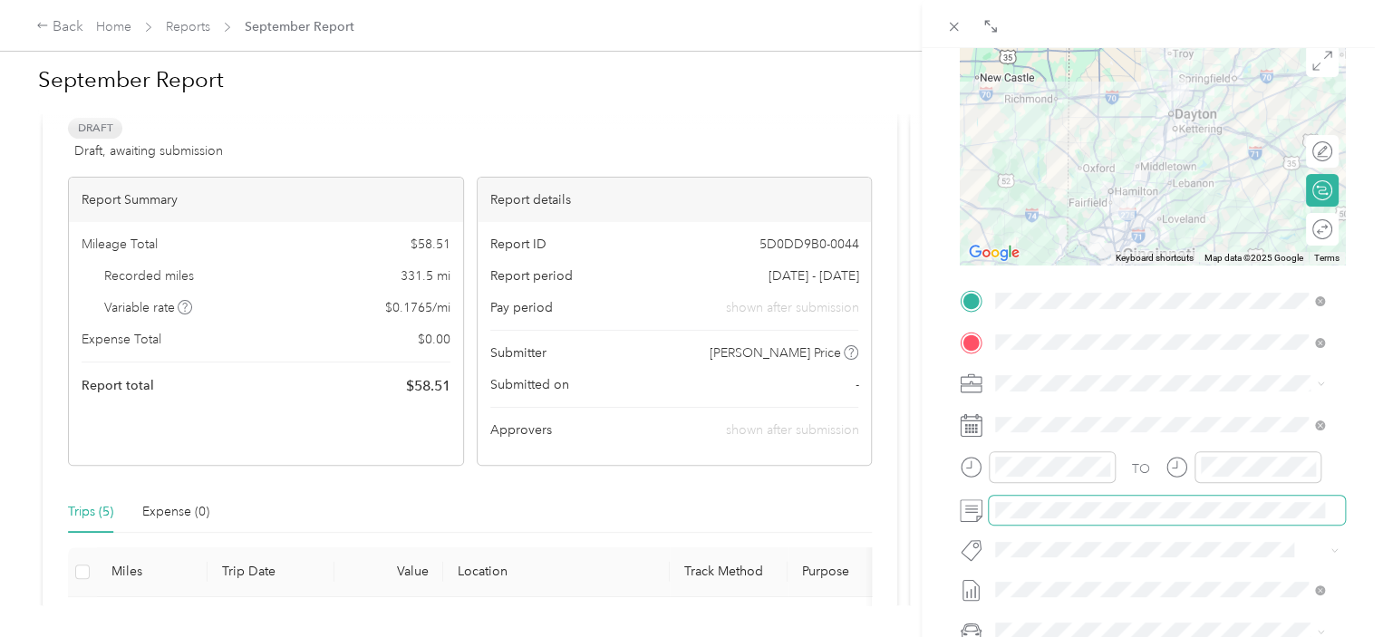
click at [1045, 514] on span at bounding box center [1167, 510] width 356 height 29
drag, startPoint x: 1092, startPoint y: 523, endPoint x: 997, endPoint y: 499, distance: 98.0
click at [997, 499] on span at bounding box center [1167, 510] width 356 height 29
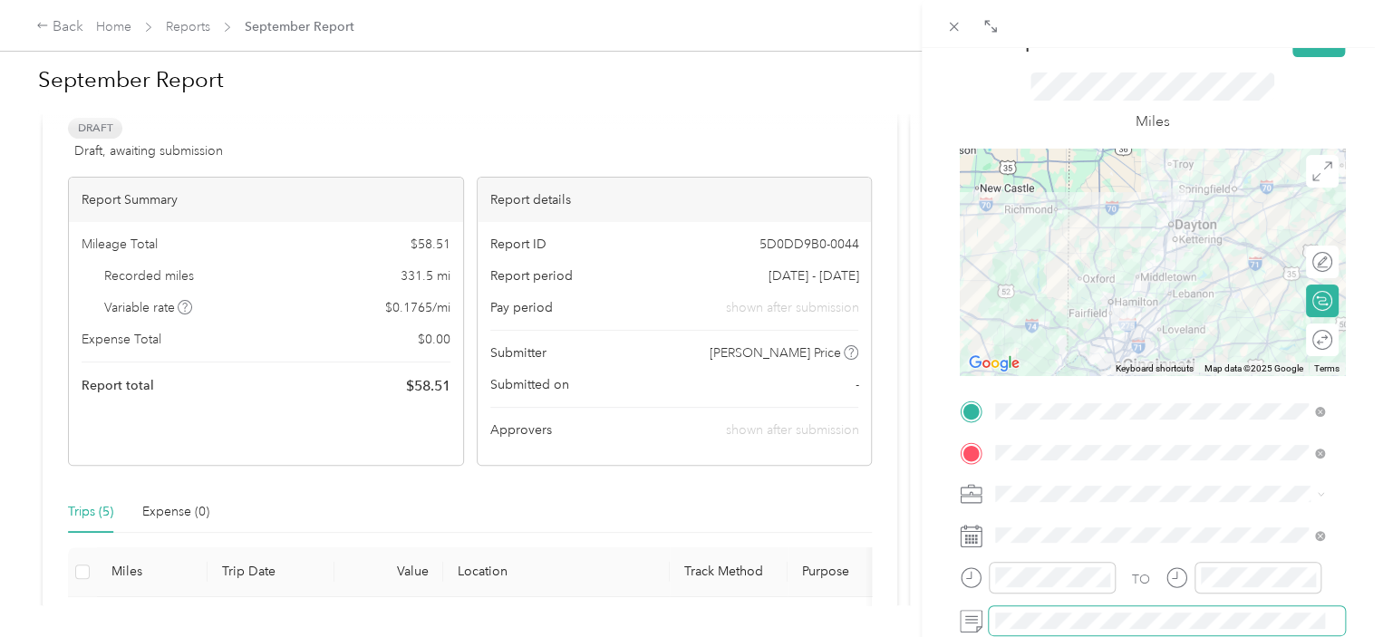
scroll to position [0, 0]
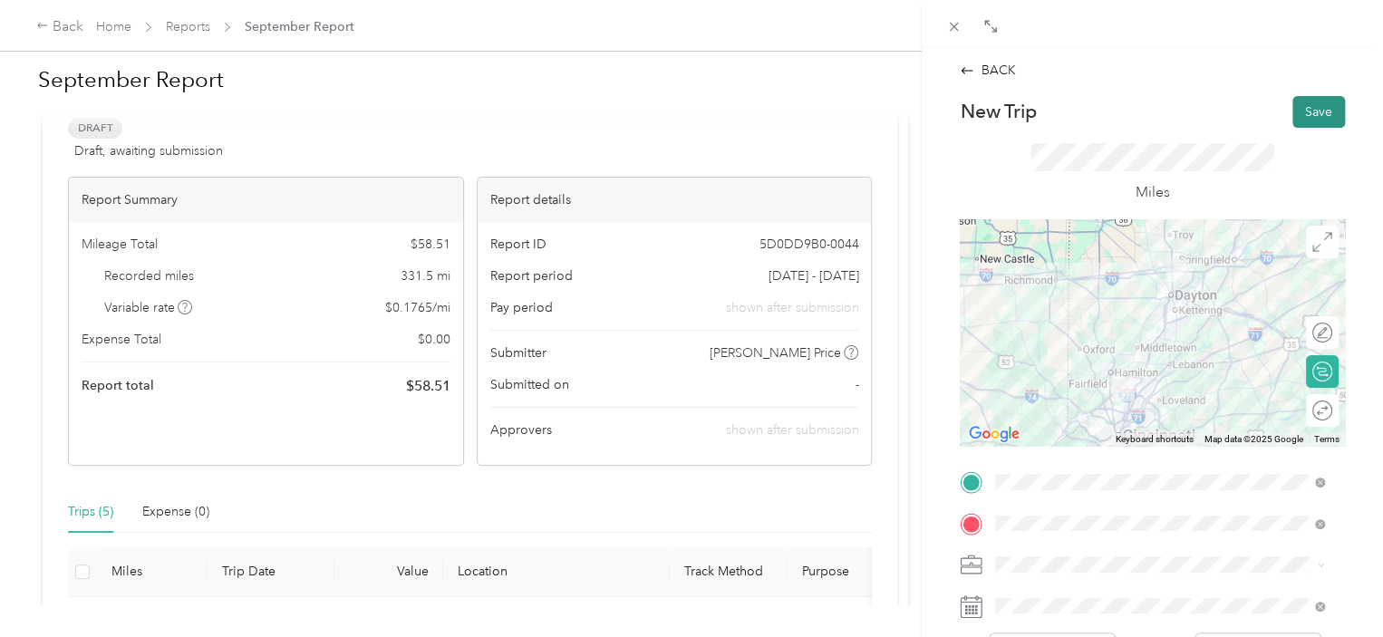
click at [1302, 107] on button "Save" at bounding box center [1319, 112] width 53 height 32
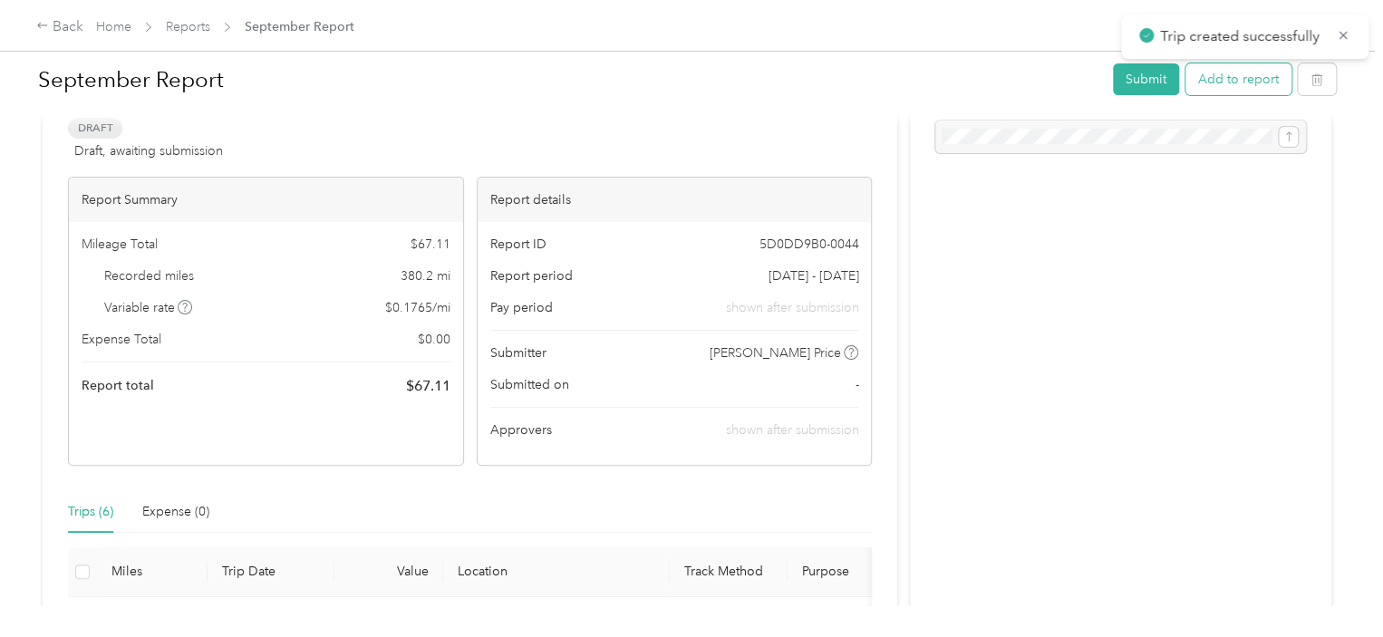
click at [1236, 73] on button "Add to report" at bounding box center [1239, 79] width 106 height 32
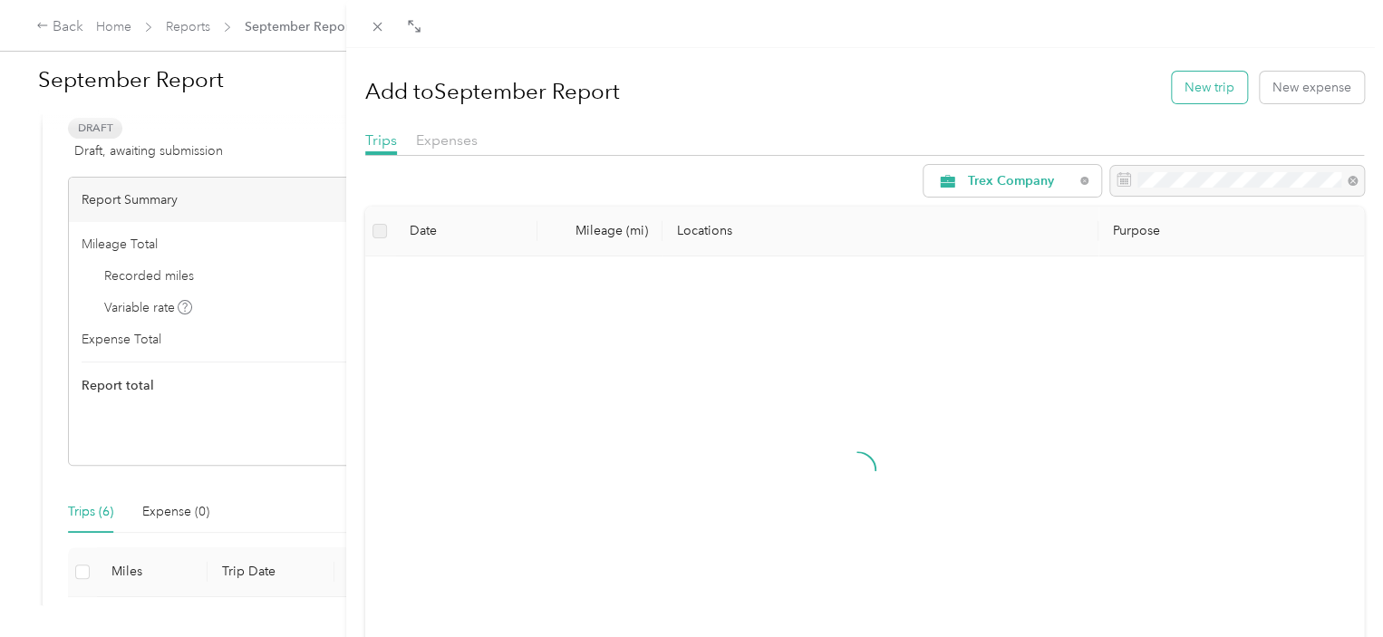
click at [1201, 93] on button "New trip" at bounding box center [1209, 88] width 75 height 32
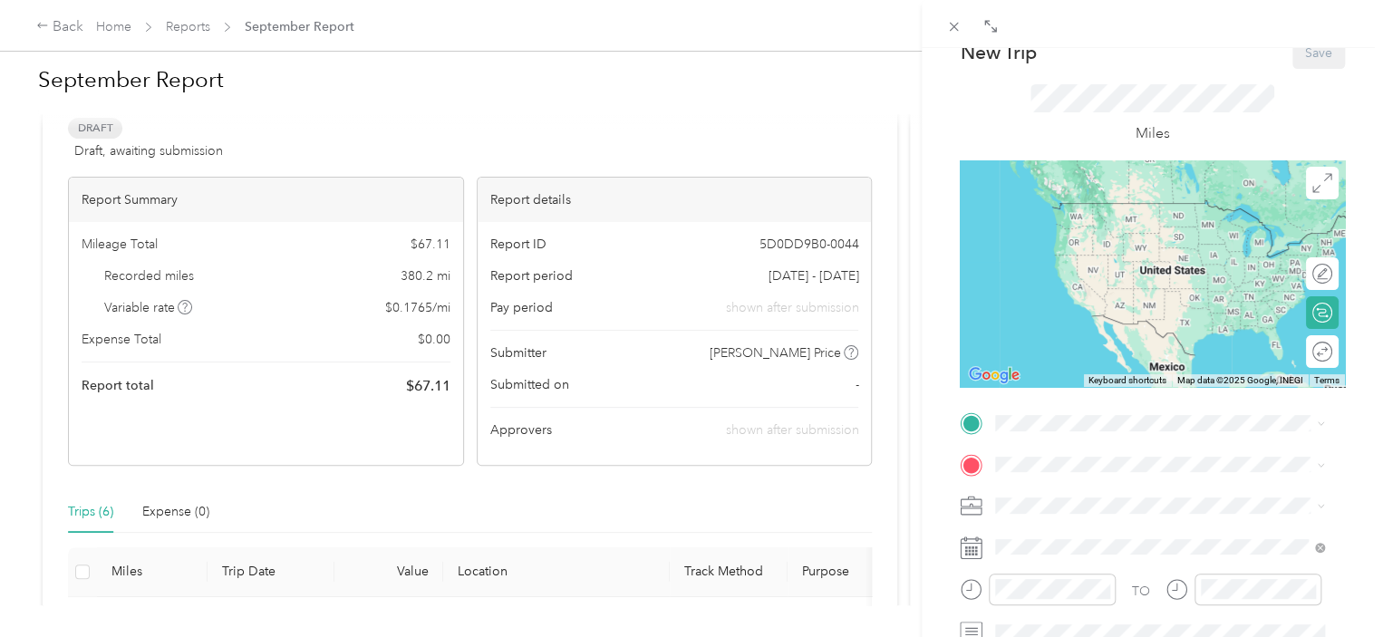
scroll to position [91, 0]
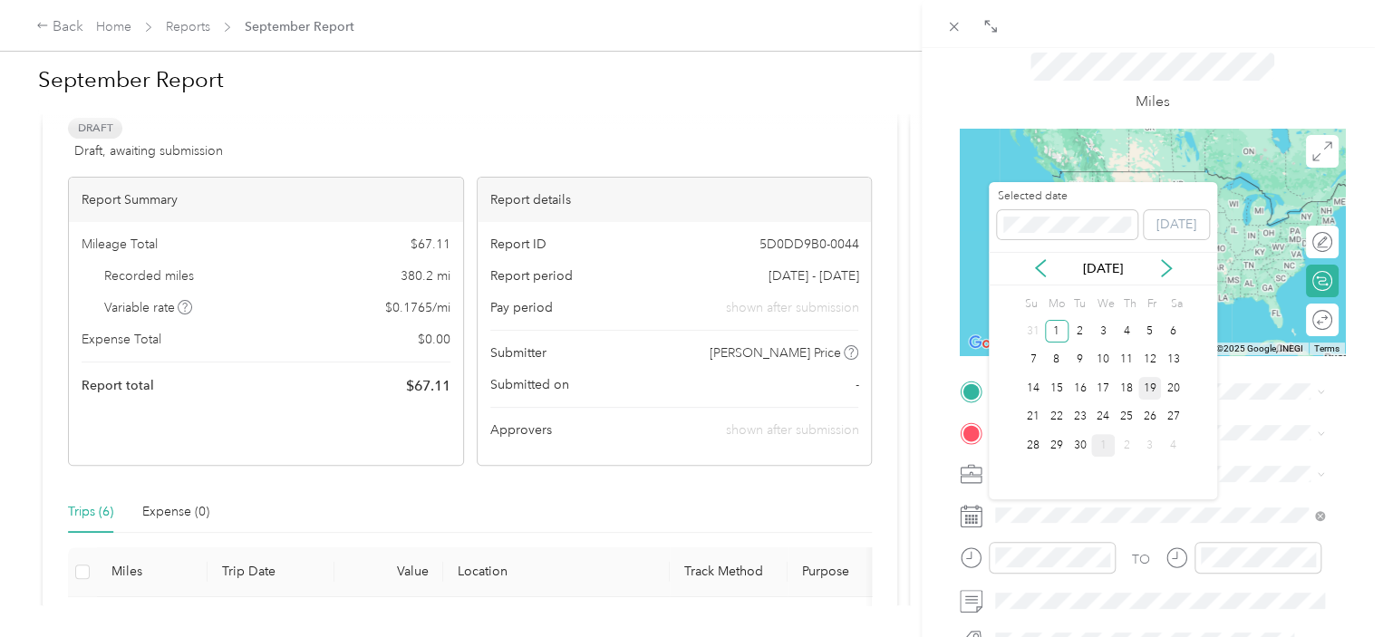
click at [1146, 386] on div "19" at bounding box center [1150, 388] width 24 height 23
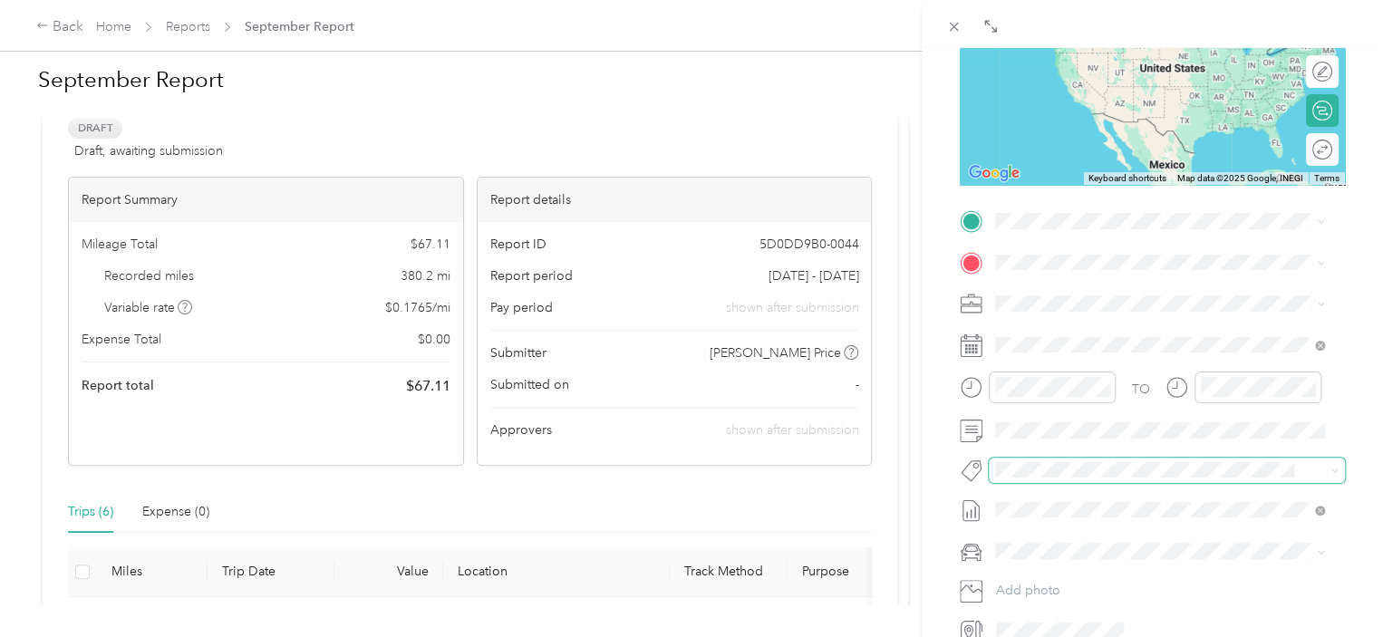
scroll to position [272, 0]
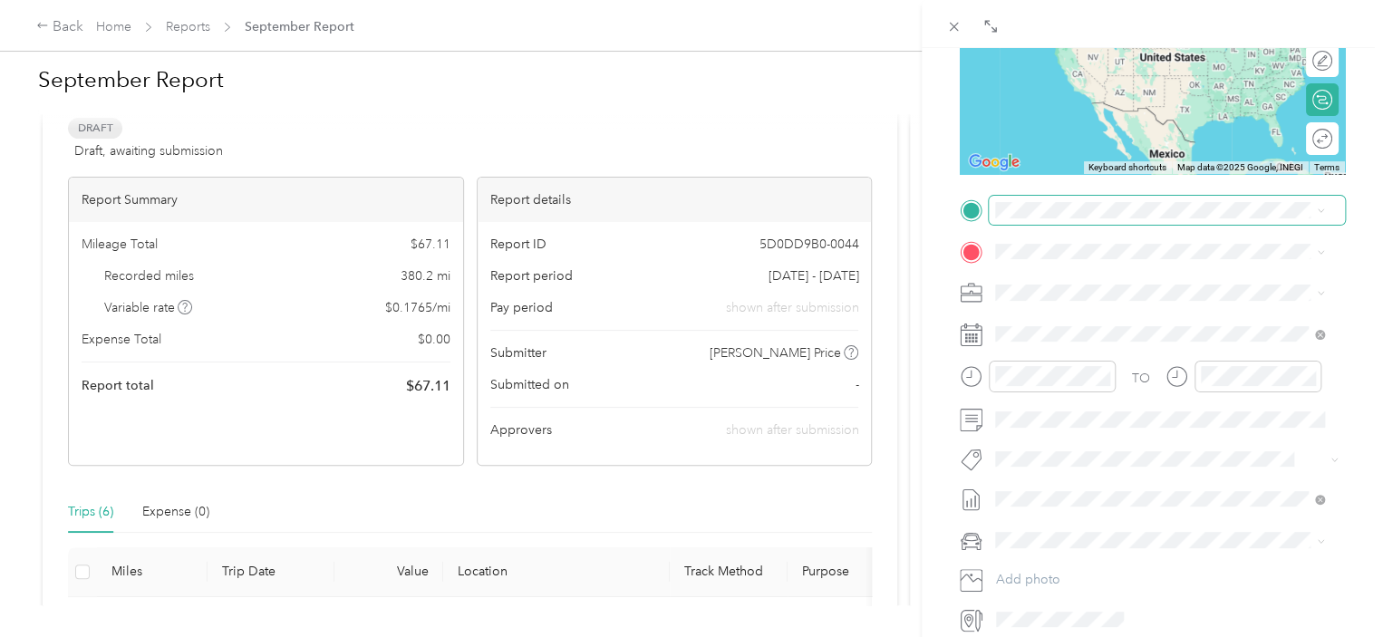
click at [1057, 218] on span at bounding box center [1167, 210] width 356 height 29
click at [1099, 272] on span "[STREET_ADDRESS][PERSON_NAME][US_STATE]" at bounding box center [1171, 275] width 282 height 16
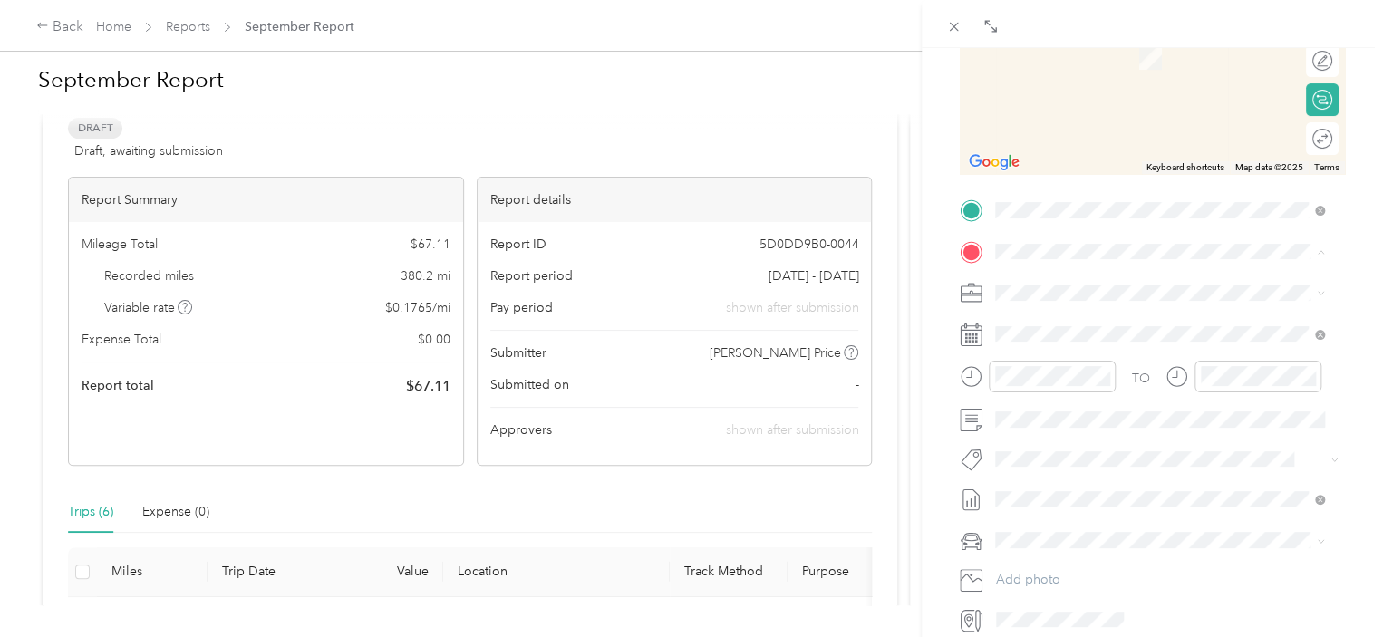
click at [1089, 348] on div "Home [STREET_ADDRESS][PERSON_NAME]" at bounding box center [1138, 334] width 216 height 38
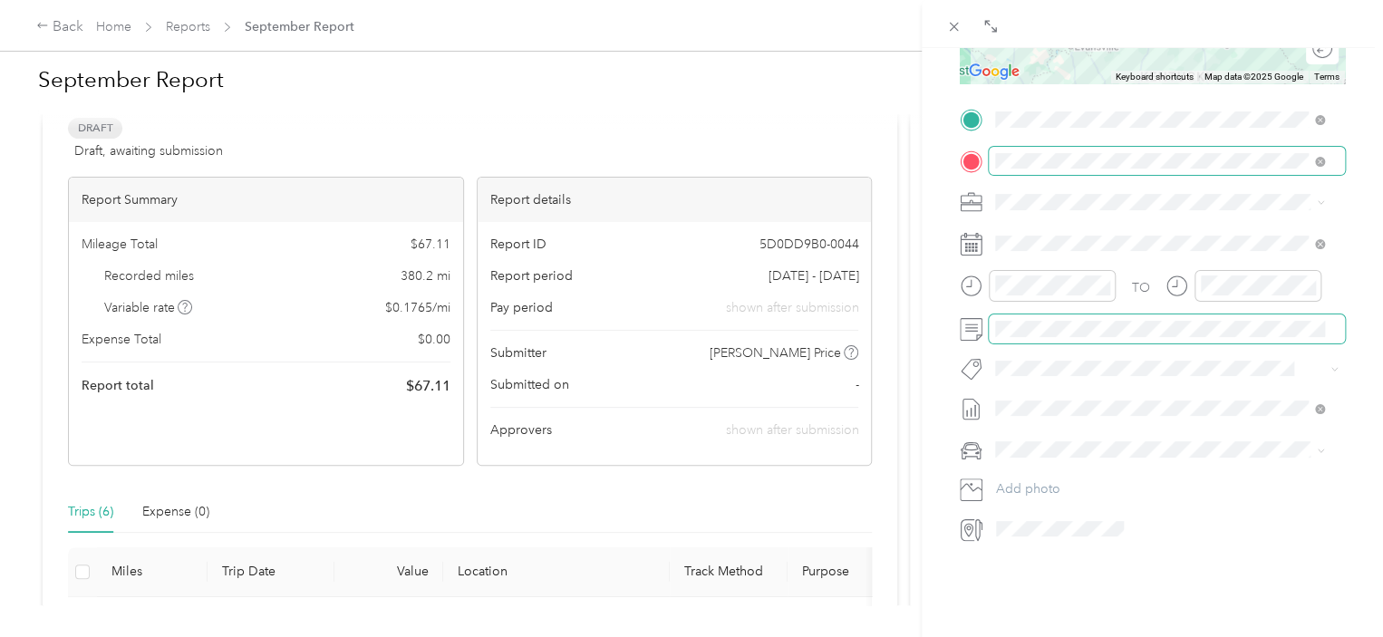
scroll to position [0, 0]
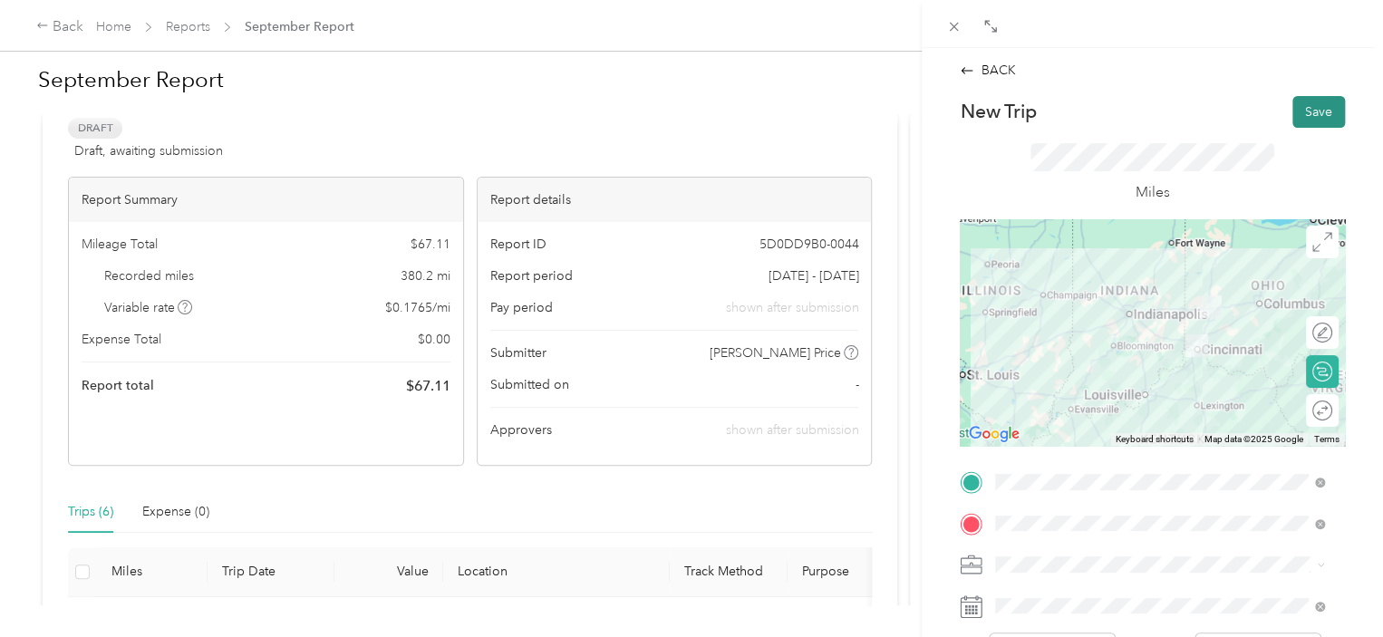
click at [1293, 105] on button "Save" at bounding box center [1319, 112] width 53 height 32
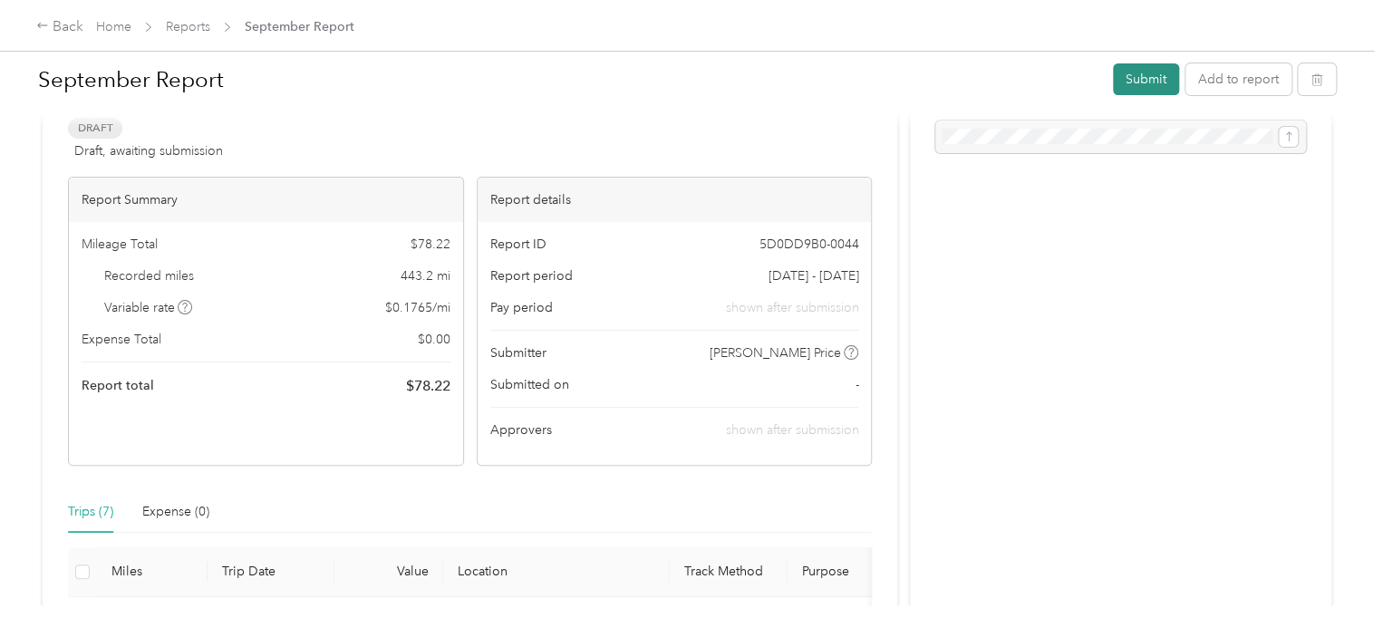
click at [1120, 68] on button "Submit" at bounding box center [1146, 79] width 66 height 32
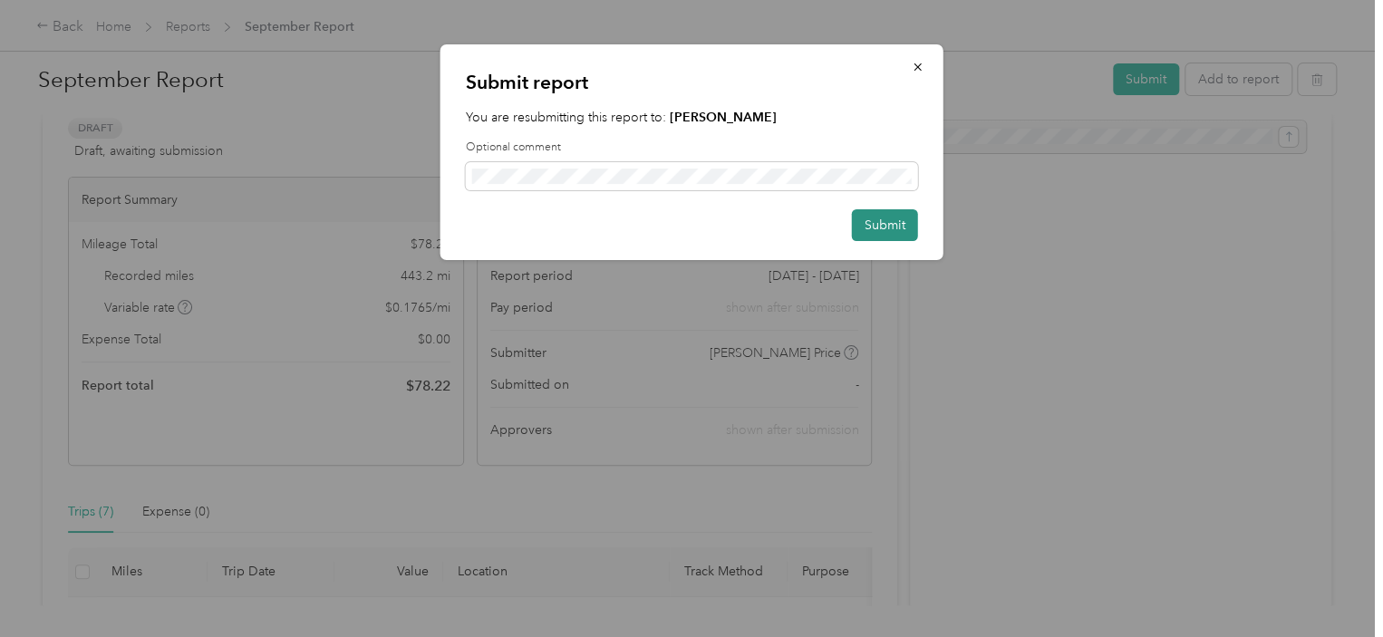
click at [890, 228] on button "Submit" at bounding box center [885, 225] width 66 height 32
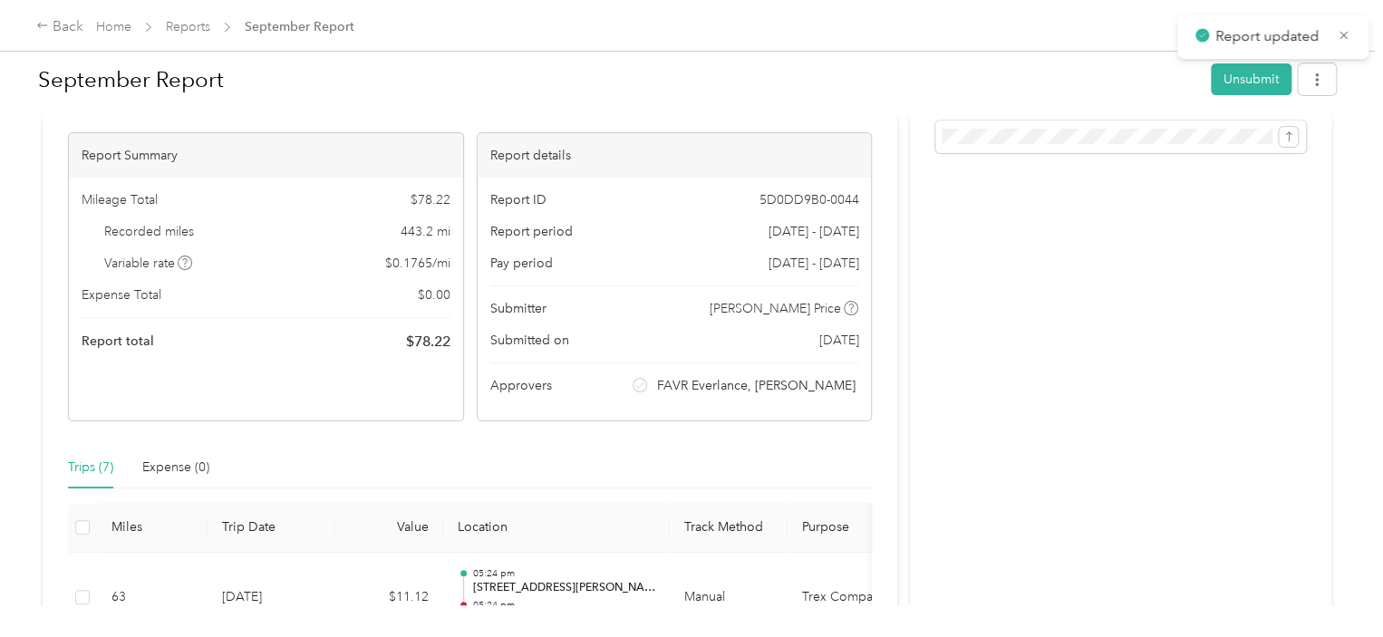
scroll to position [116, 0]
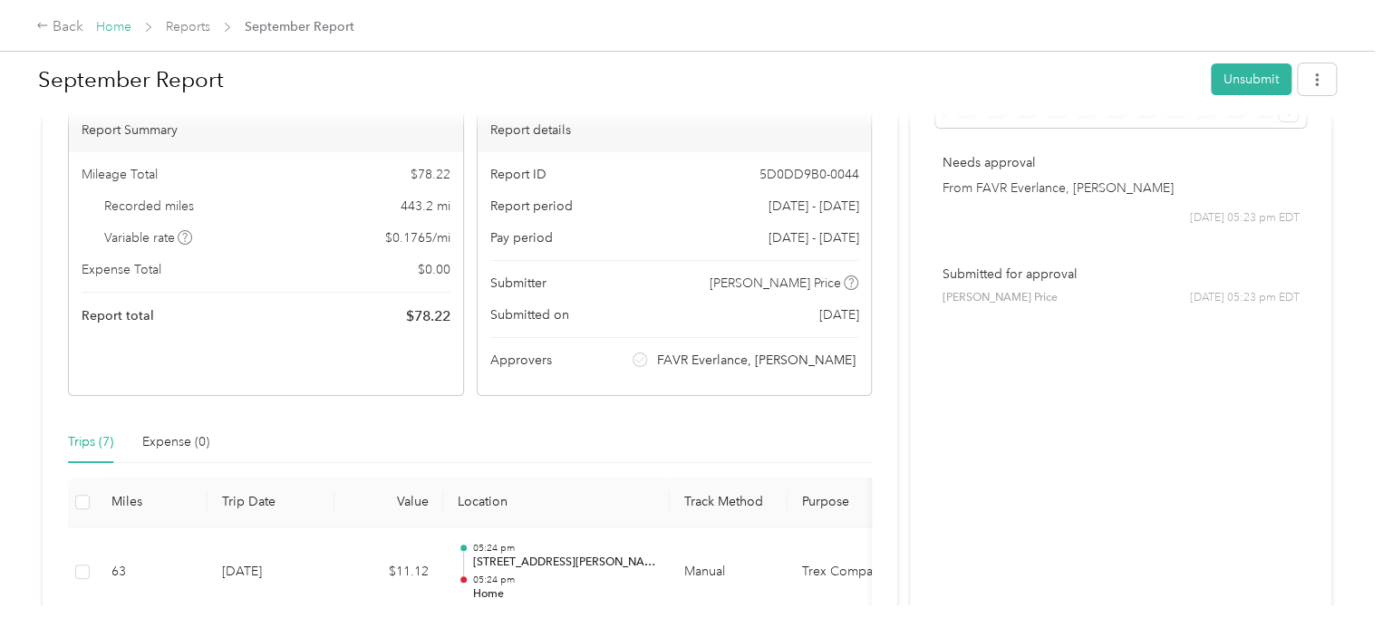
click at [120, 28] on link "Home" at bounding box center [113, 26] width 35 height 15
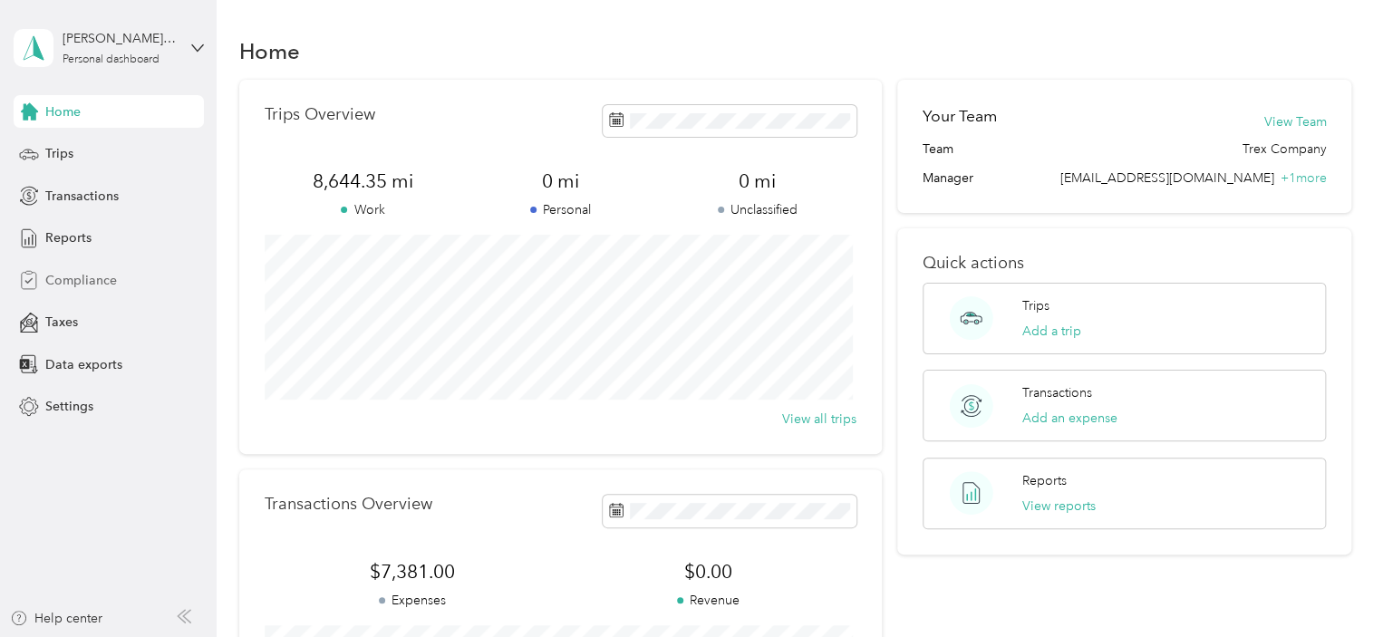
click at [84, 286] on span "Compliance" at bounding box center [81, 280] width 72 height 19
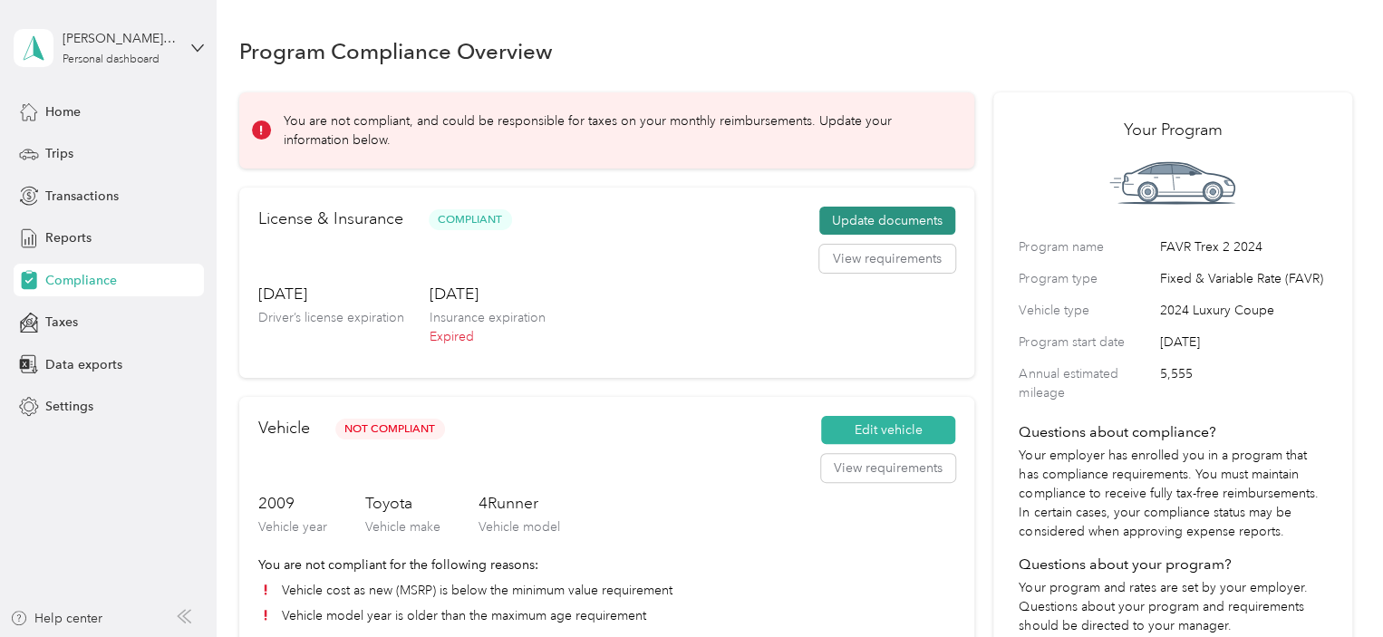
click at [878, 218] on button "Update documents" at bounding box center [887, 221] width 136 height 29
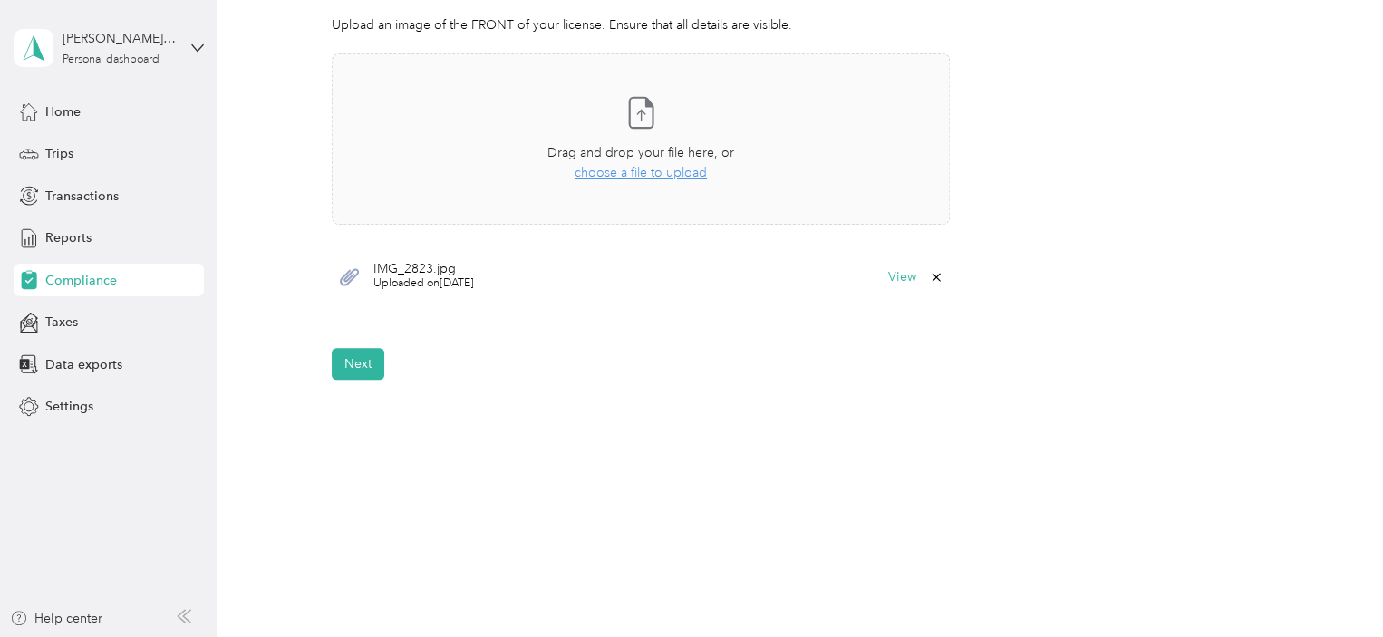
scroll to position [549, 0]
click at [339, 358] on button "Next" at bounding box center [358, 359] width 53 height 32
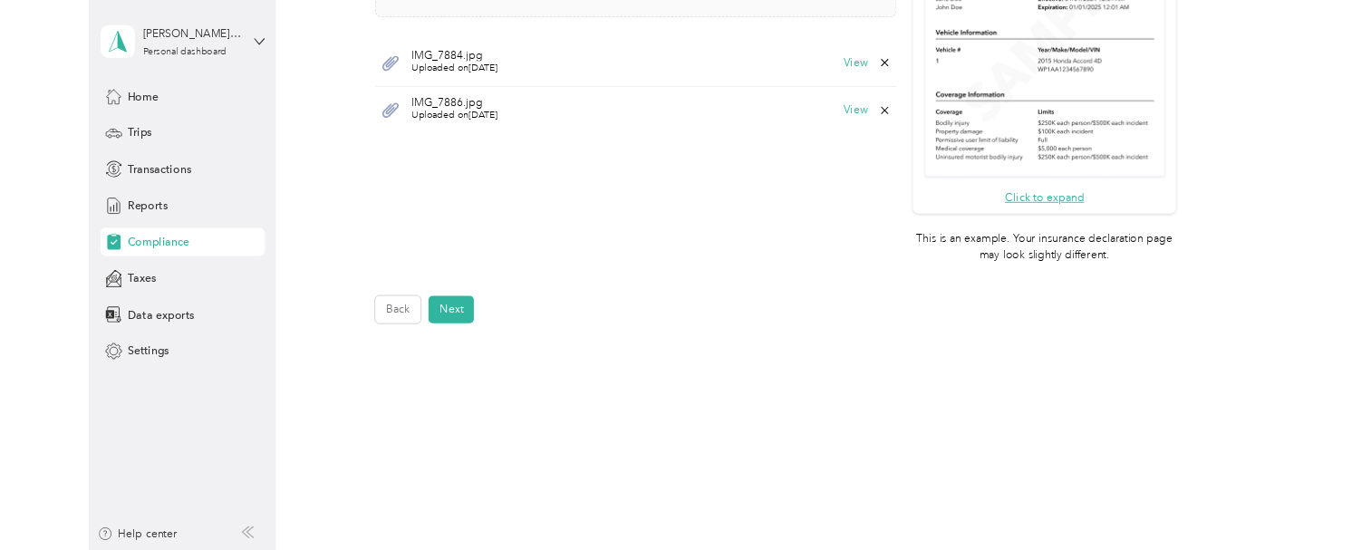
scroll to position [433, 0]
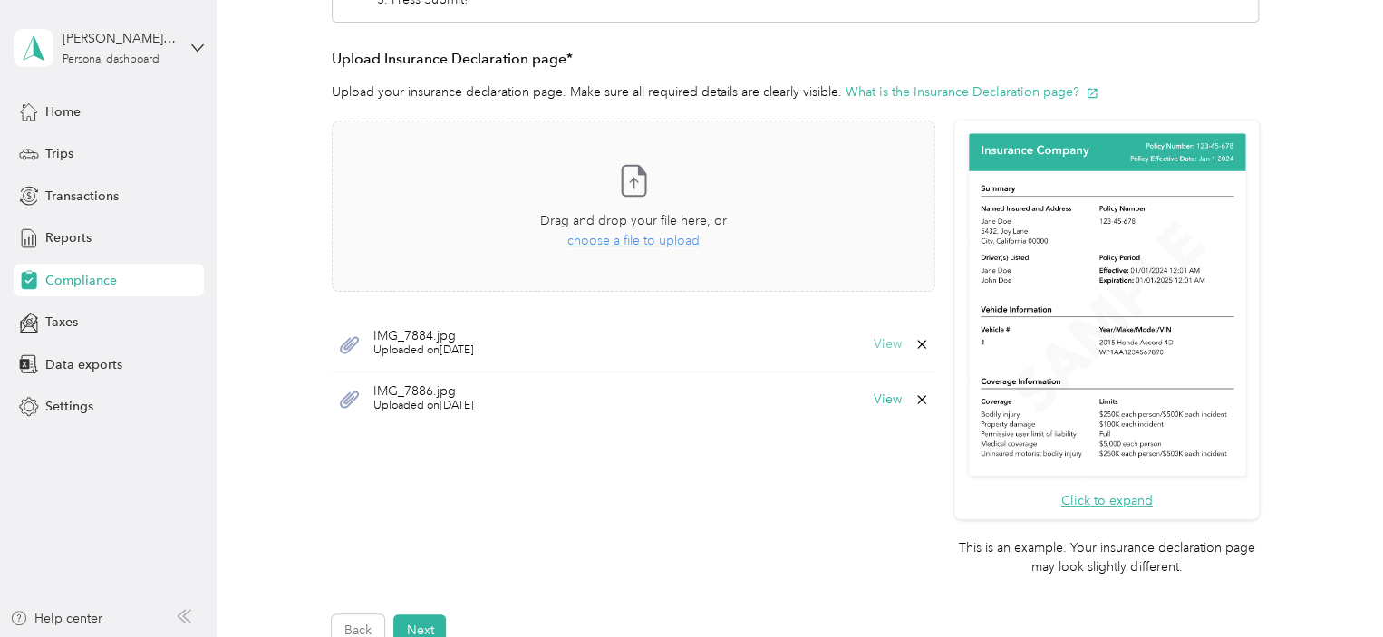
click at [880, 344] on button "View" at bounding box center [888, 344] width 28 height 13
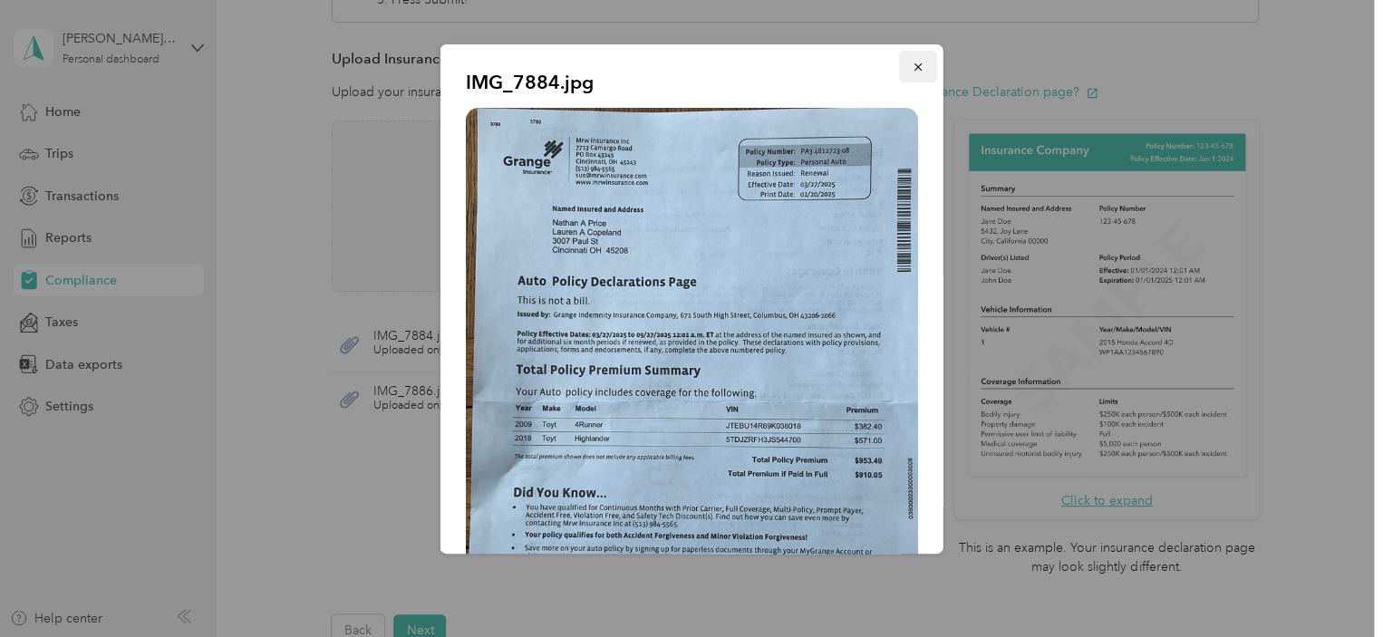
click at [912, 63] on icon "button" at bounding box center [918, 67] width 13 height 13
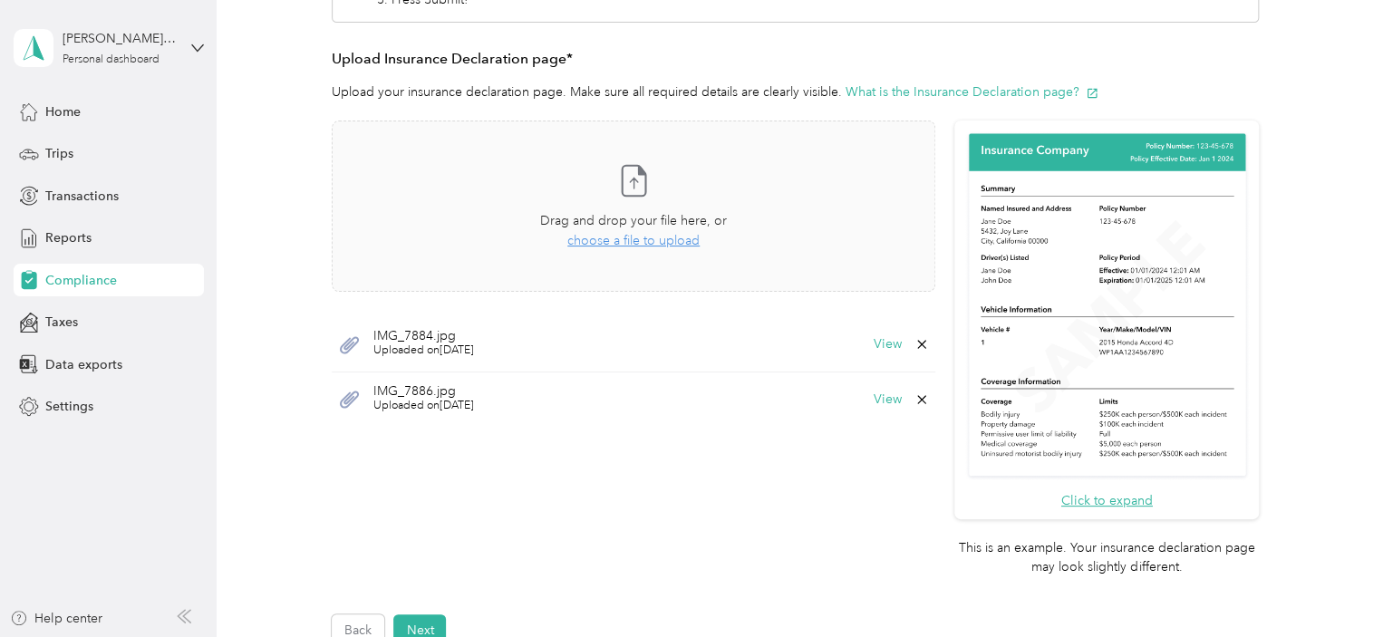
click at [909, 343] on div "View" at bounding box center [901, 344] width 55 height 15
click at [915, 341] on icon at bounding box center [922, 344] width 15 height 15
click at [857, 355] on button "Yes" at bounding box center [871, 356] width 35 height 29
click at [915, 347] on icon at bounding box center [922, 344] width 15 height 15
click at [874, 354] on button "Yes" at bounding box center [871, 356] width 35 height 29
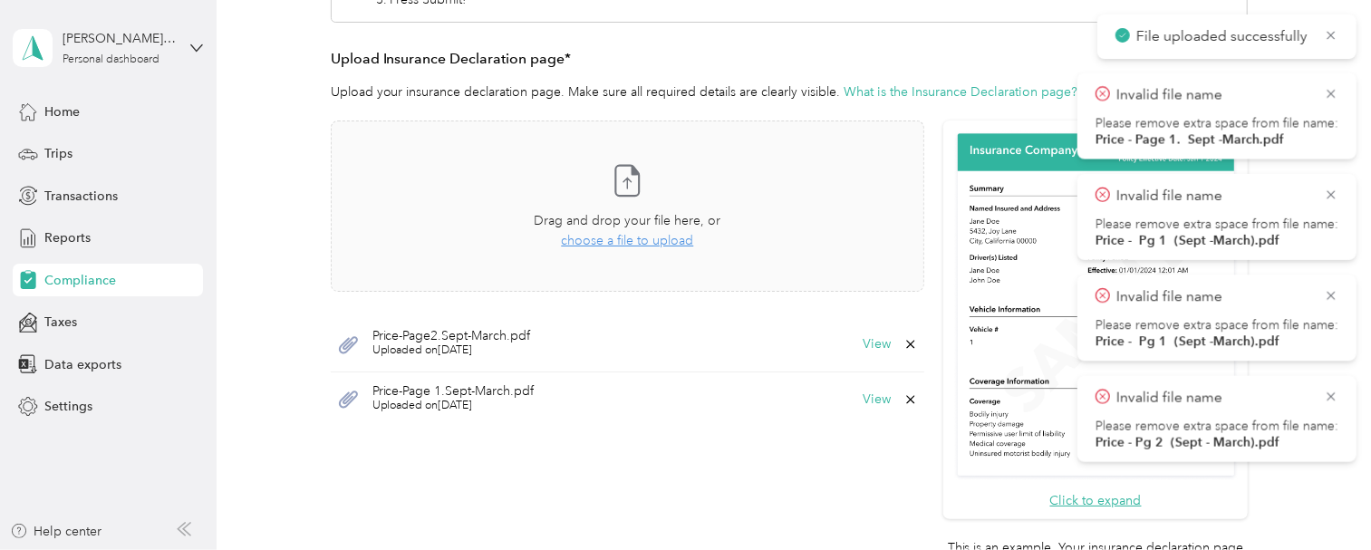
click at [955, 26] on div "To update your vehicle, complete these steps: 1. Upload new insurance declarati…" at bounding box center [790, 251] width 918 height 702
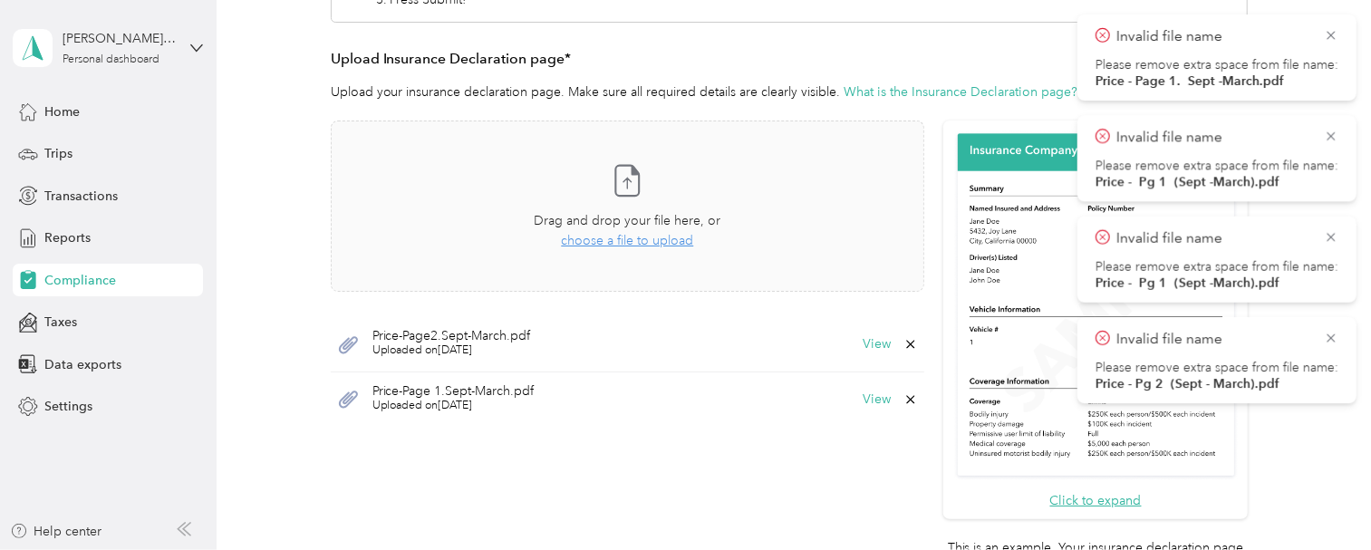
scroll to position [705, 0]
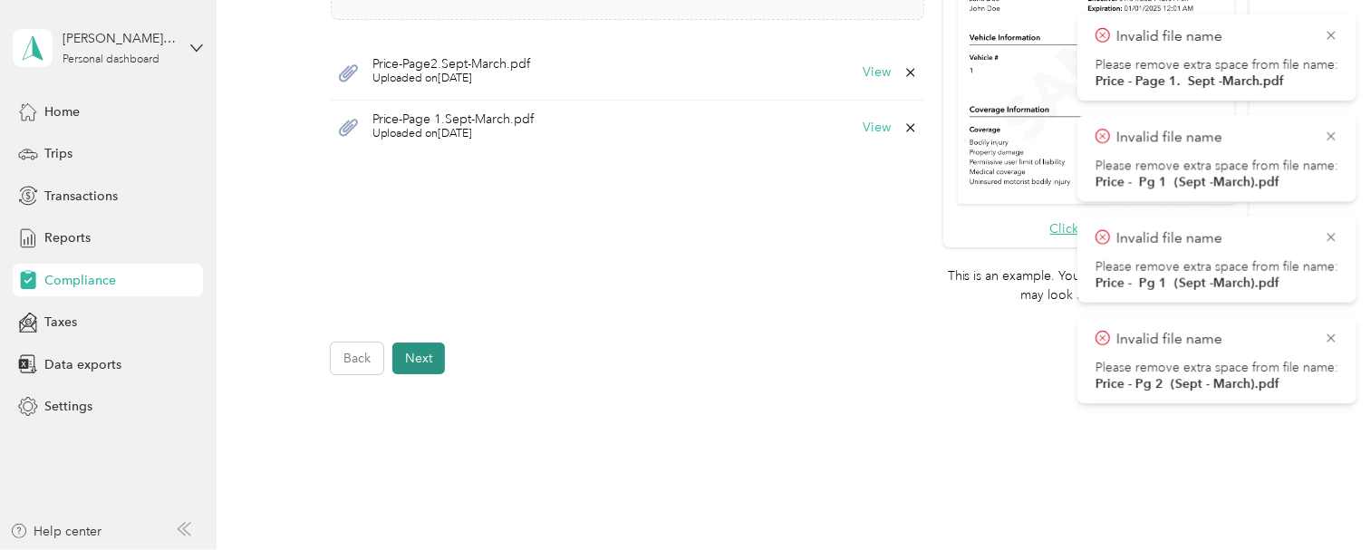
click at [435, 354] on button "Next" at bounding box center [418, 359] width 53 height 32
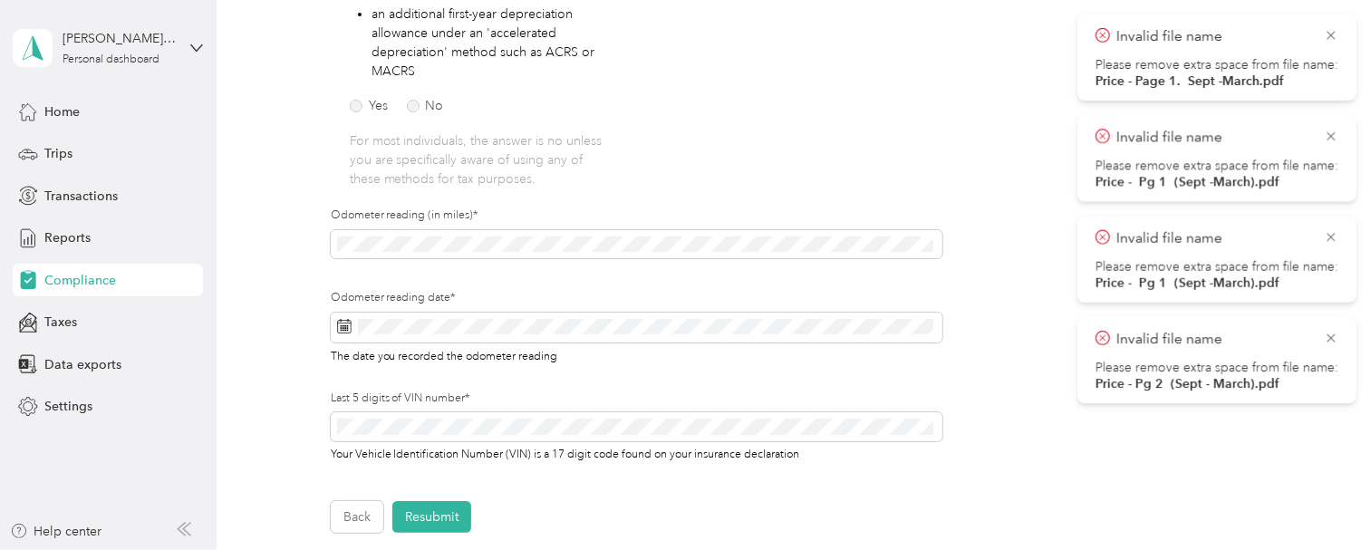
scroll to position [475, 0]
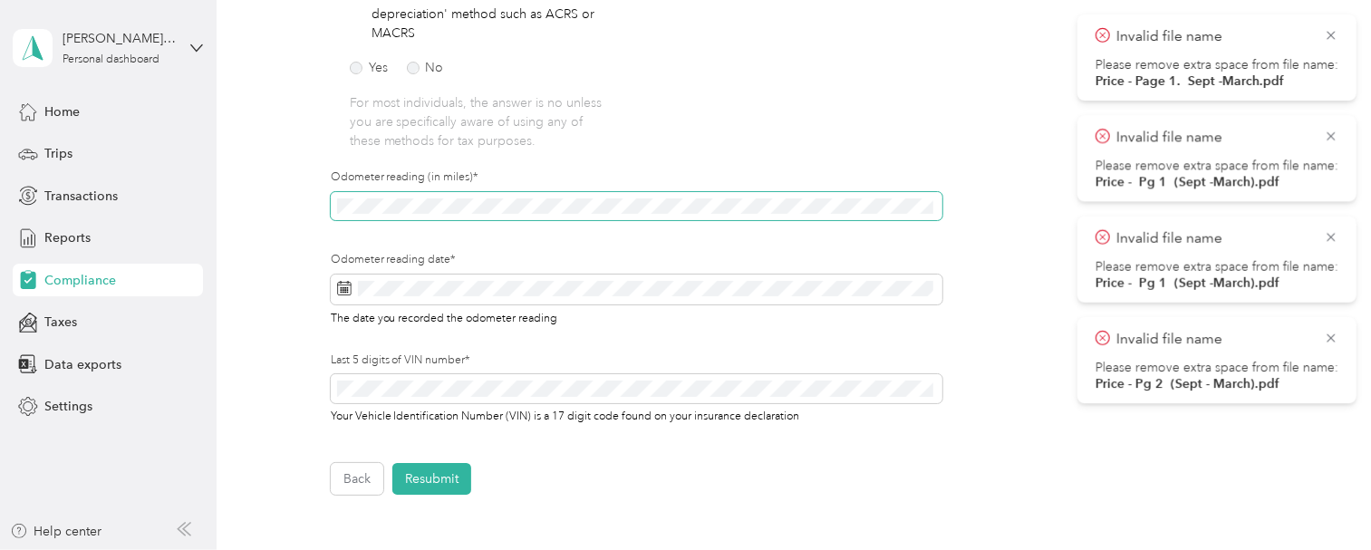
click at [277, 200] on div "Employee details & driver’s license License Insurance declaration Insurance Veh…" at bounding box center [788, 98] width 1101 height 793
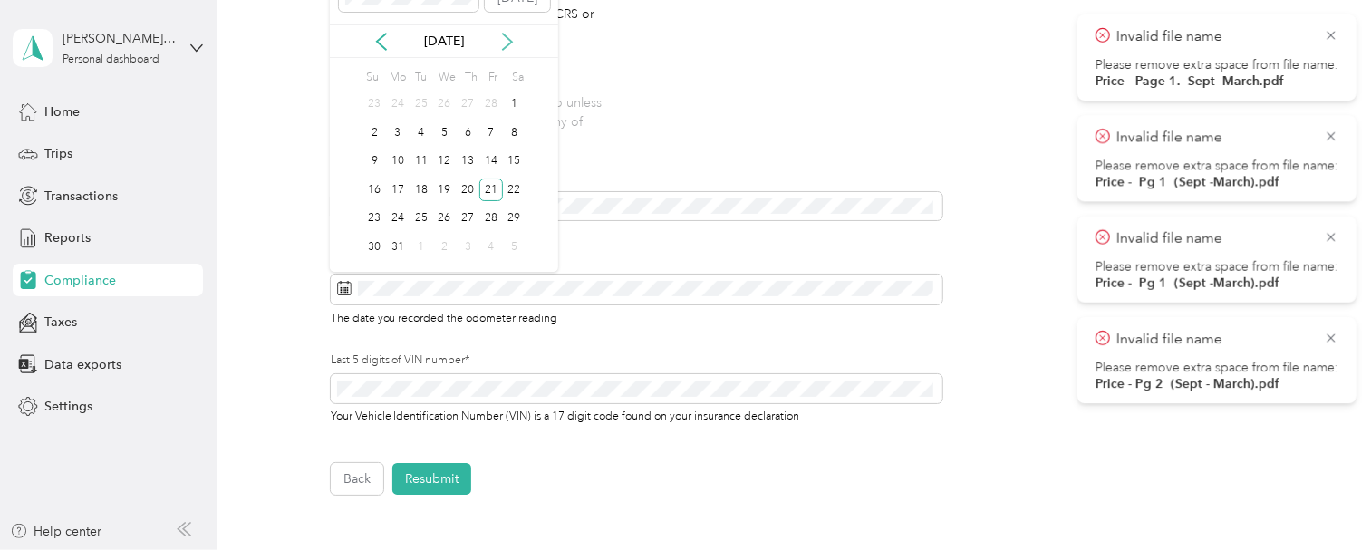
click at [515, 40] on icon at bounding box center [508, 42] width 18 height 18
click at [515, 39] on icon at bounding box center [508, 42] width 18 height 18
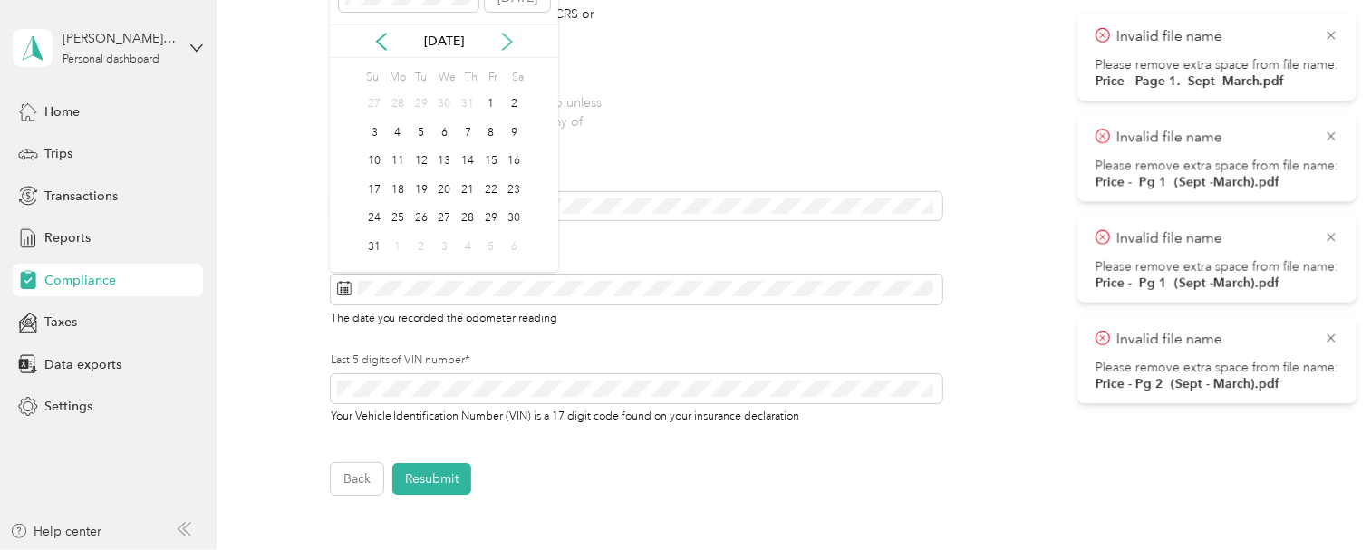
click at [515, 39] on icon at bounding box center [508, 42] width 18 height 18
click at [486, 156] on div "19" at bounding box center [491, 161] width 24 height 23
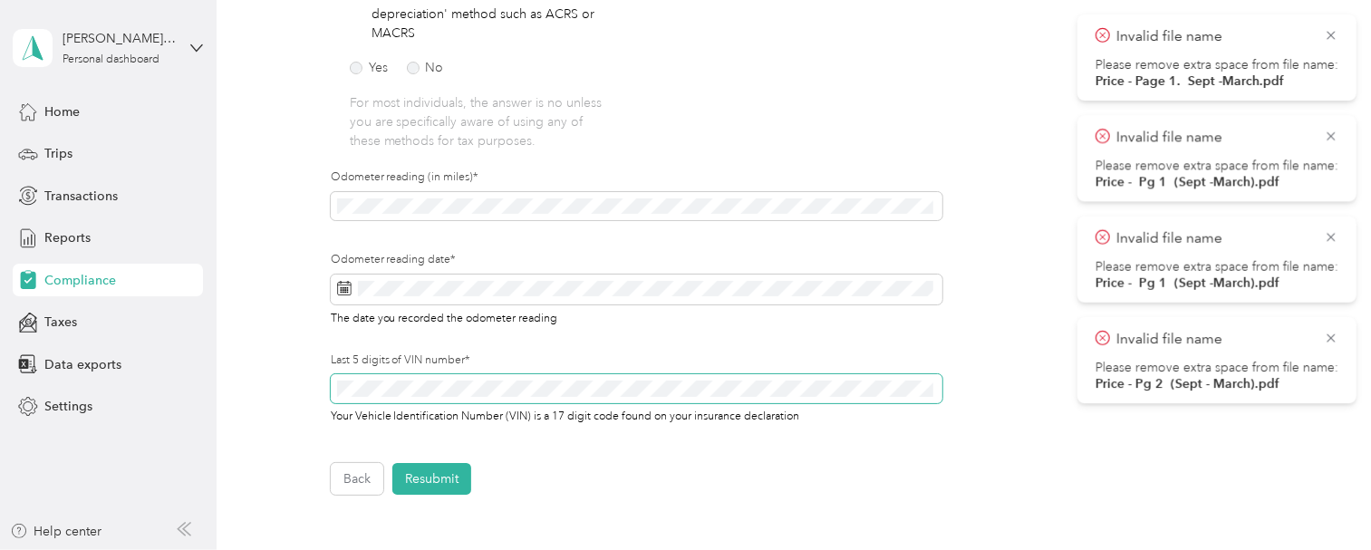
click at [308, 377] on div "Employee details & driver’s license License Insurance declaration Insurance Veh…" at bounding box center [788, 98] width 1101 height 793
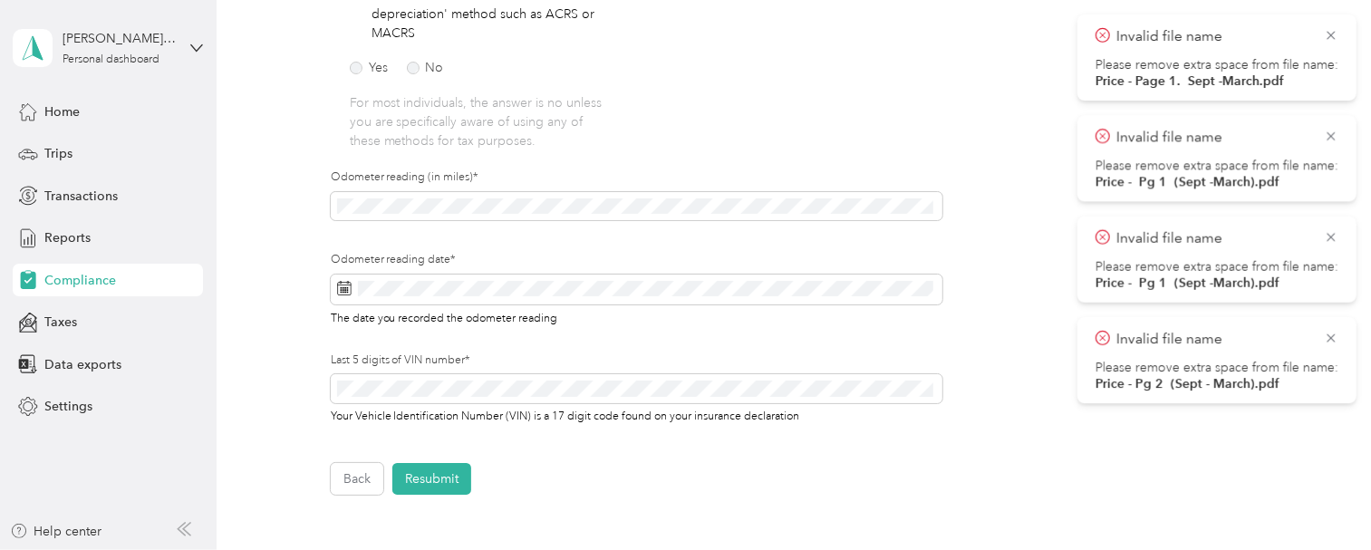
click at [248, 290] on div "Employee details & driver’s license License Insurance declaration Insurance Veh…" at bounding box center [788, 98] width 1101 height 793
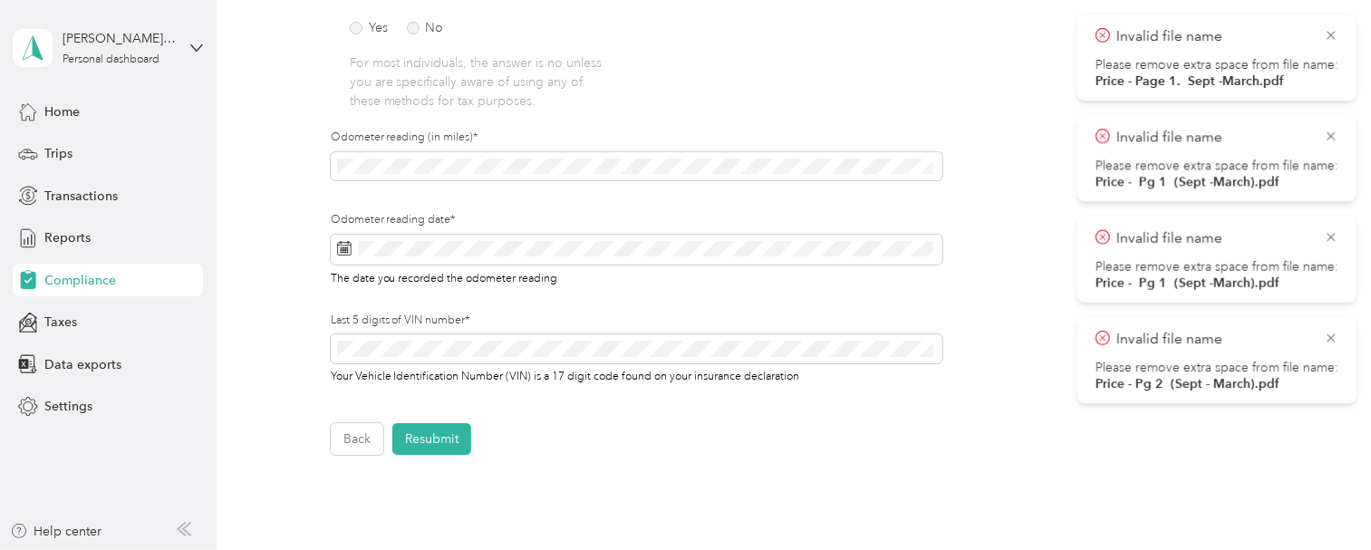
scroll to position [544, 0]
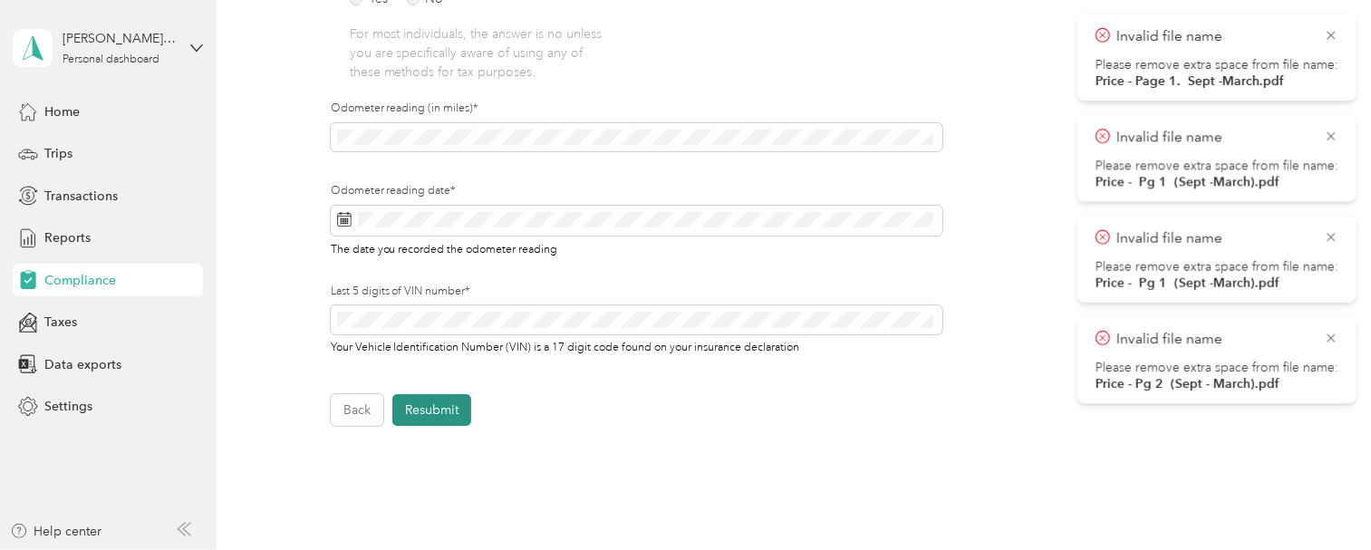
click at [437, 413] on button "Resubmit" at bounding box center [431, 410] width 79 height 32
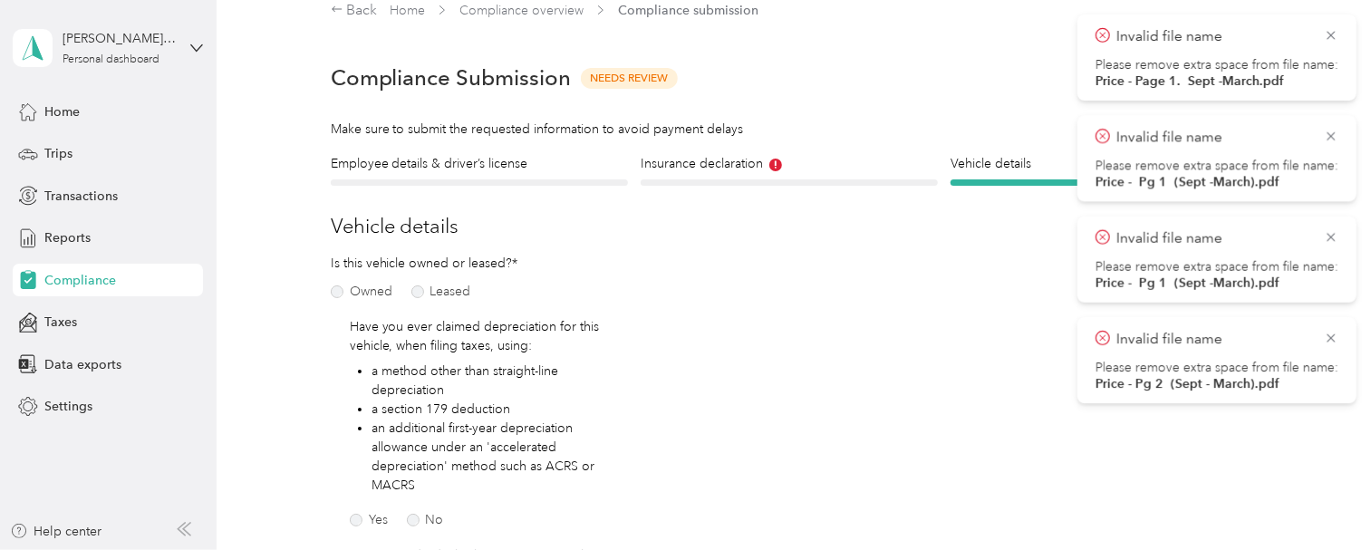
scroll to position [22, 0]
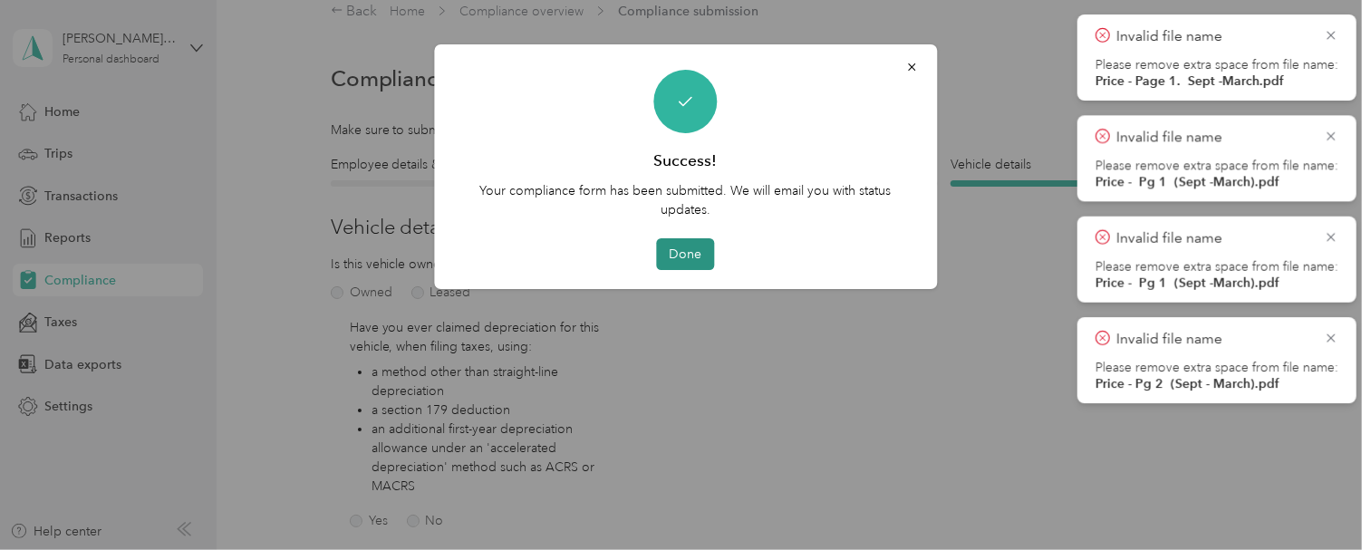
click at [682, 256] on button "Done" at bounding box center [686, 254] width 58 height 32
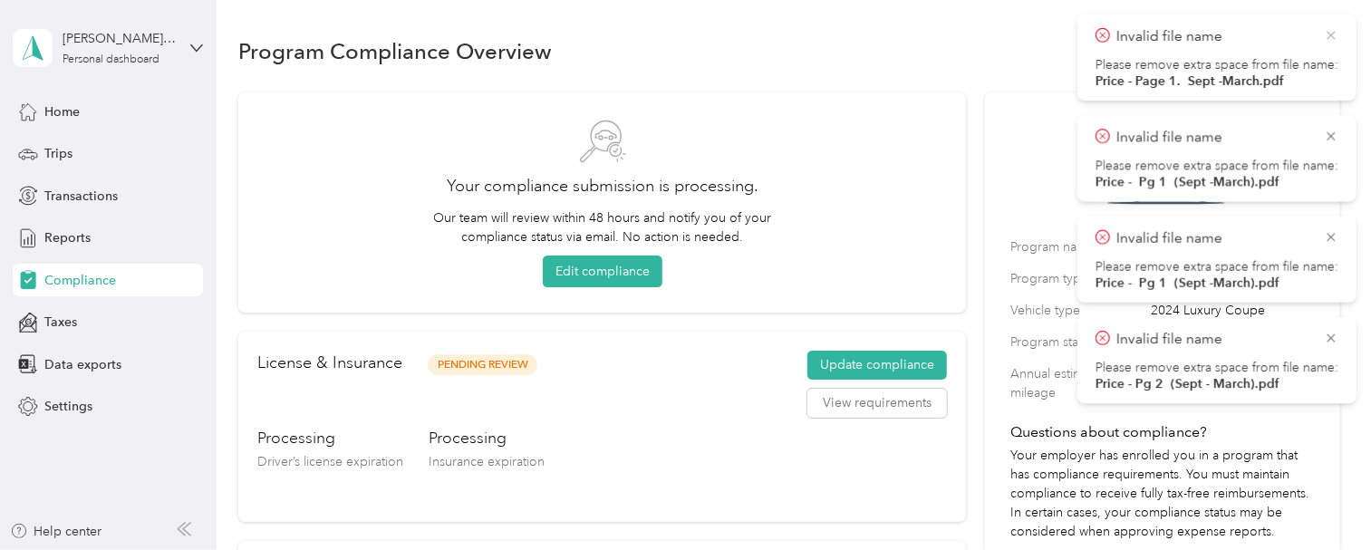
click at [1325, 30] on icon at bounding box center [1331, 35] width 15 height 16
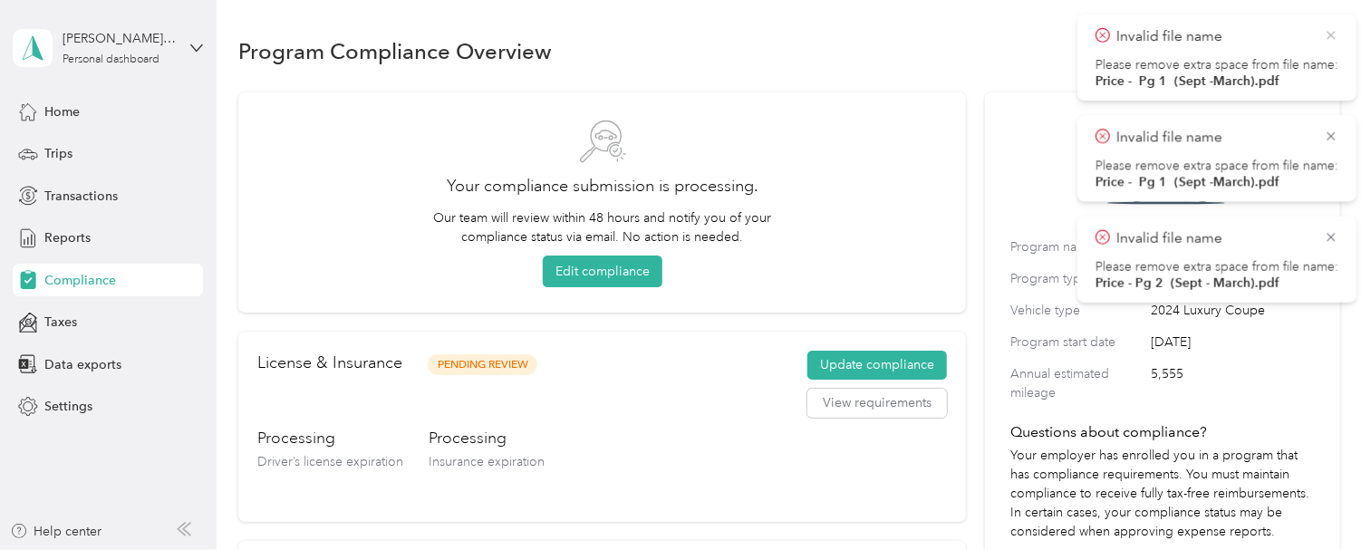
click at [1329, 30] on icon at bounding box center [1331, 35] width 15 height 16
click at [1328, 32] on icon at bounding box center [1331, 35] width 8 height 8
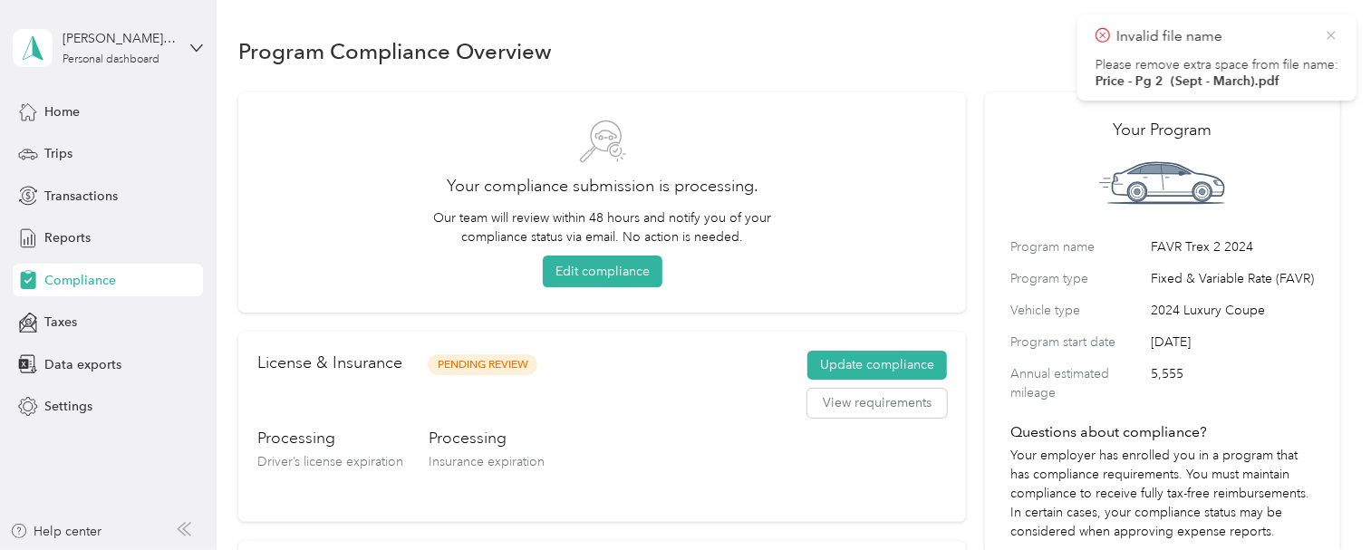
click at [1326, 35] on icon at bounding box center [1331, 35] width 15 height 16
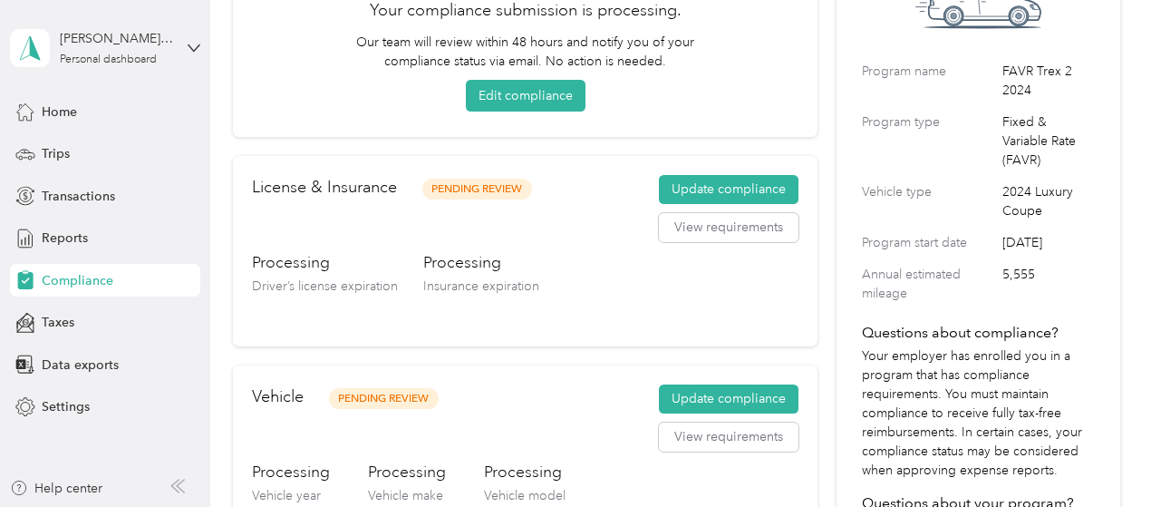
scroll to position [272, 0]
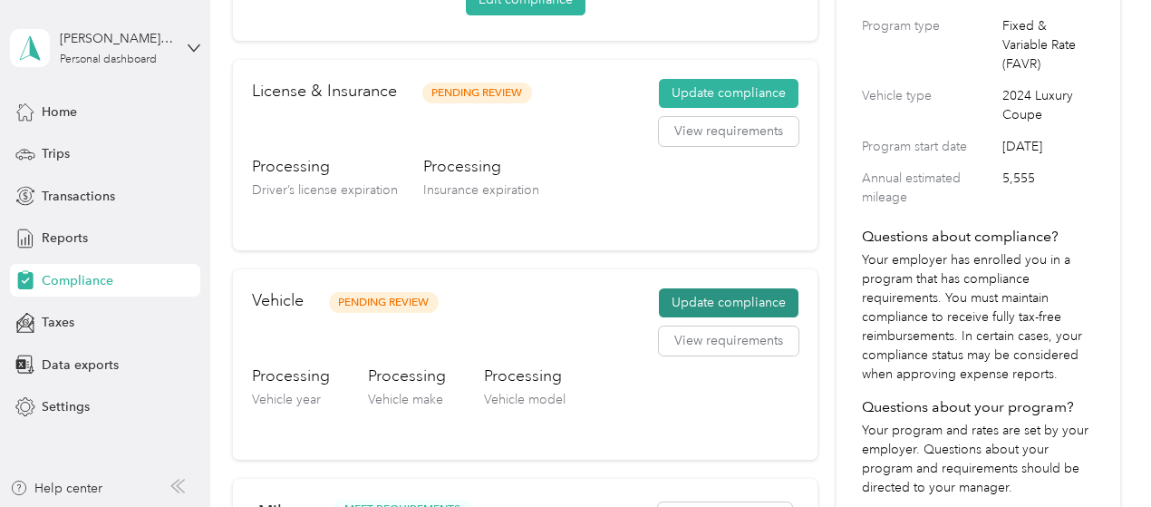
click at [699, 294] on button "Update compliance" at bounding box center [729, 302] width 140 height 29
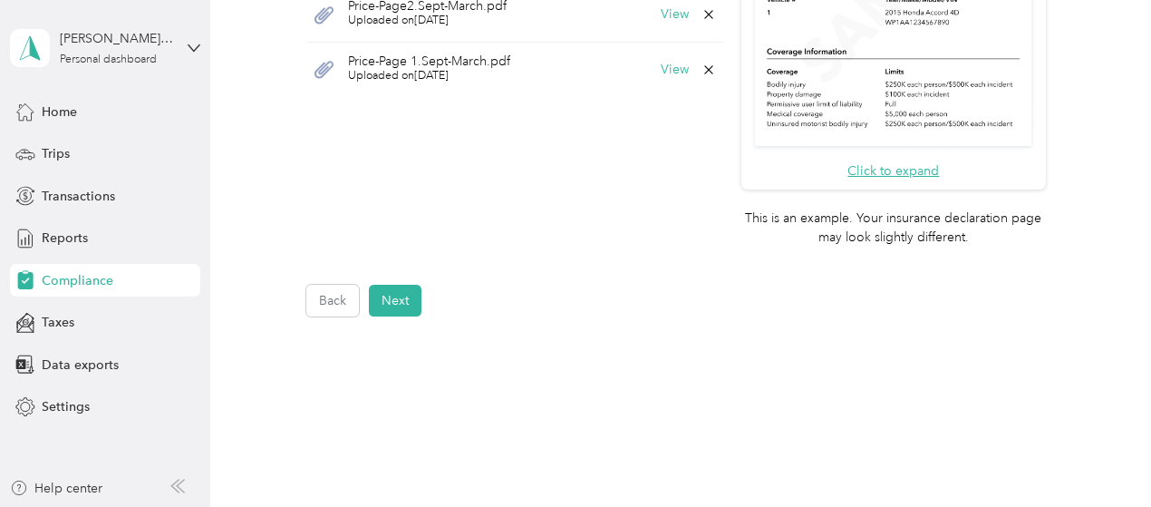
scroll to position [453, 0]
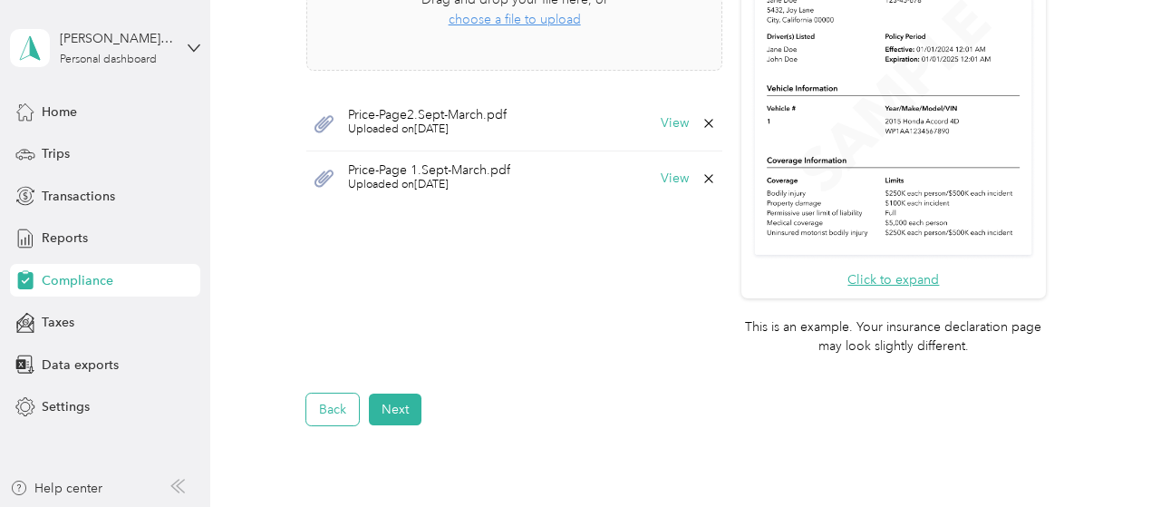
click at [328, 415] on button "Back" at bounding box center [332, 409] width 53 height 32
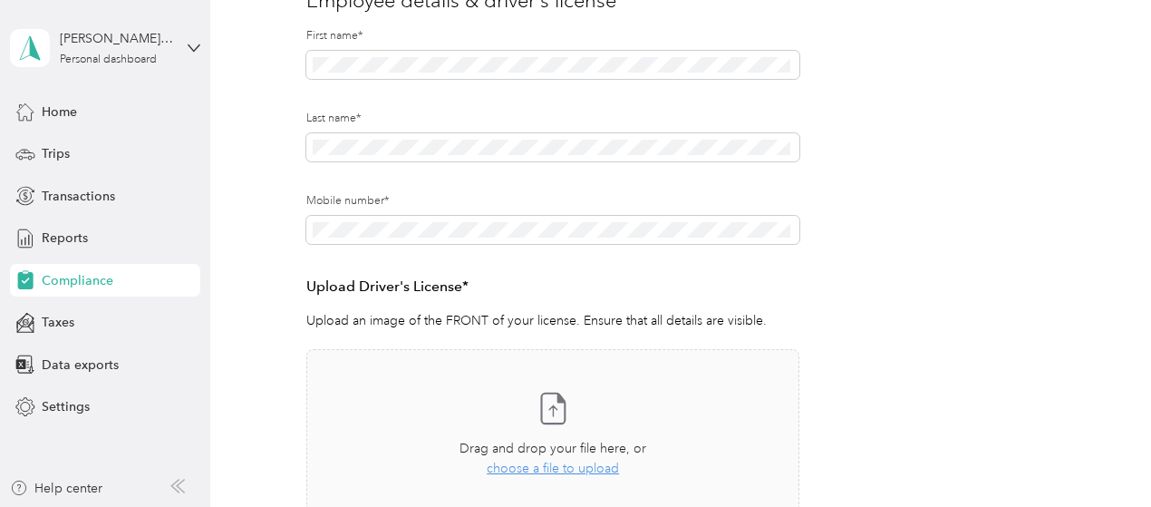
scroll to position [136, 0]
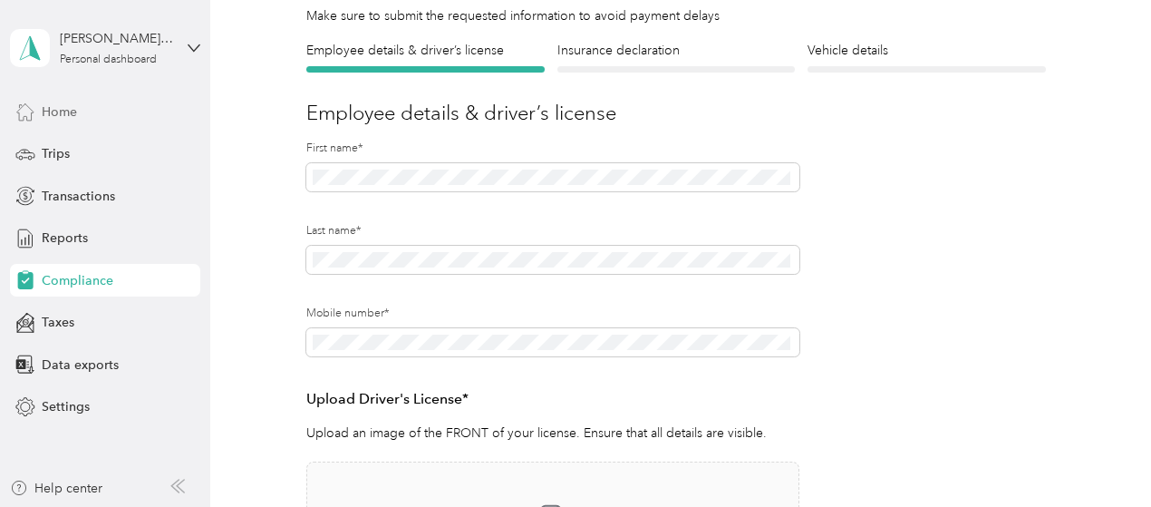
click at [85, 107] on div "Home" at bounding box center [105, 111] width 190 height 33
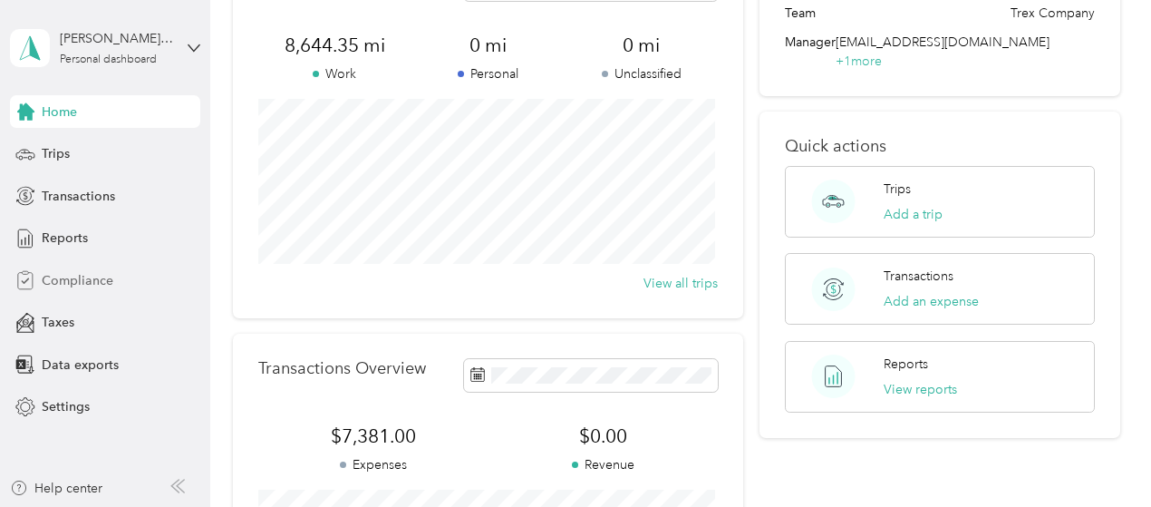
click at [51, 276] on span "Compliance" at bounding box center [78, 280] width 72 height 19
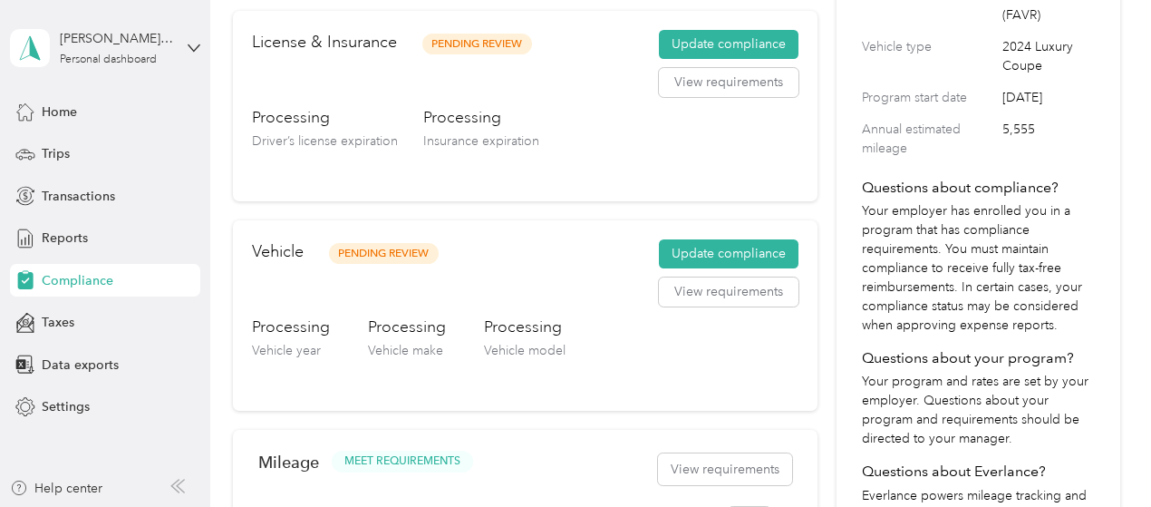
scroll to position [190, 0]
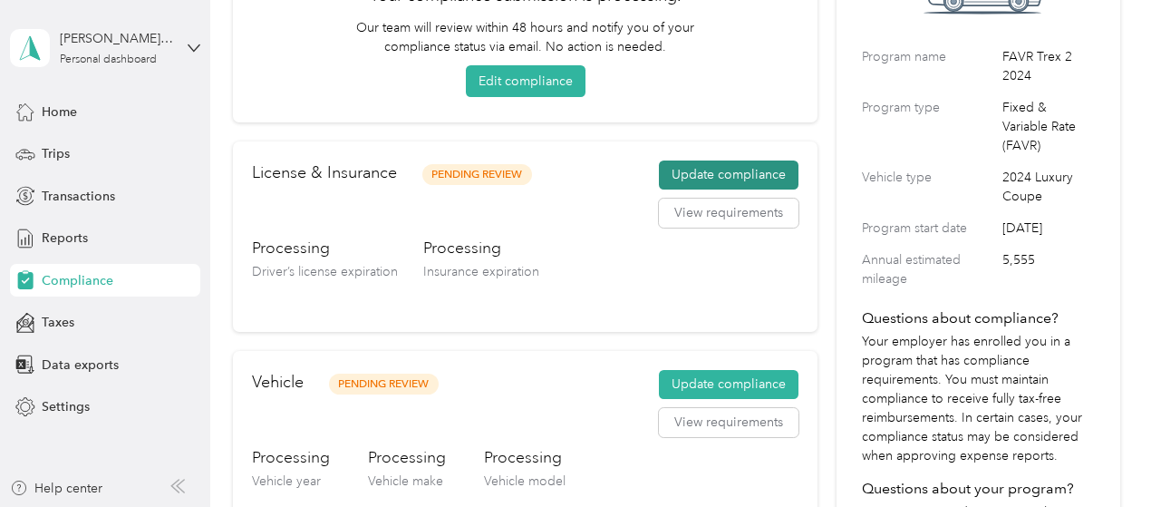
click at [707, 185] on button "Update compliance" at bounding box center [729, 174] width 140 height 29
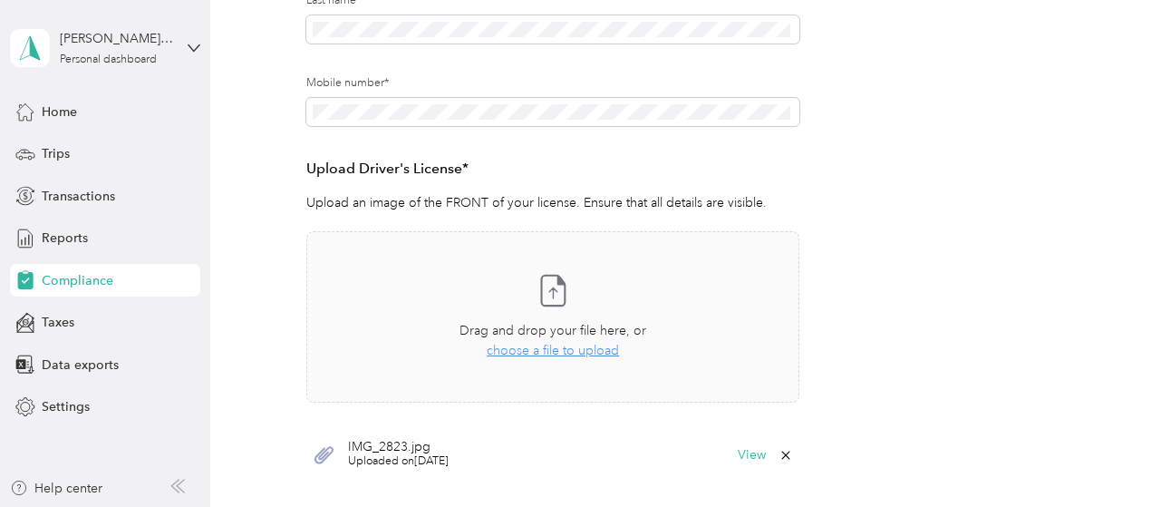
scroll to position [499, 0]
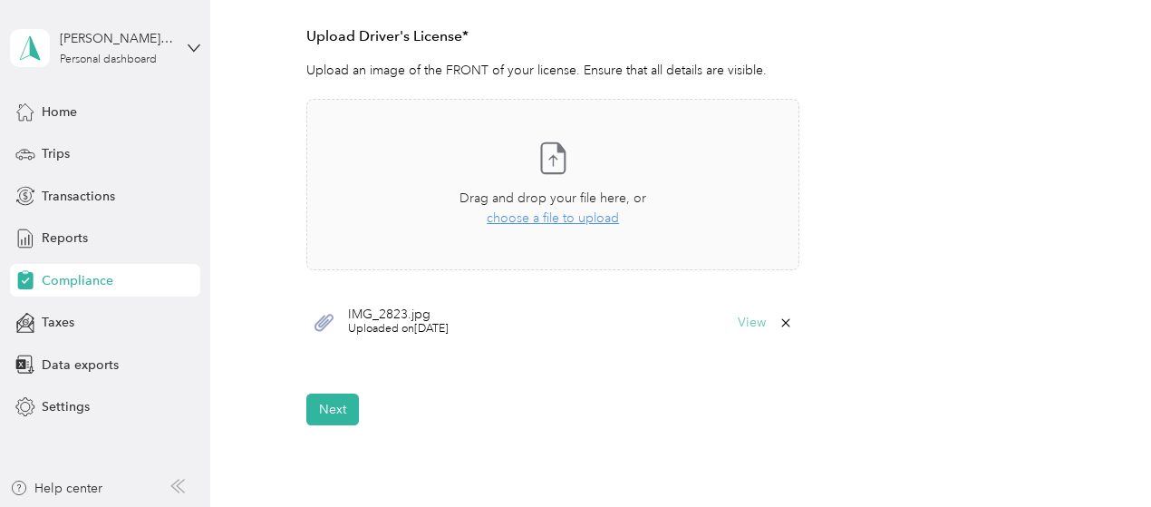
click at [745, 327] on button "View" at bounding box center [752, 322] width 28 height 13
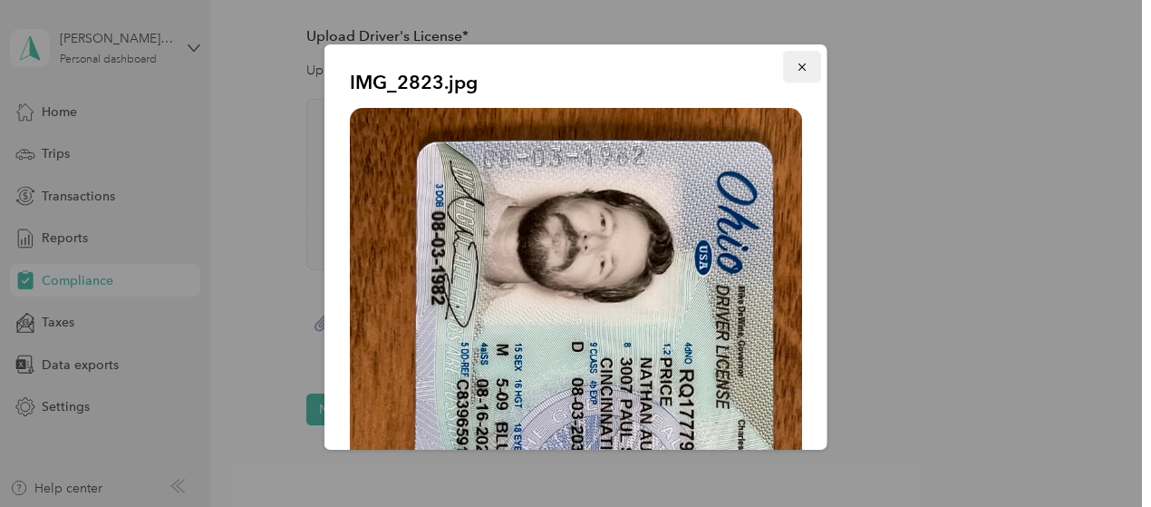
click at [796, 68] on icon "button" at bounding box center [802, 67] width 13 height 13
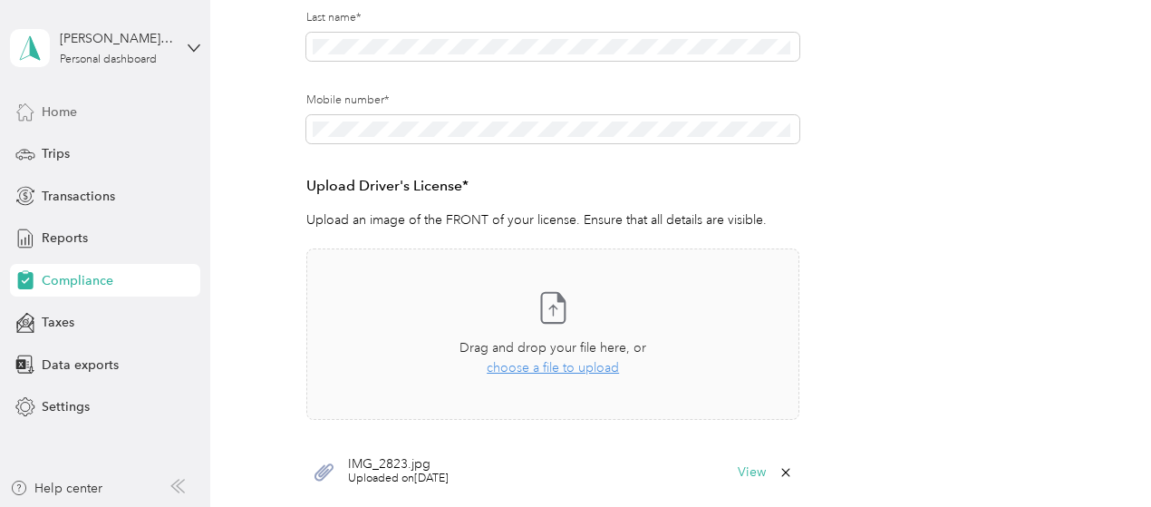
scroll to position [272, 0]
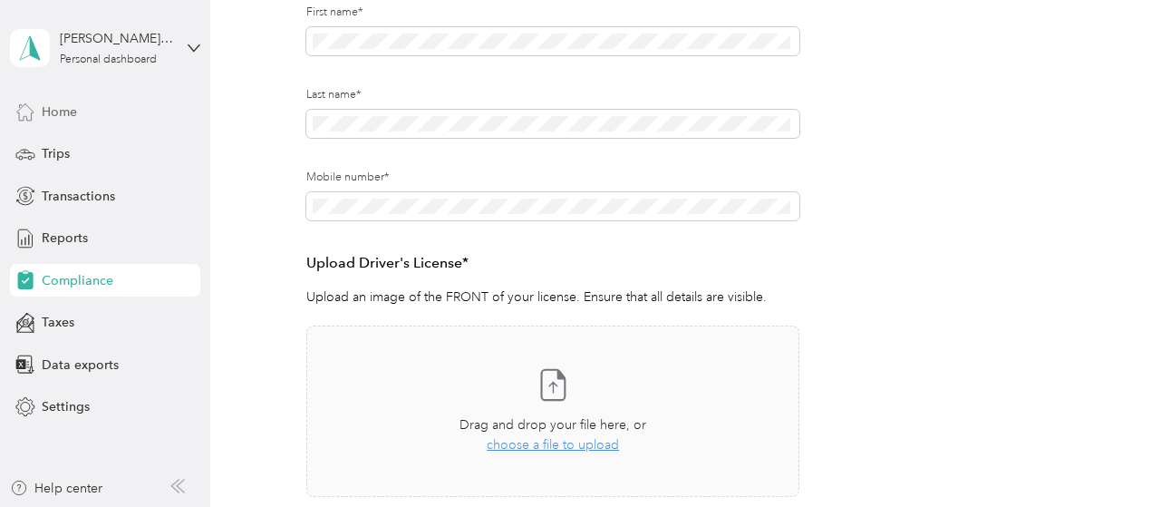
click at [58, 117] on span "Home" at bounding box center [59, 111] width 35 height 19
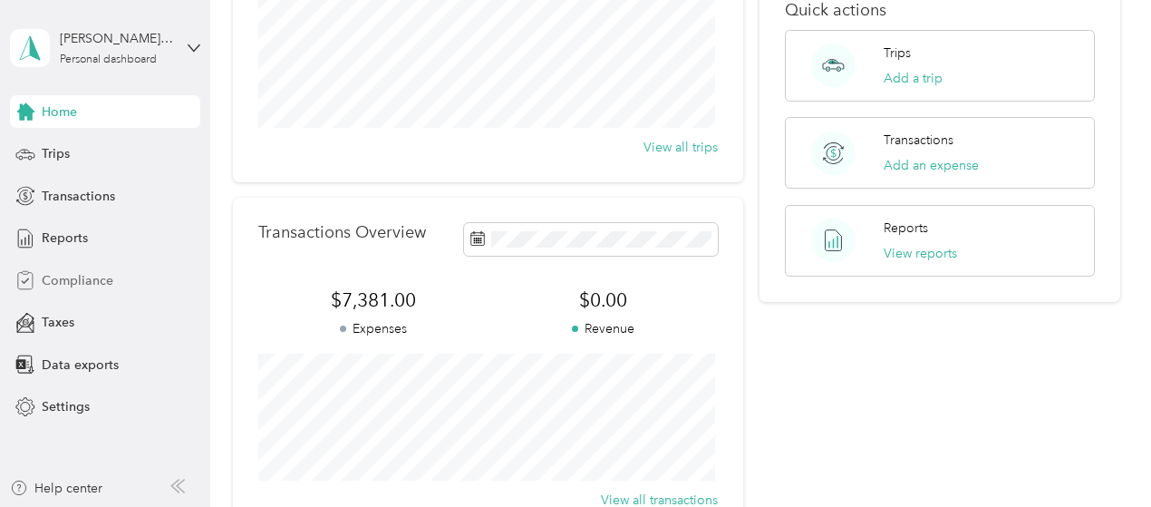
click at [76, 279] on span "Compliance" at bounding box center [78, 280] width 72 height 19
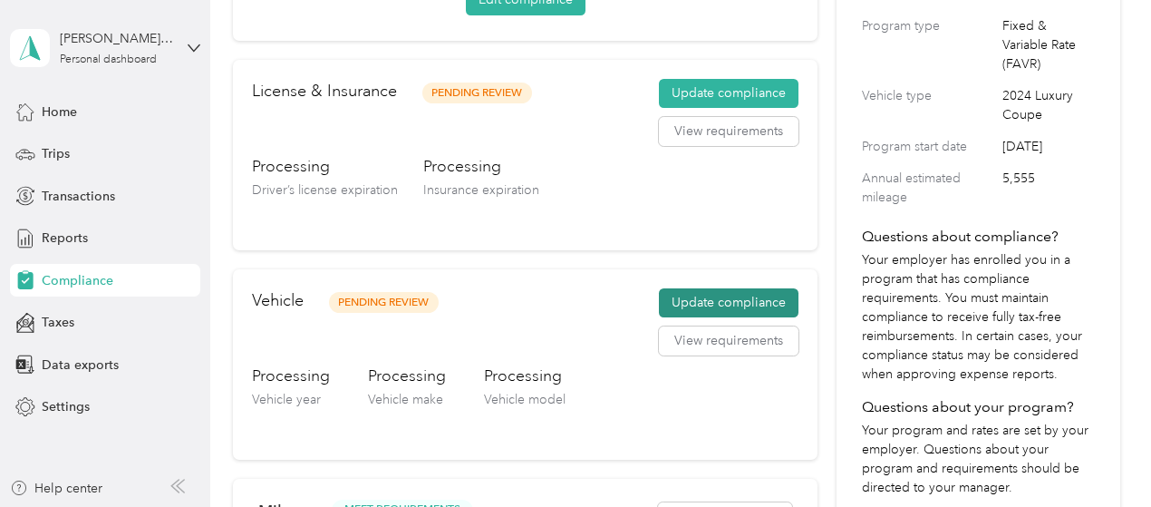
click at [714, 298] on button "Update compliance" at bounding box center [729, 302] width 140 height 29
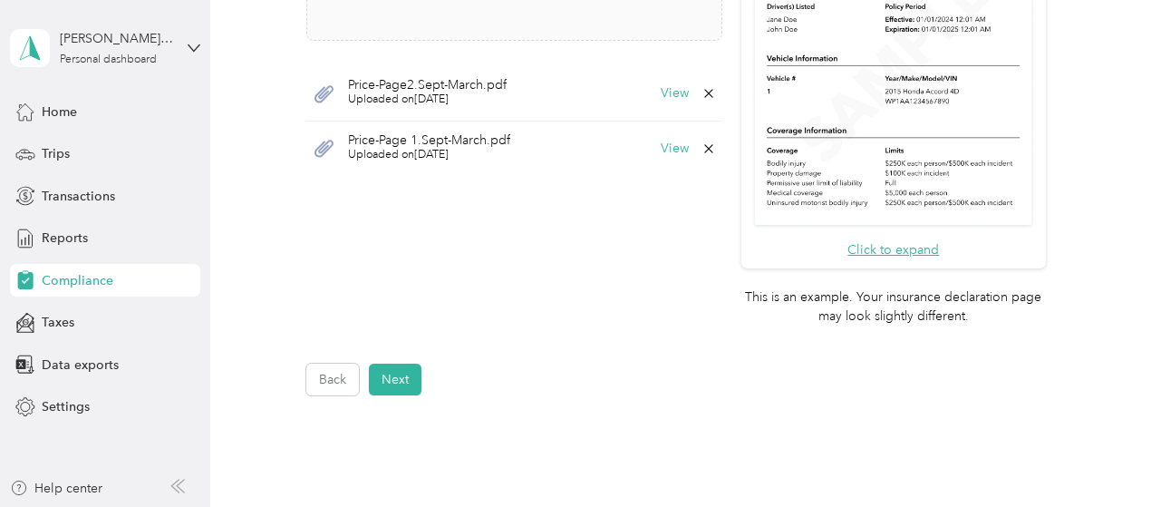
scroll to position [798, 0]
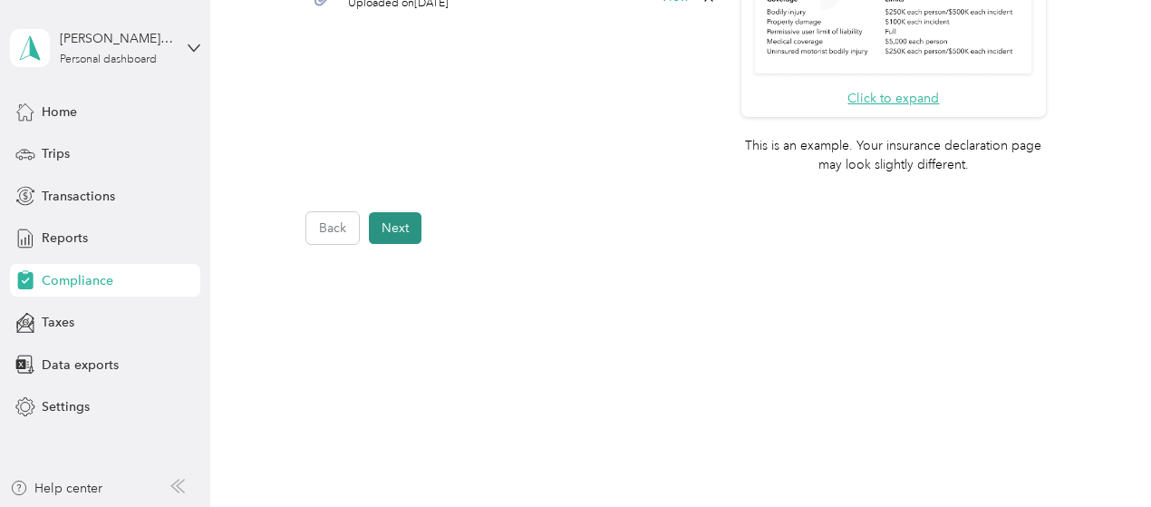
click at [399, 223] on button "Next" at bounding box center [395, 228] width 53 height 32
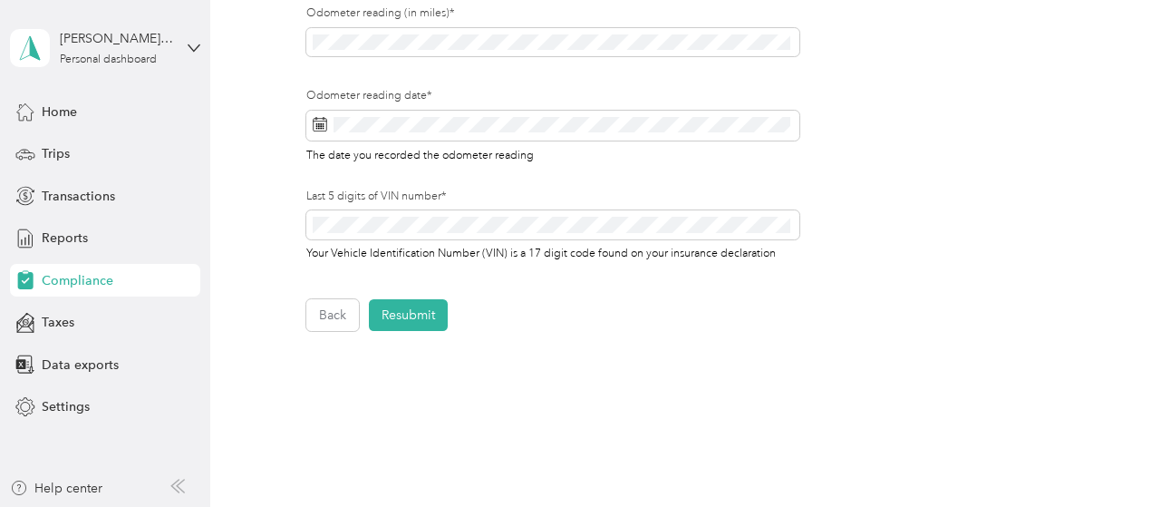
scroll to position [725, 0]
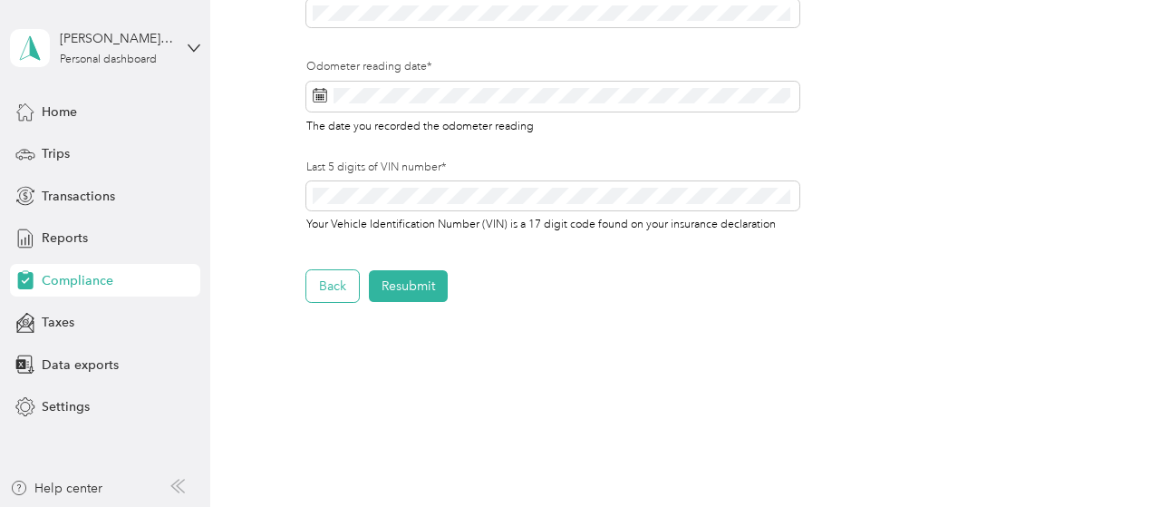
click at [335, 279] on button "Back" at bounding box center [332, 286] width 53 height 32
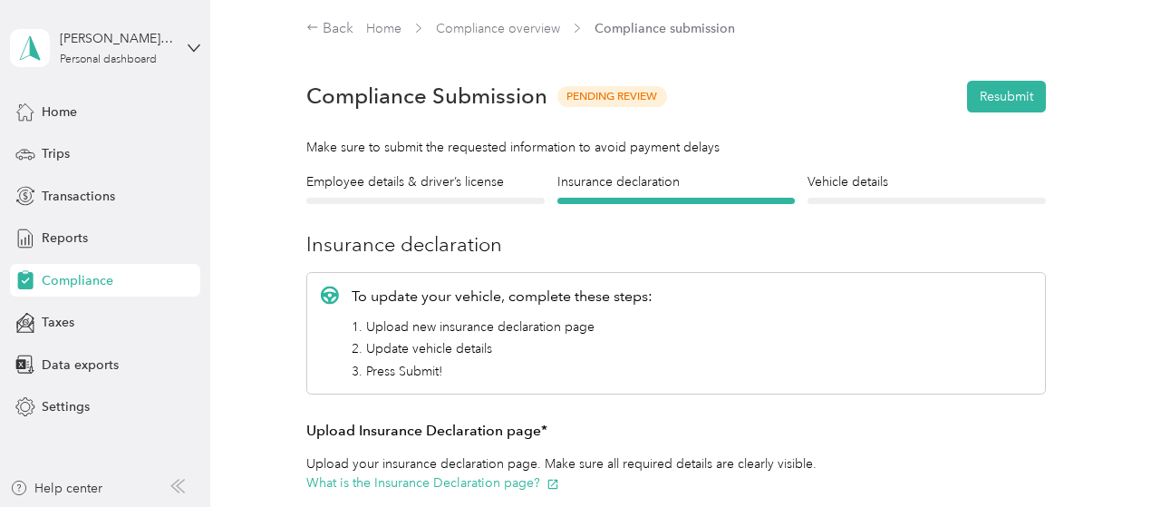
scroll to position [0, 0]
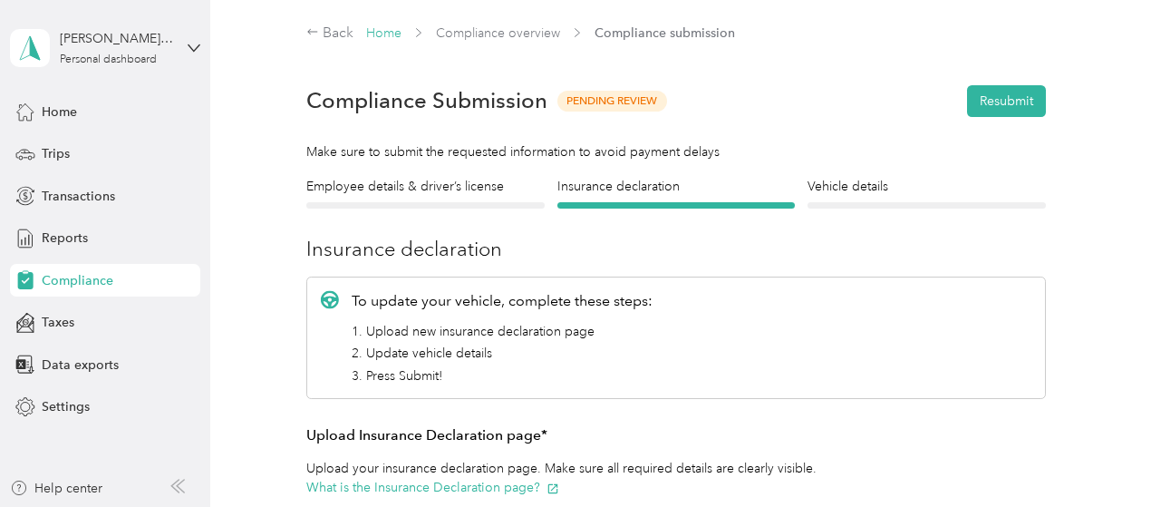
click at [384, 37] on link "Home" at bounding box center [383, 32] width 35 height 15
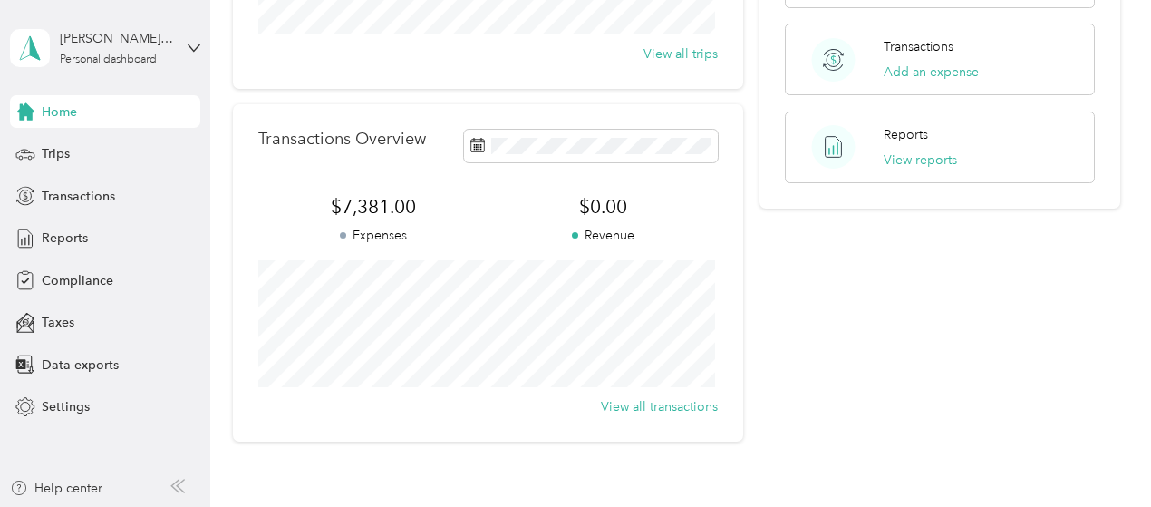
scroll to position [488, 0]
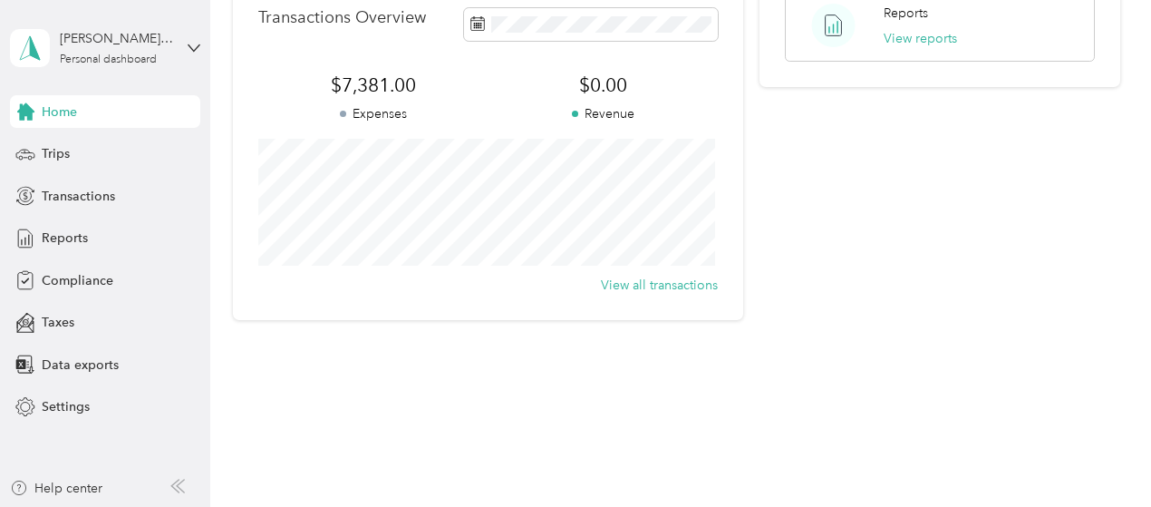
click at [207, 45] on aside "[PERSON_NAME] Price Personal dashboard Home Trips Transactions Reports Complian…" at bounding box center [105, 253] width 210 height 507
click at [185, 46] on div "[PERSON_NAME] Price Personal dashboard" at bounding box center [105, 47] width 190 height 63
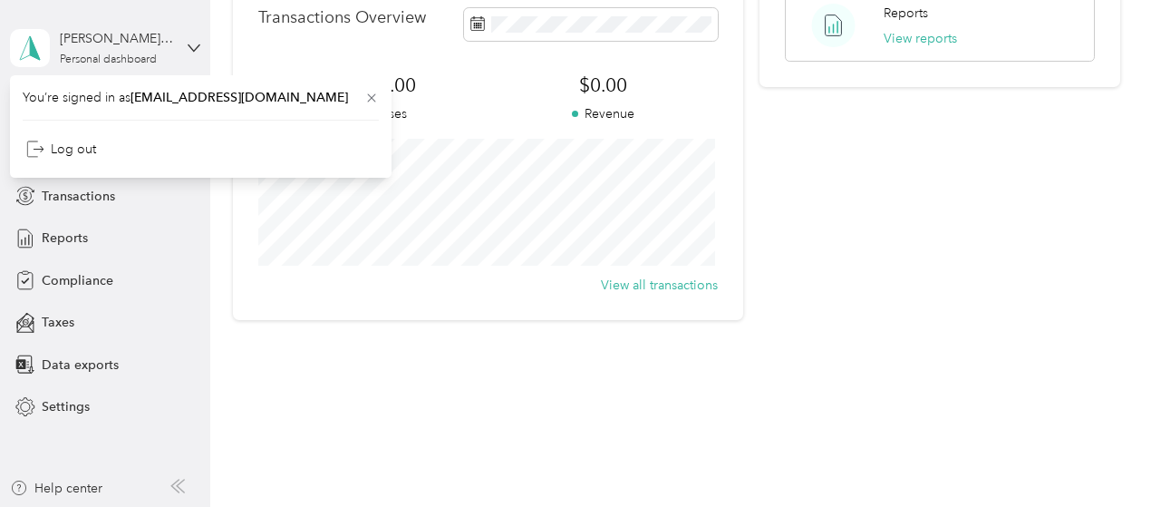
click at [185, 46] on div "[PERSON_NAME] Price Personal dashboard" at bounding box center [105, 47] width 190 height 63
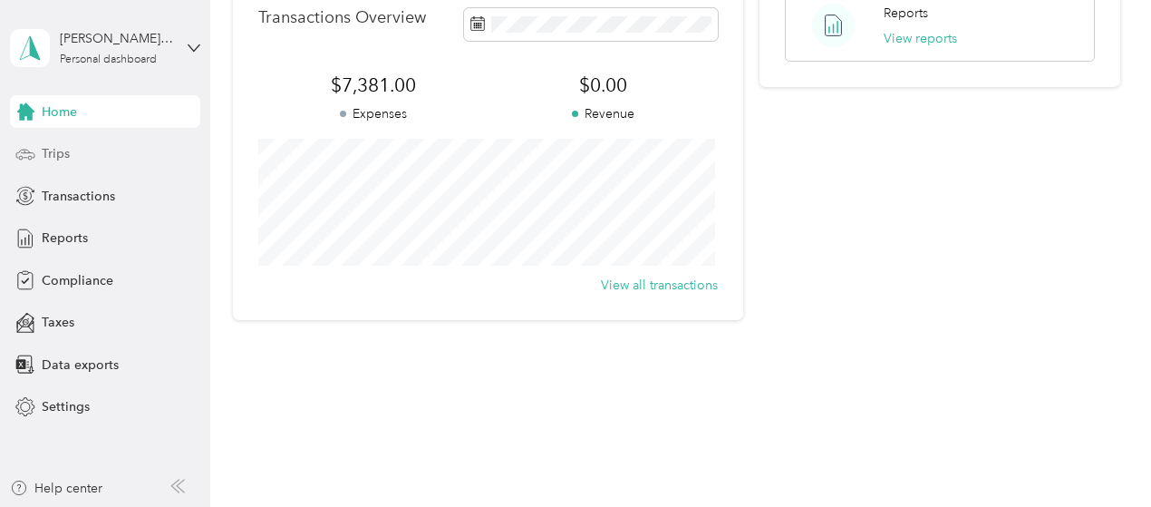
click at [60, 153] on span "Trips" at bounding box center [56, 153] width 28 height 19
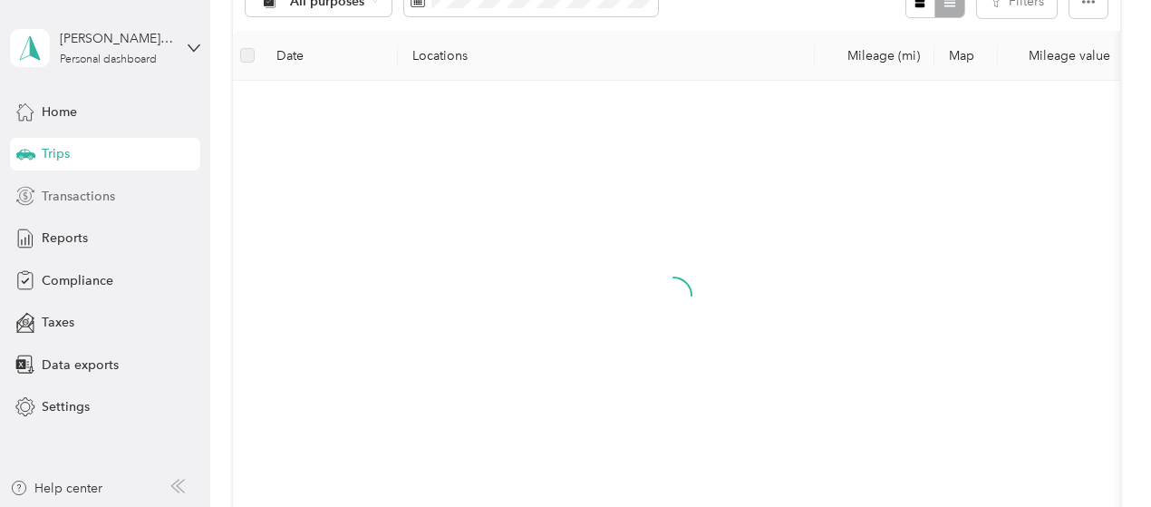
scroll to position [488, 0]
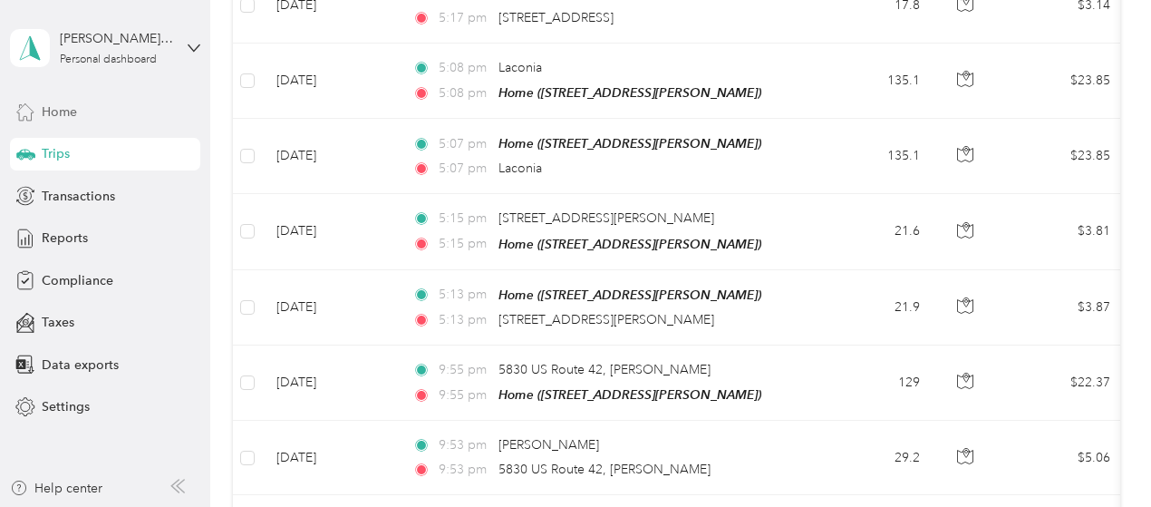
click at [60, 97] on div "Home" at bounding box center [105, 111] width 190 height 33
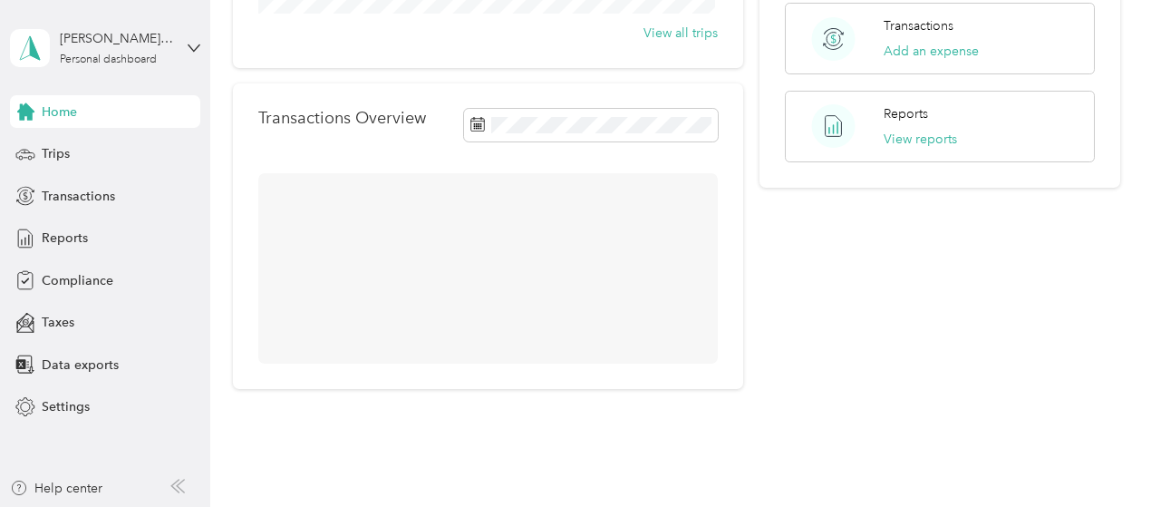
scroll to position [488, 0]
